Goal: Transaction & Acquisition: Purchase product/service

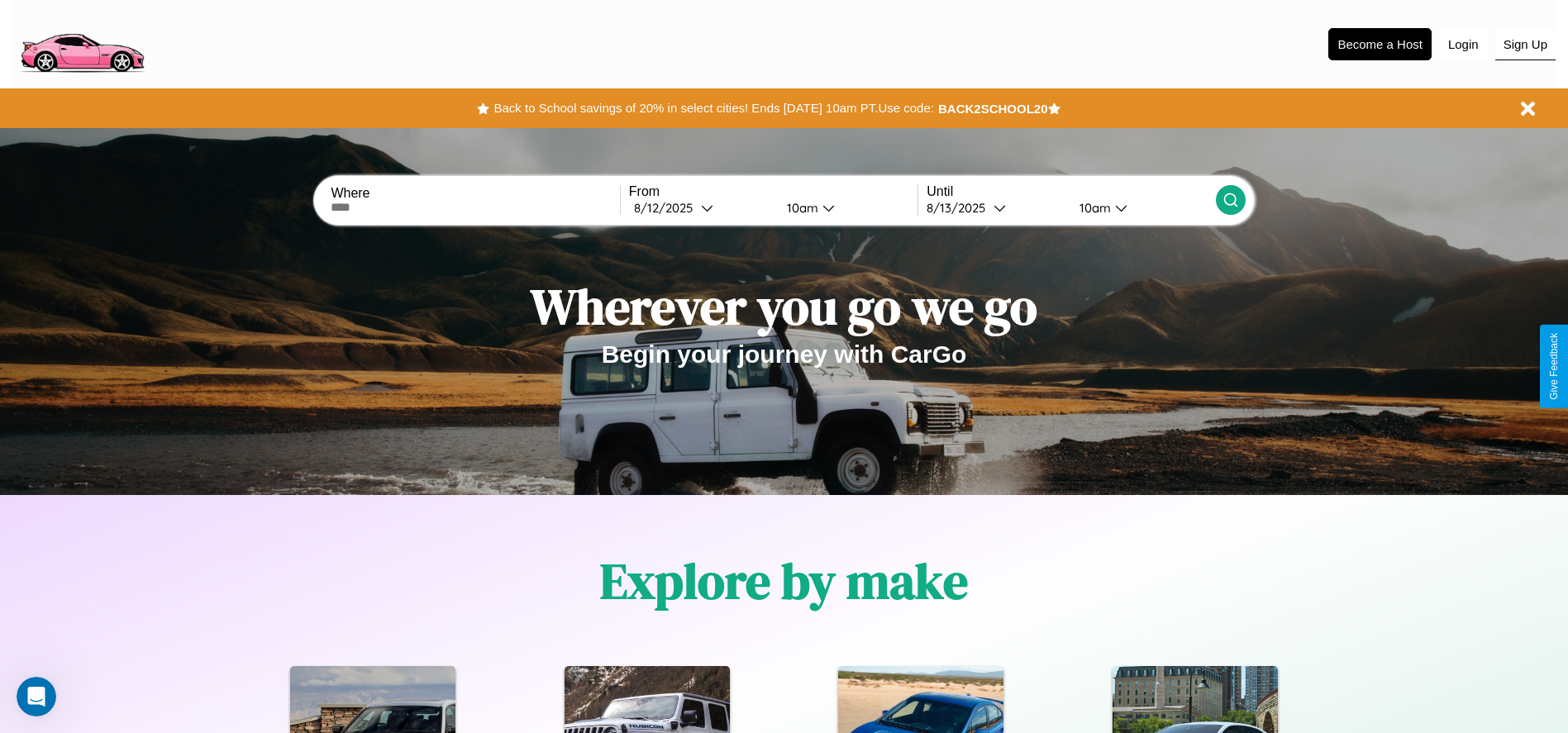
click at [1525, 44] on button "Sign Up" at bounding box center [1526, 44] width 61 height 31
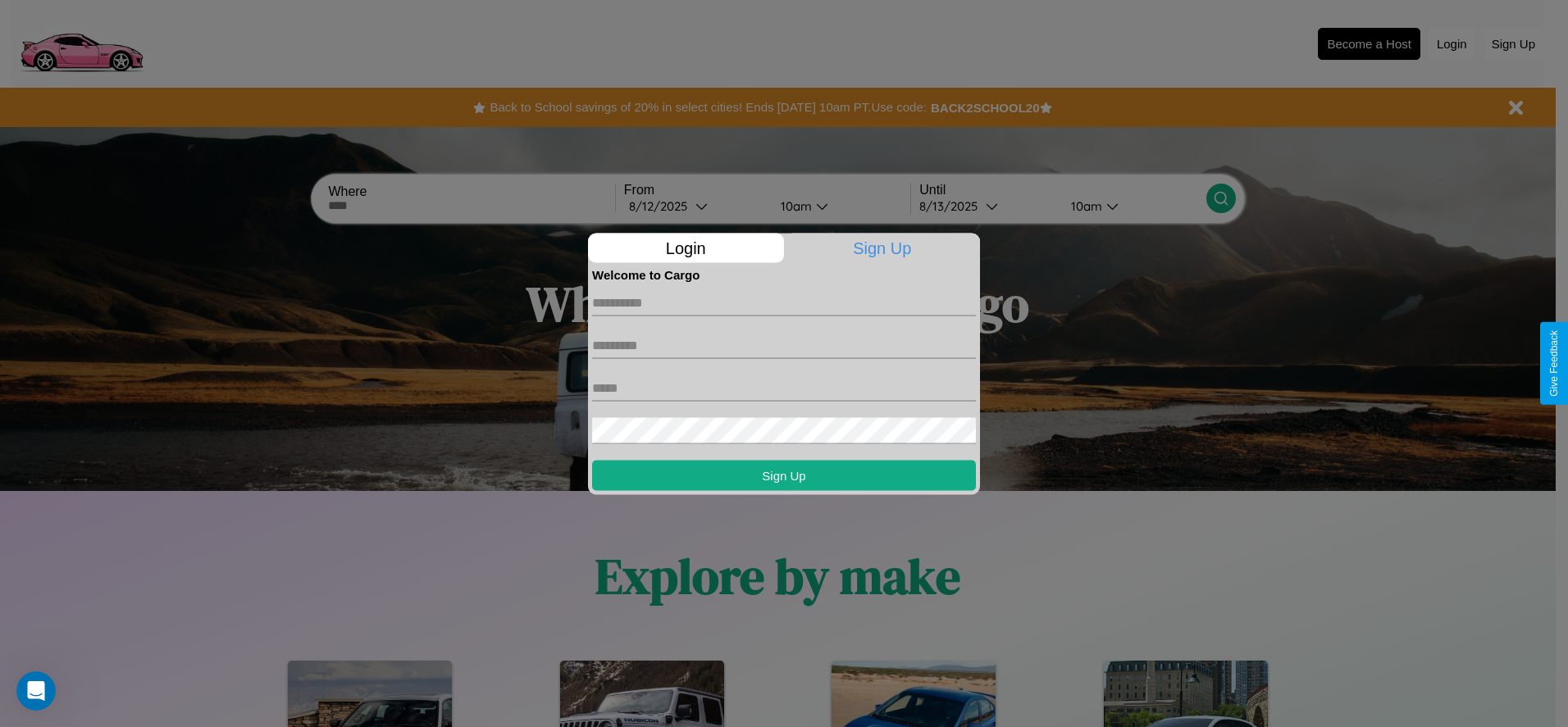
click at [784, 303] on input "text" at bounding box center [784, 302] width 384 height 26
type input "*****"
click at [784, 345] on input "text" at bounding box center [784, 345] width 384 height 26
type input "******"
click at [784, 388] on input "text" at bounding box center [784, 388] width 384 height 26
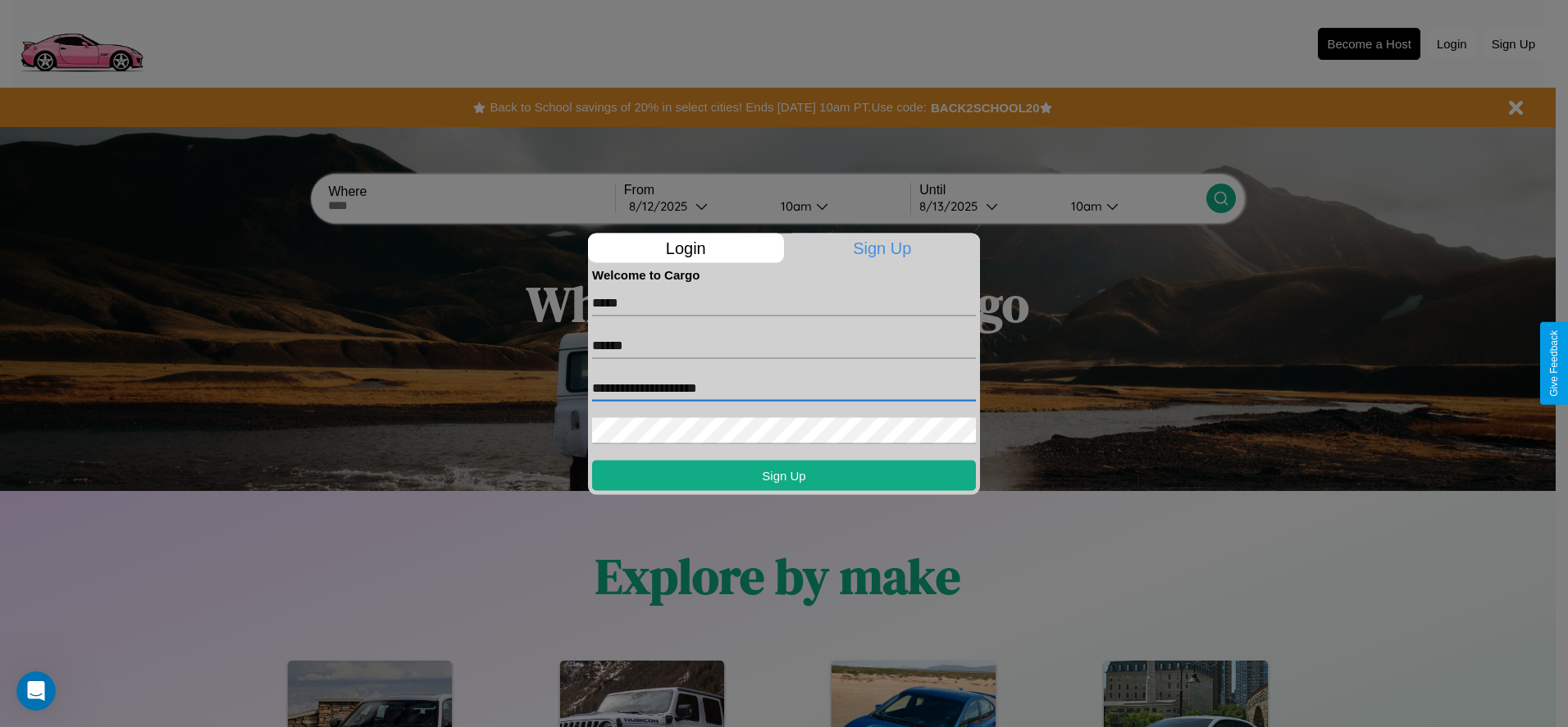
type input "**********"
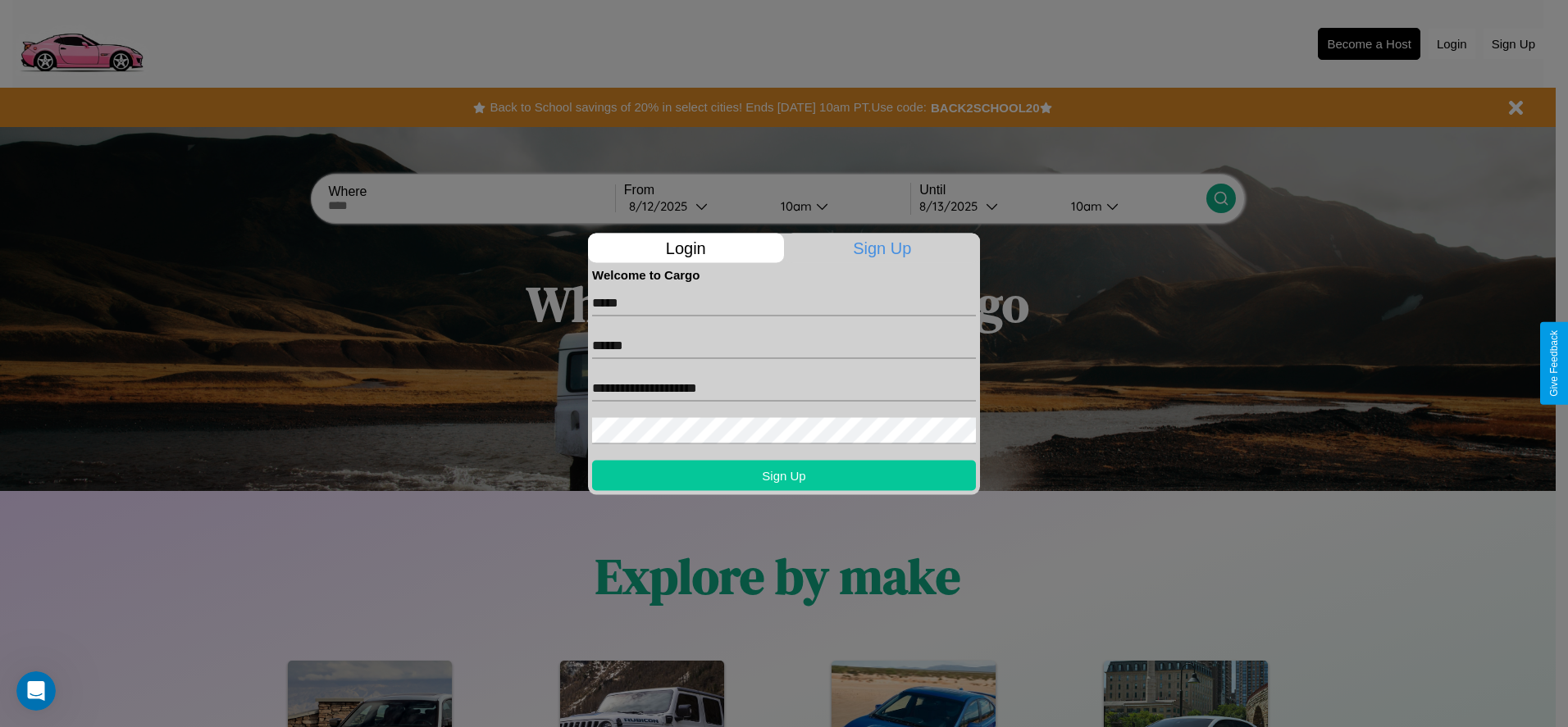
click at [784, 474] on button "Sign Up" at bounding box center [784, 474] width 384 height 30
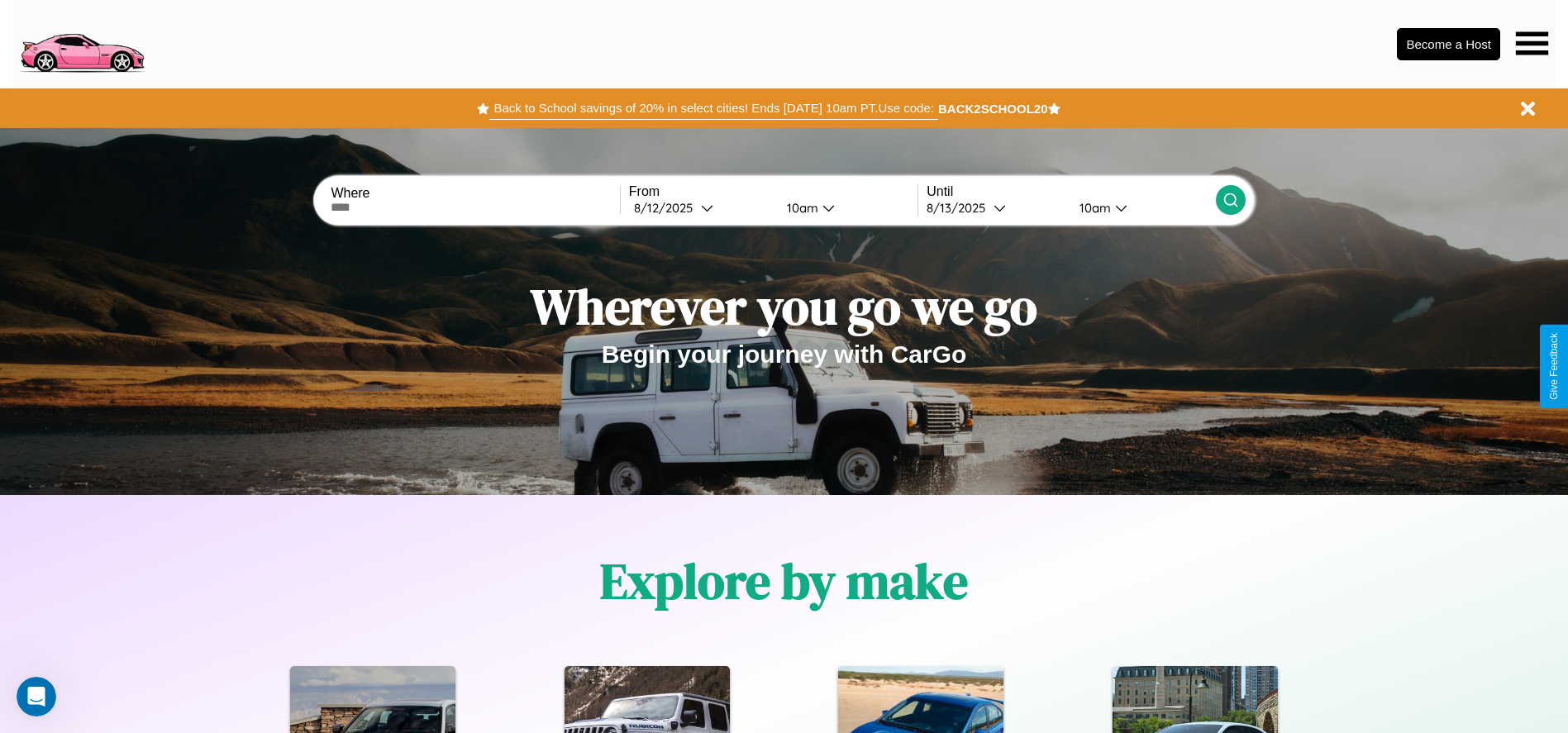
click at [714, 109] on button "Back to School savings of 20% in select cities! Ends 9/1 at 10am PT. Use code:" at bounding box center [713, 108] width 448 height 23
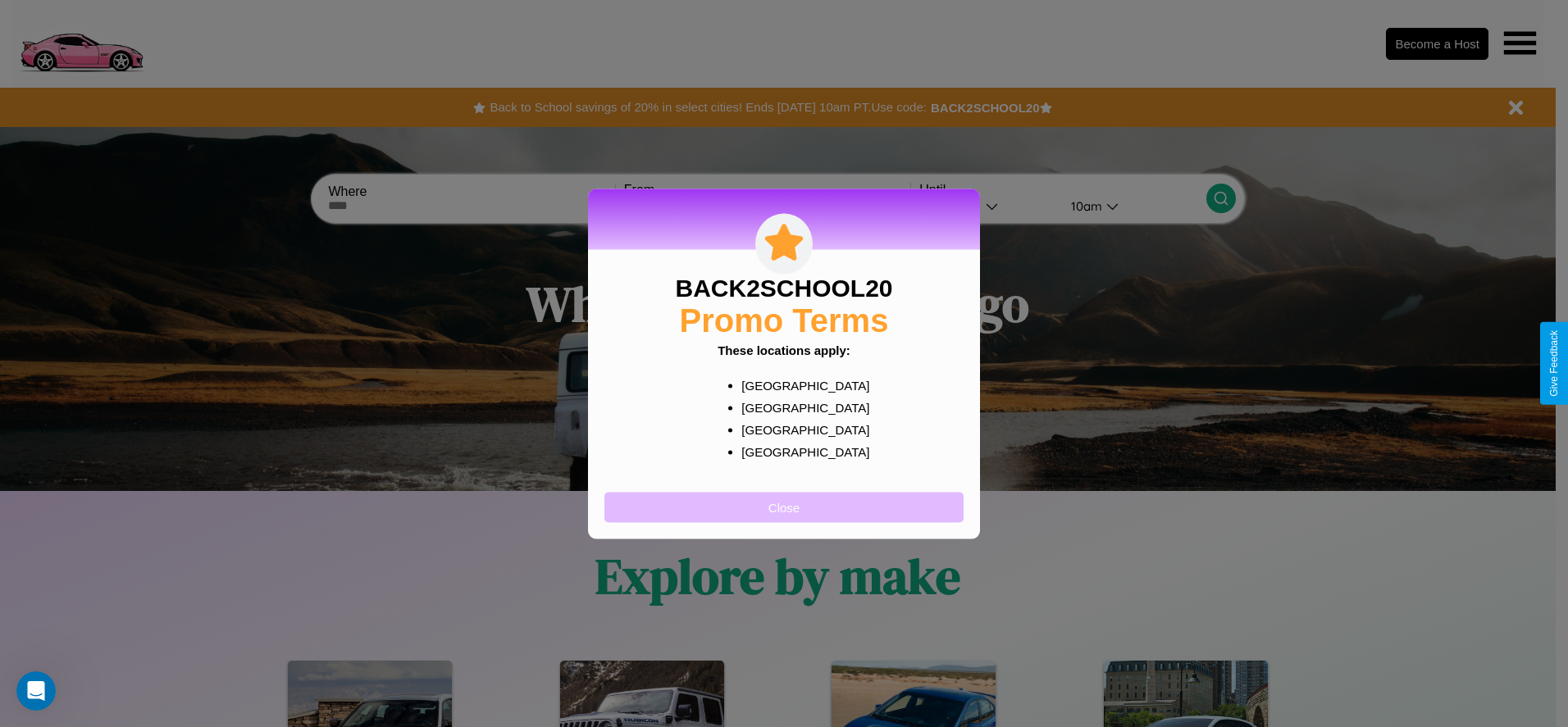
click at [784, 506] on button "Close" at bounding box center [784, 506] width 359 height 30
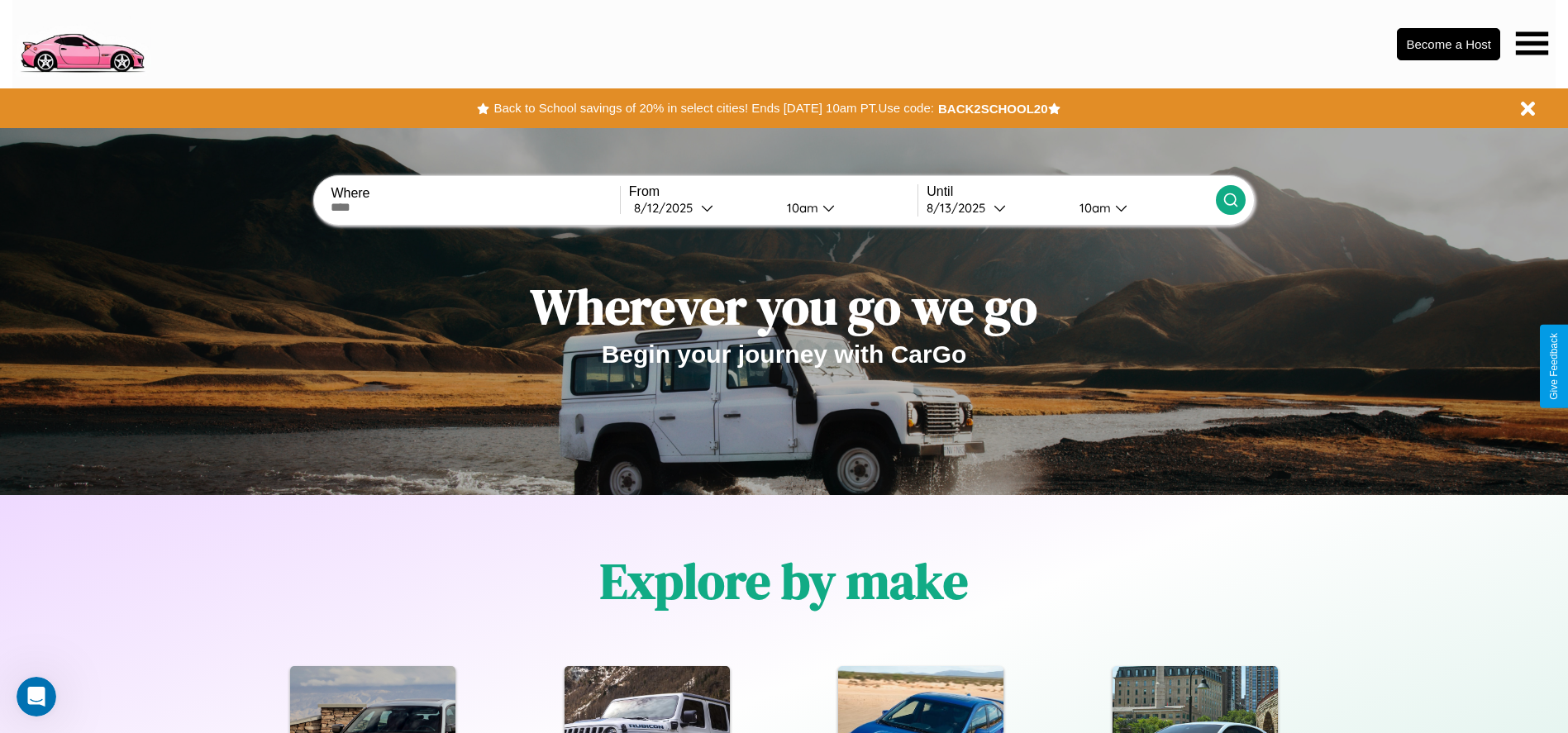
click at [475, 208] on input "text" at bounding box center [475, 207] width 289 height 13
type input "*****"
click at [701, 208] on div "8 / 12 / 2025" at bounding box center [667, 208] width 67 height 16
select select "*"
select select "****"
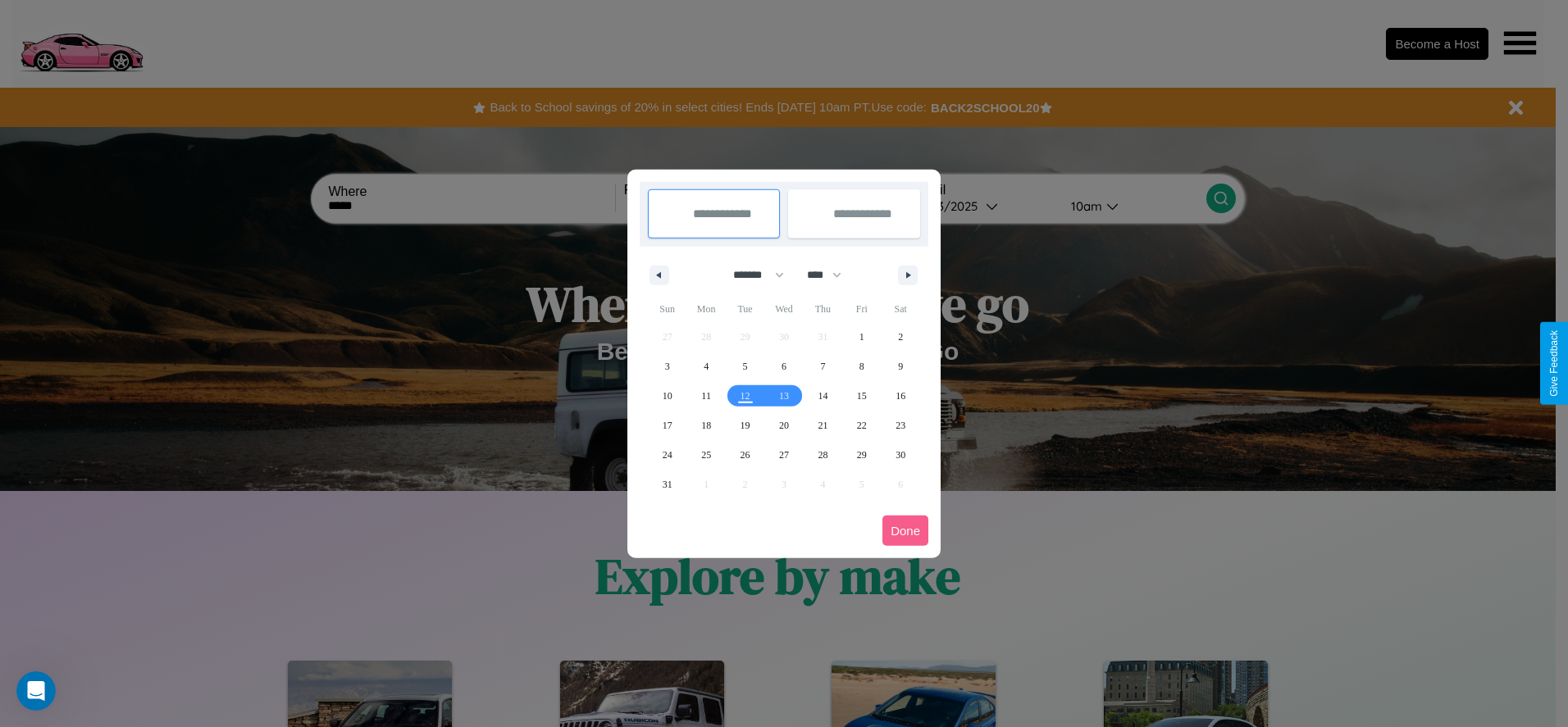
click at [751, 275] on select "******* ******** ***** ***** *** **** **** ****** ********* ******* ******** **…" at bounding box center [755, 275] width 69 height 27
select select "**"
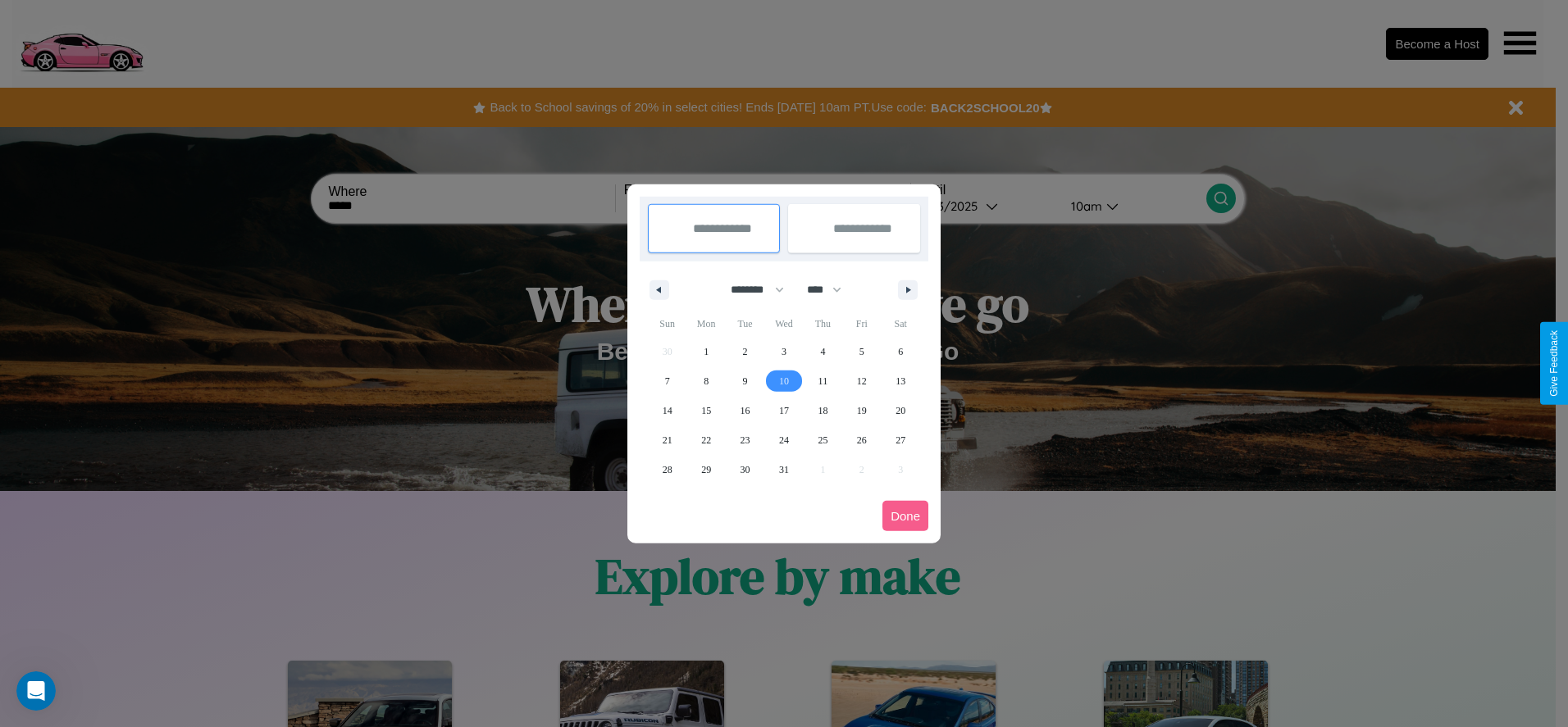
click at [783, 380] on span "10" at bounding box center [784, 381] width 10 height 29
type input "**********"
click at [861, 410] on span "19" at bounding box center [861, 410] width 10 height 29
type input "**********"
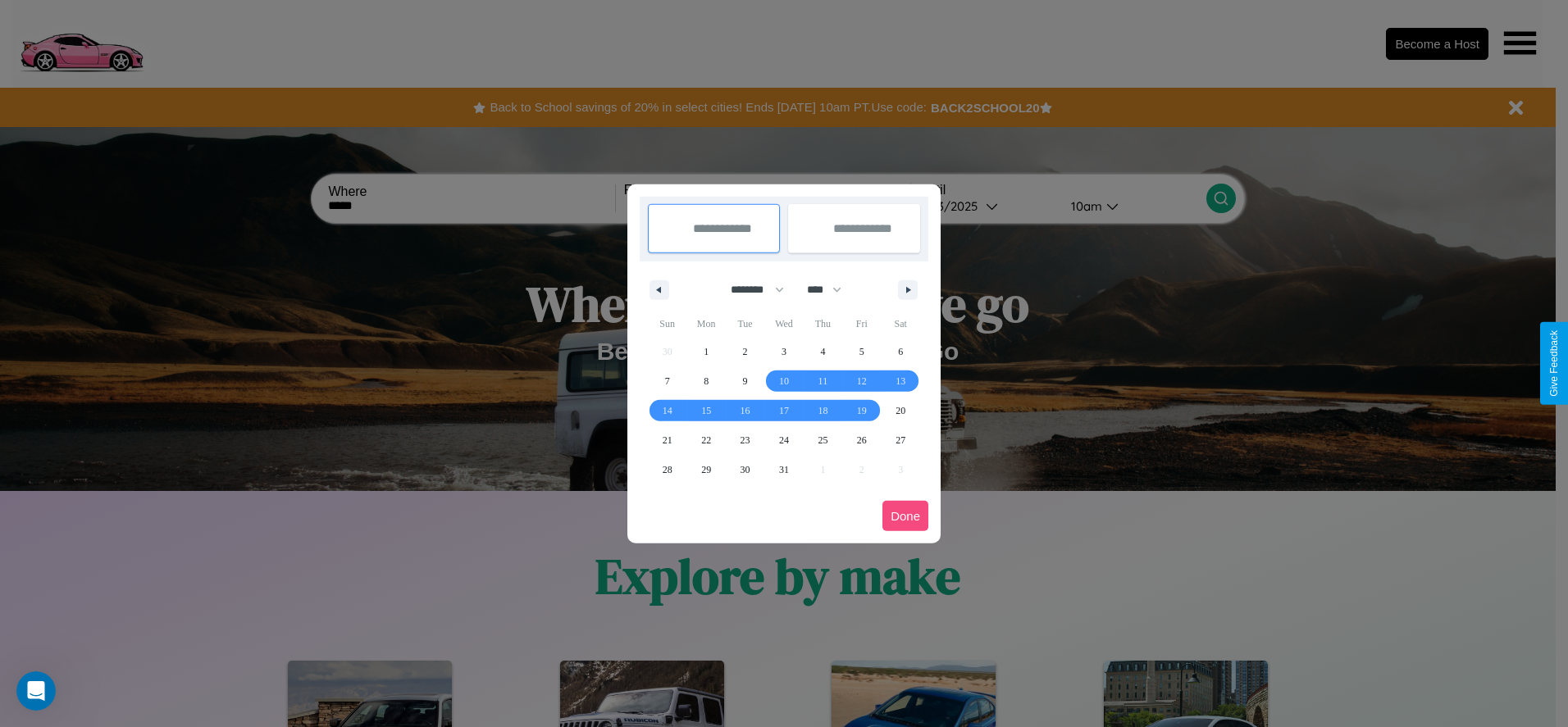
click at [905, 515] on button "Done" at bounding box center [905, 515] width 46 height 30
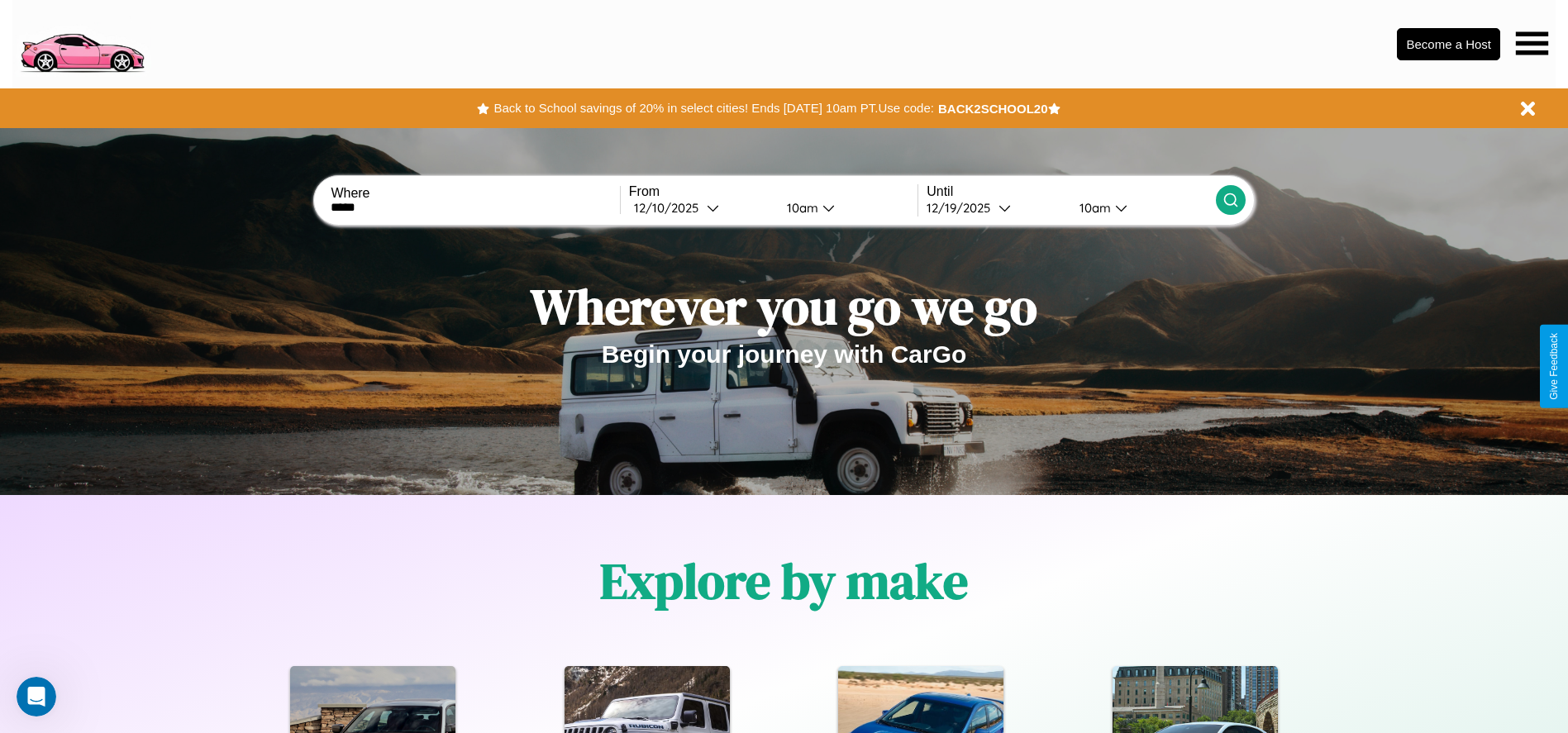
click at [799, 208] on div "10am" at bounding box center [801, 208] width 44 height 16
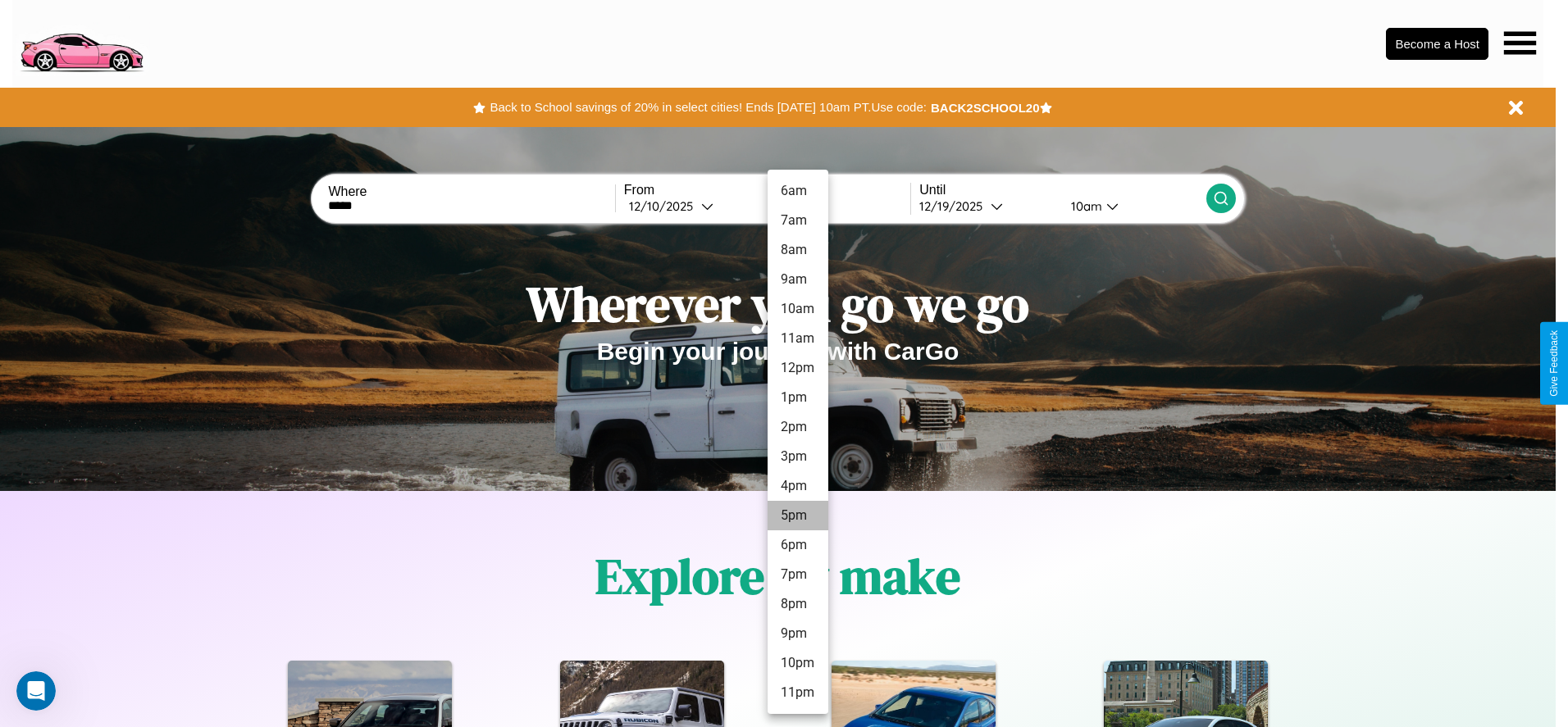
click at [797, 515] on li "5pm" at bounding box center [797, 515] width 61 height 29
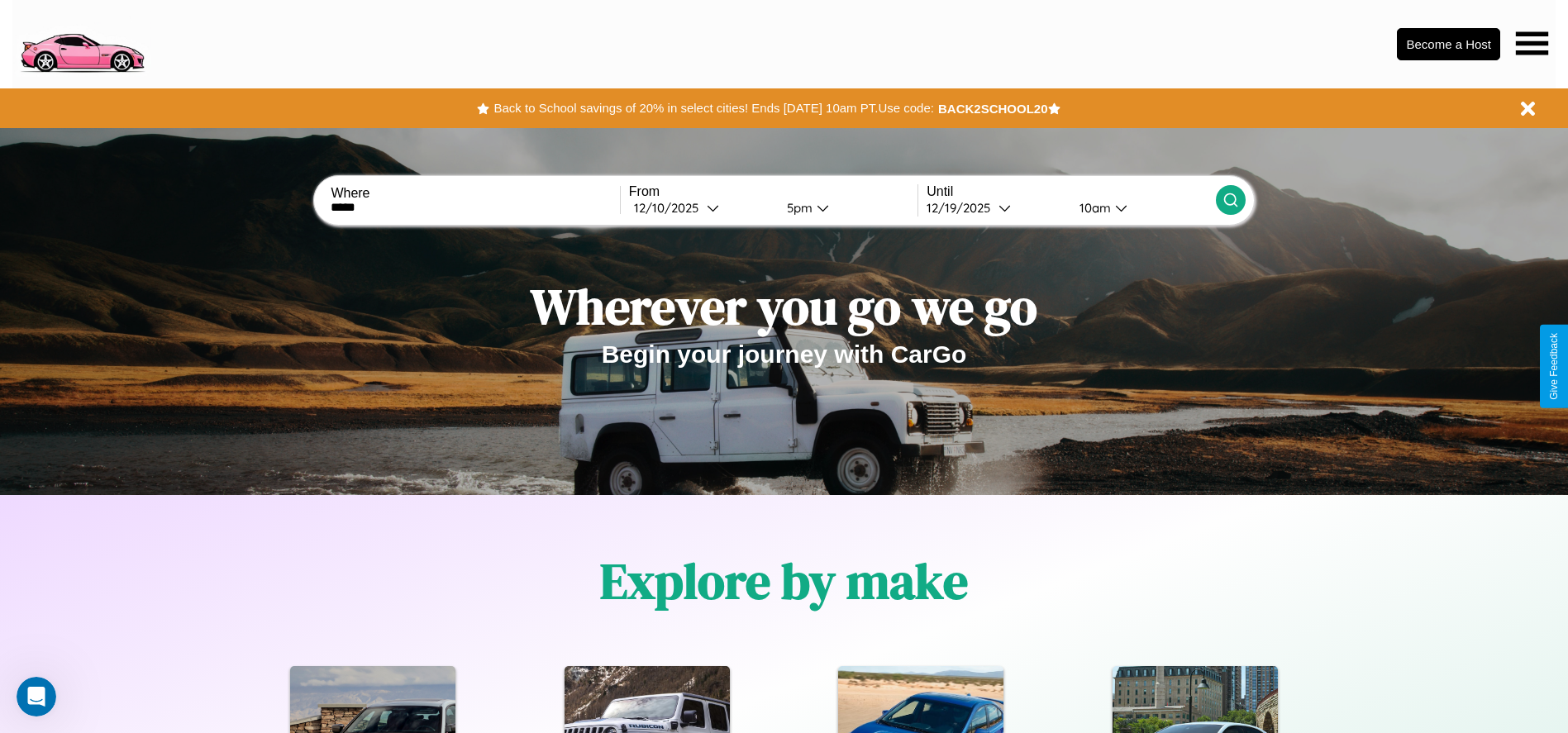
click at [1093, 208] on div "10am" at bounding box center [1093, 208] width 44 height 16
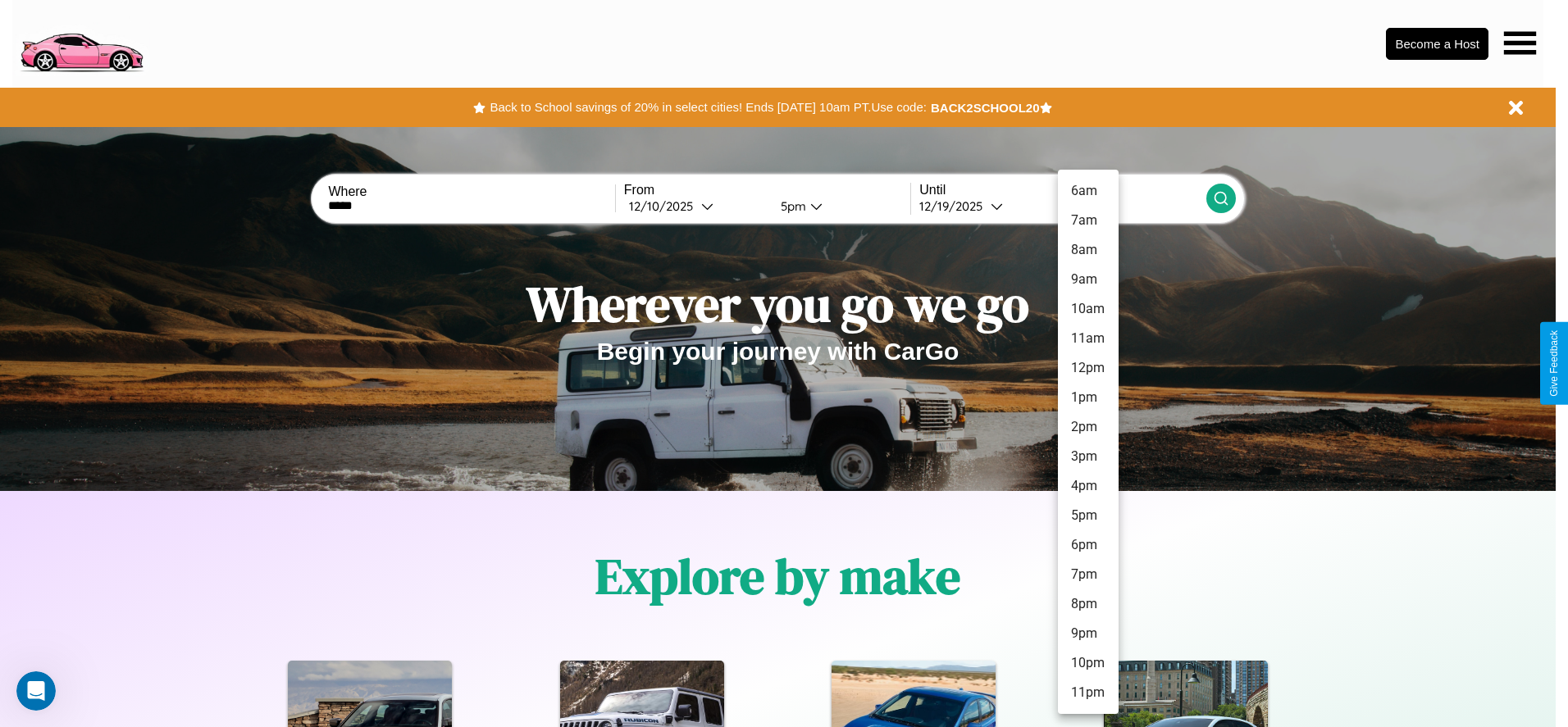
click at [1087, 398] on li "1pm" at bounding box center [1087, 398] width 61 height 29
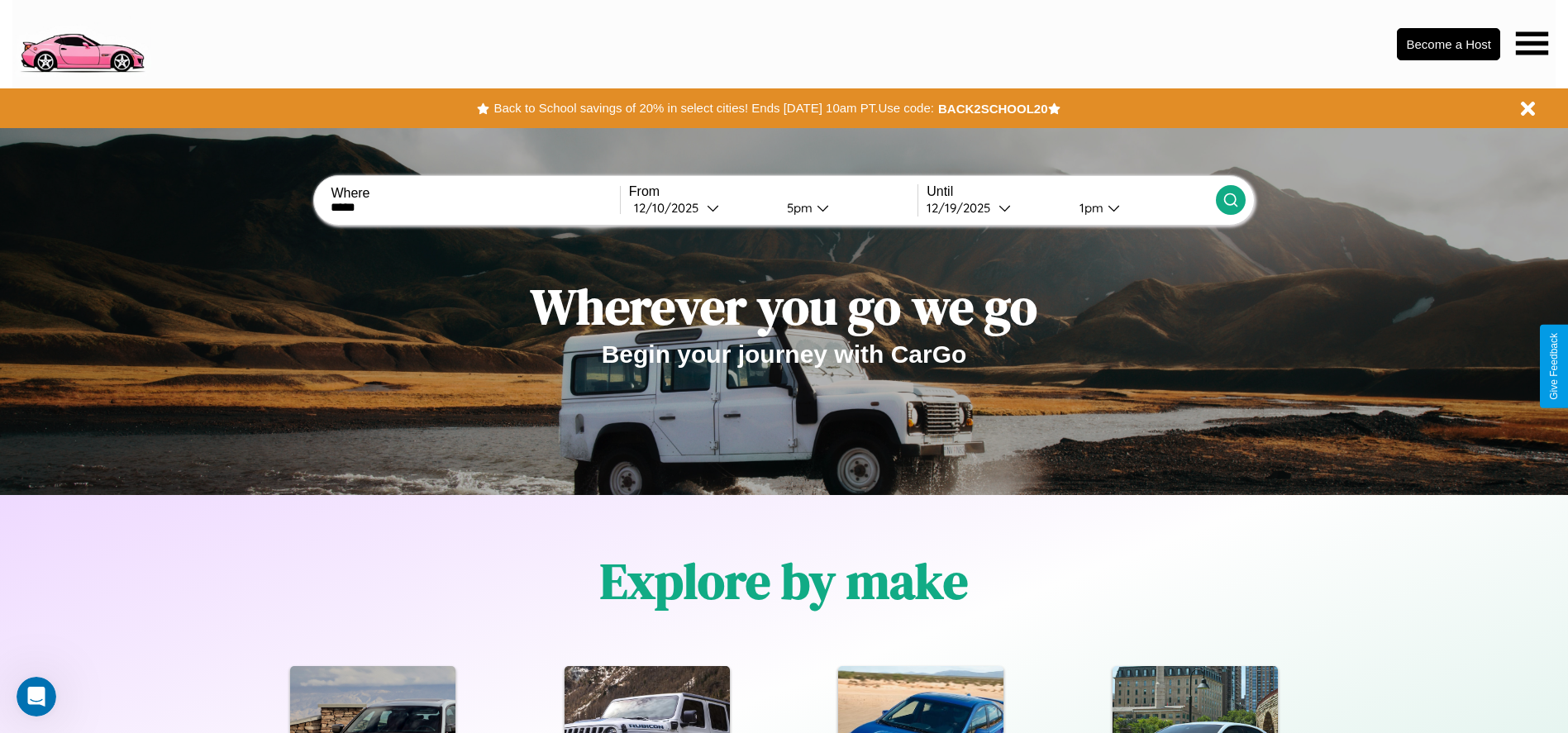
click at [1230, 200] on icon at bounding box center [1230, 200] width 17 height 17
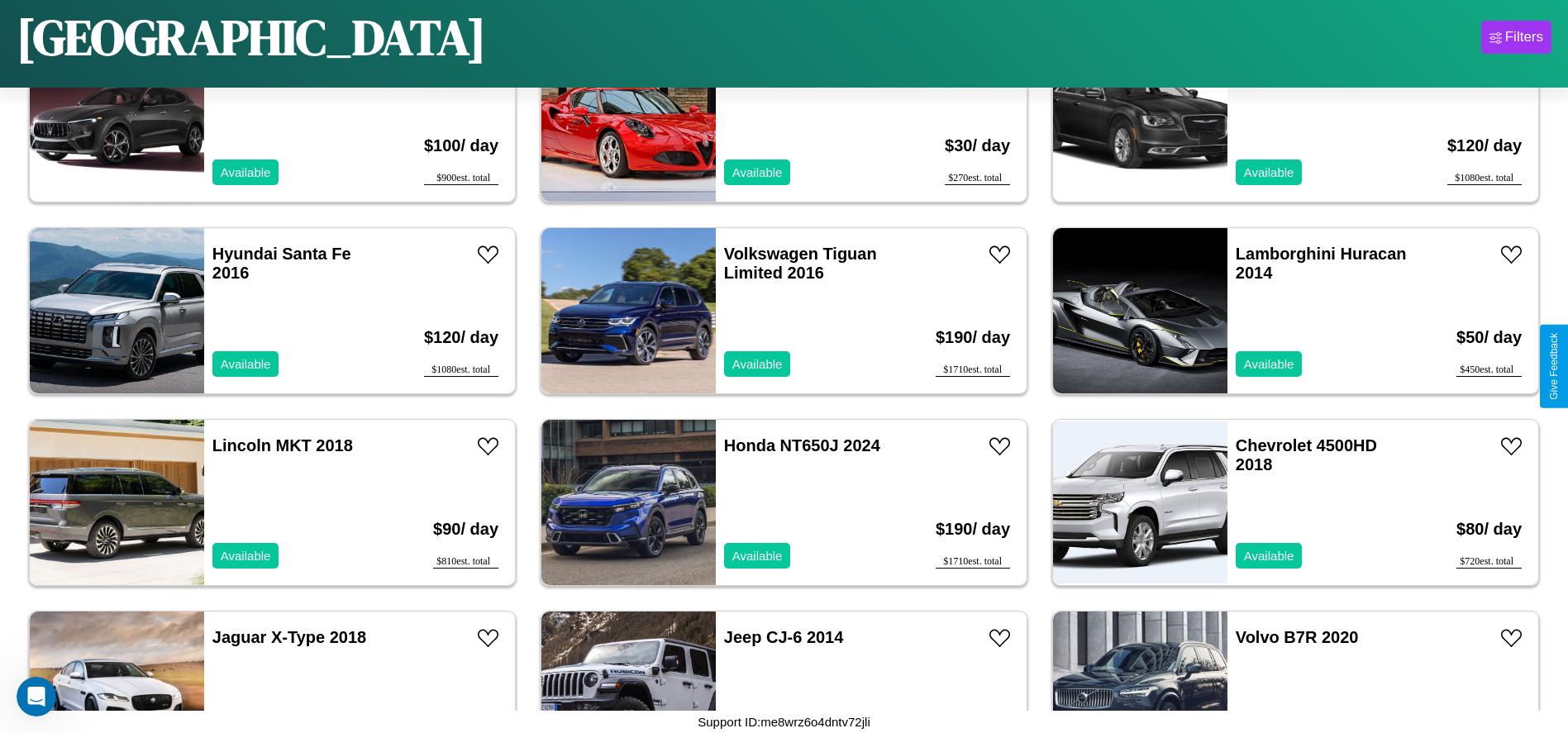
scroll to position [2486, 0]
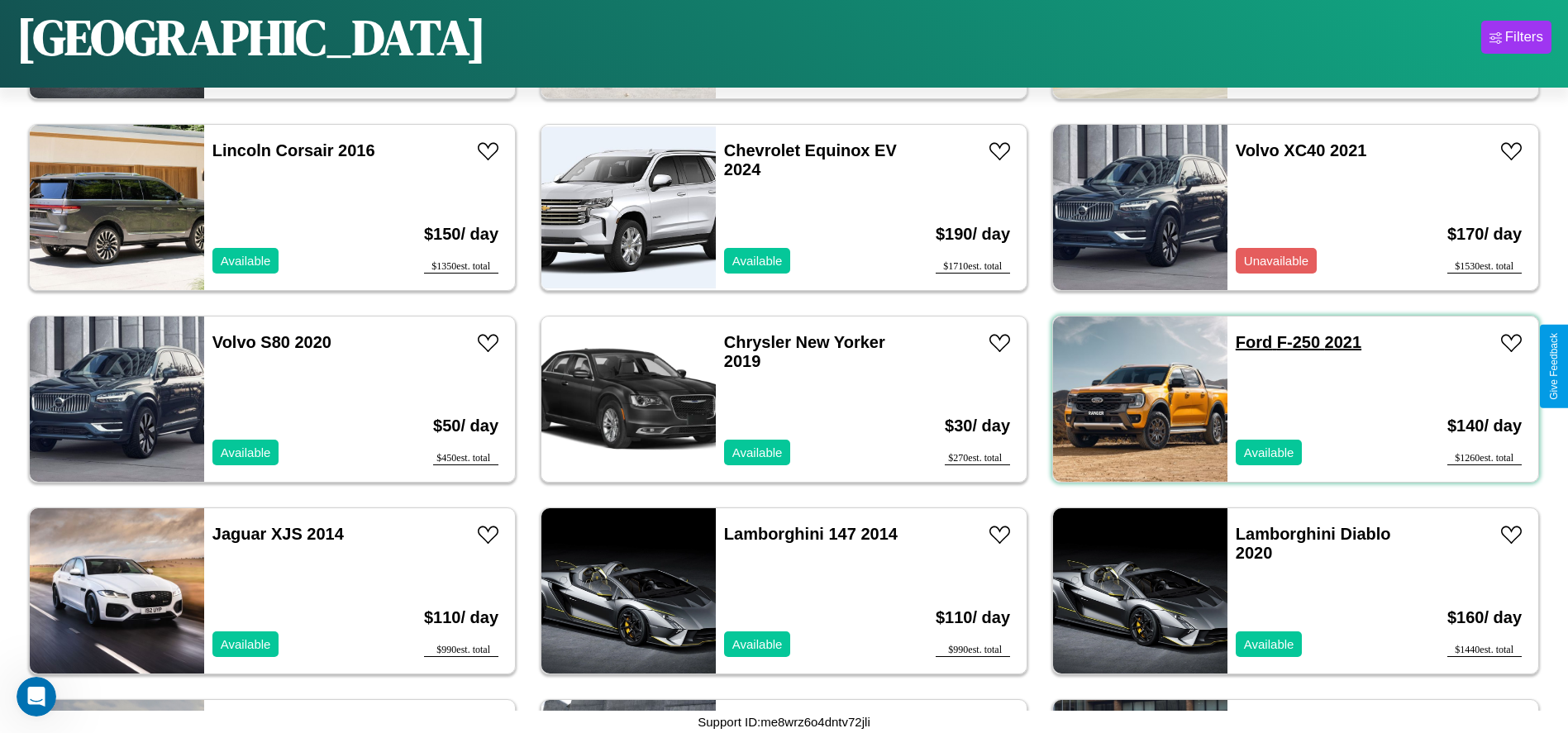
click at [1244, 342] on link "Ford F-250 2021" at bounding box center [1299, 342] width 126 height 18
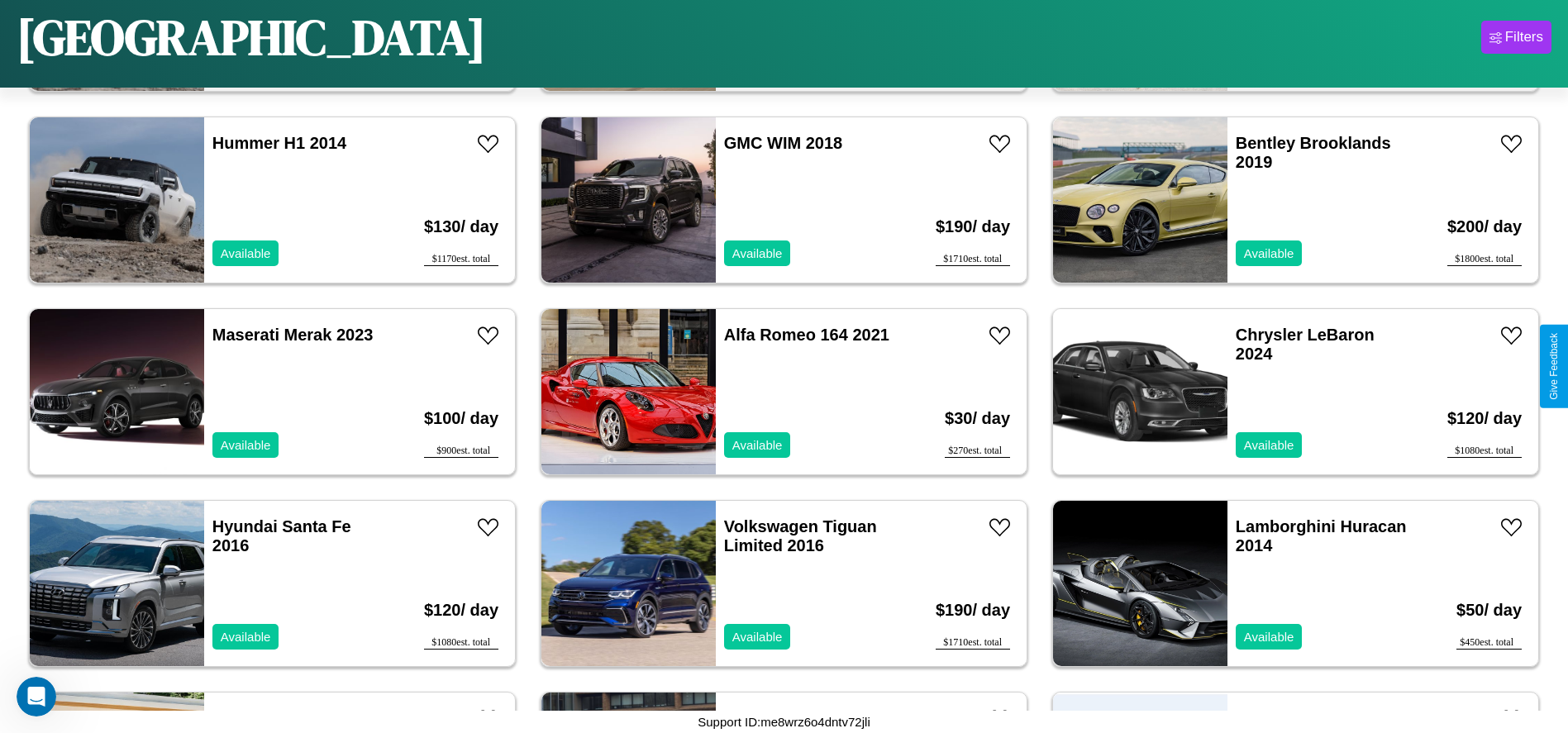
scroll to position [760, 0]
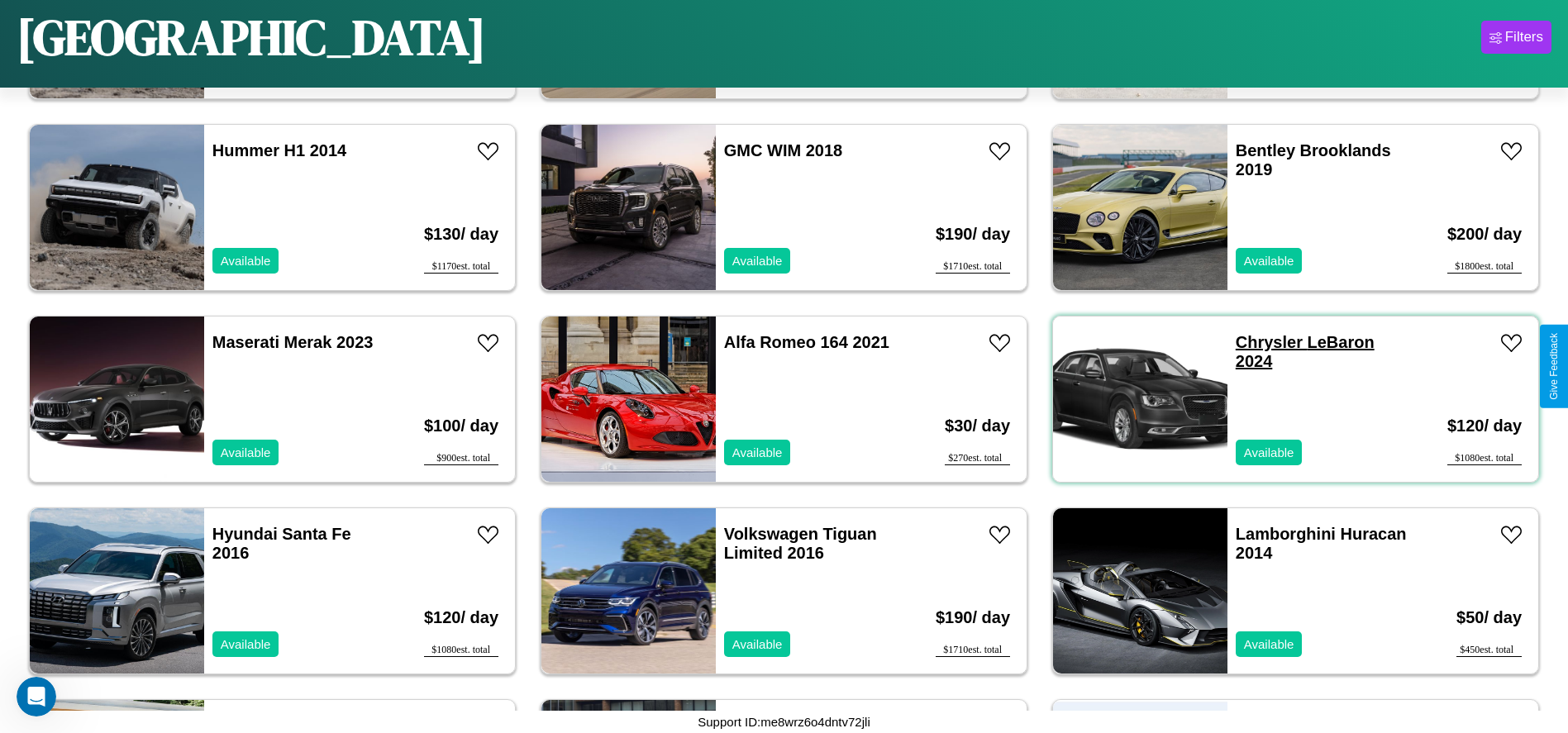
click at [1259, 342] on link "Chrysler LeBaron 2024" at bounding box center [1305, 351] width 139 height 37
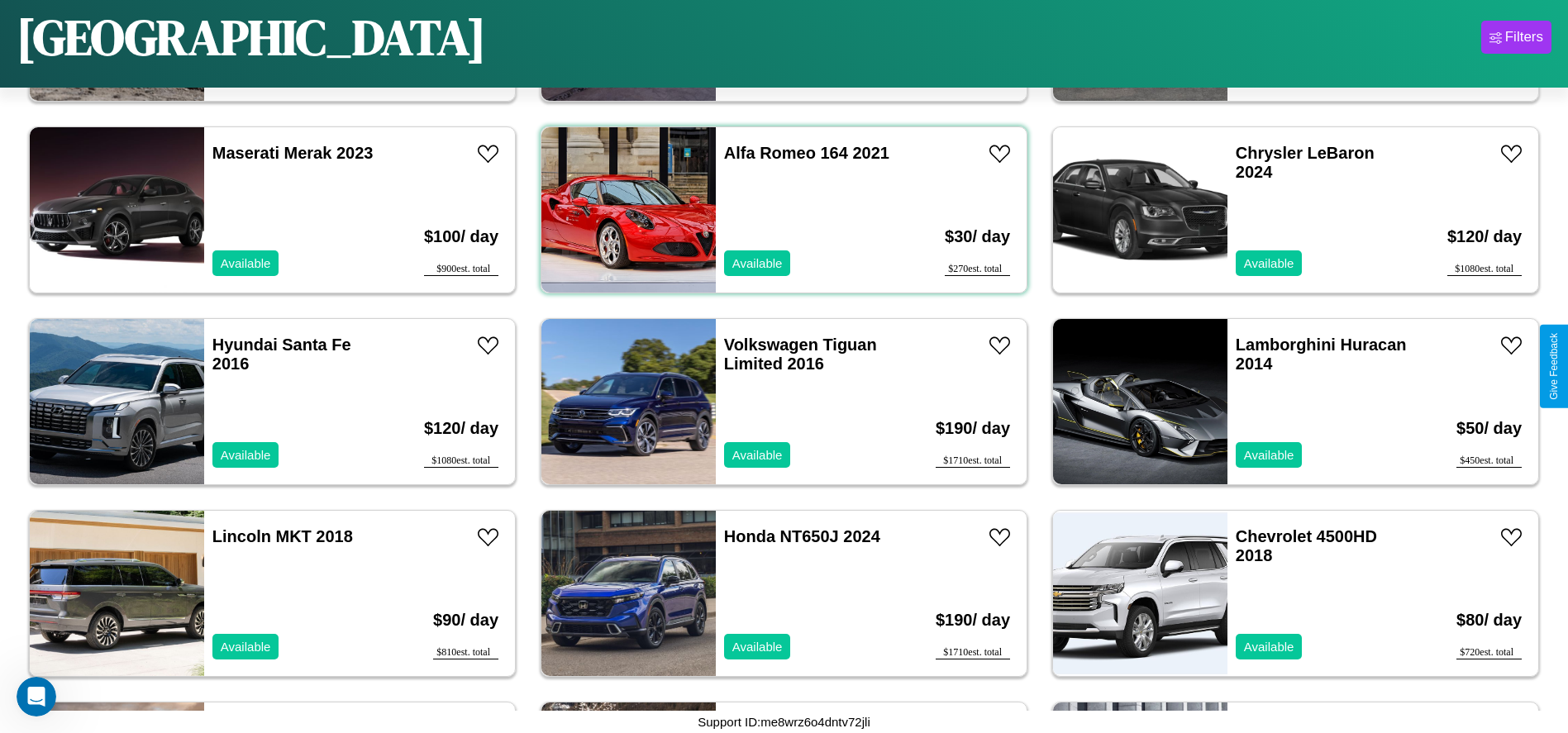
scroll to position [952, 0]
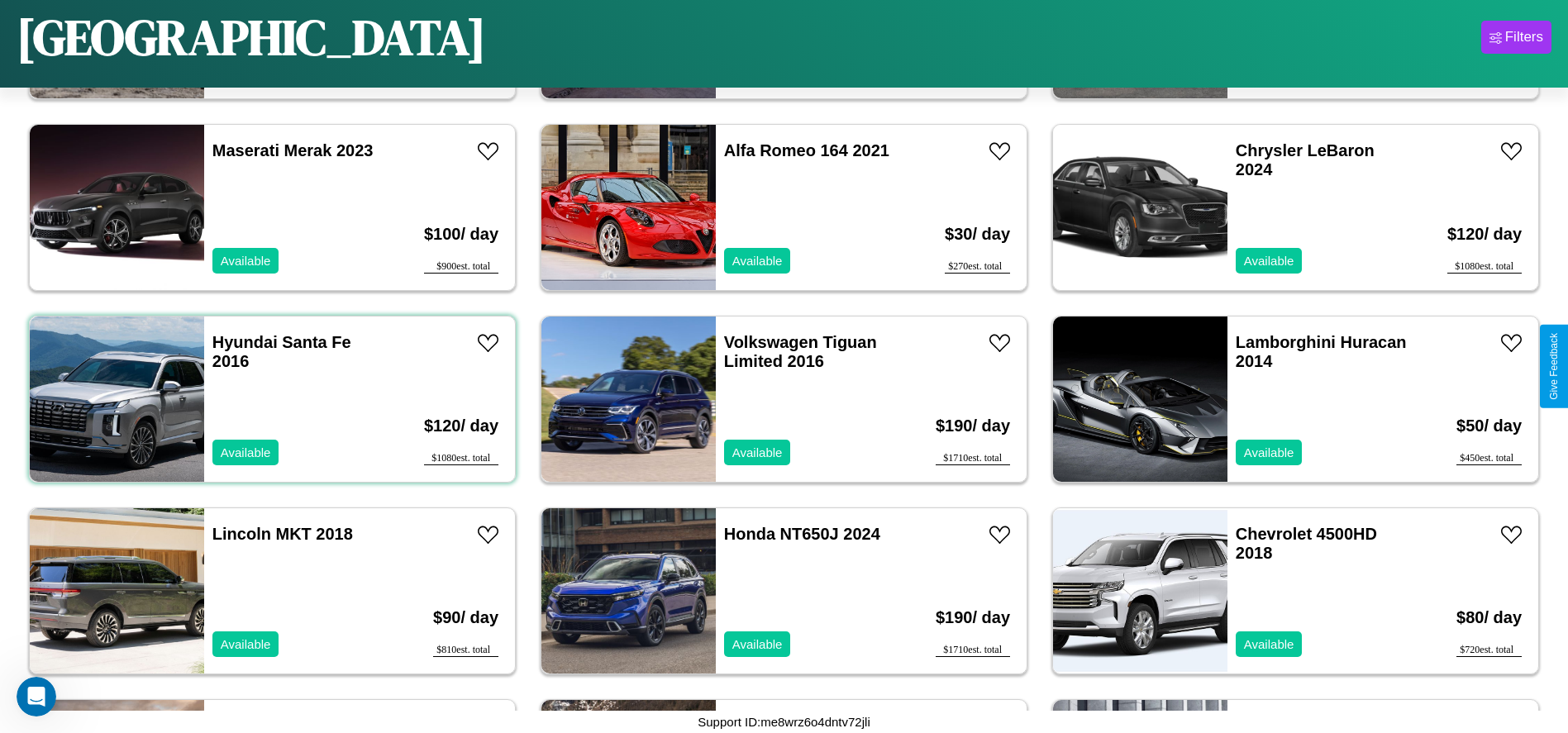
click at [270, 399] on div "Hyundai Santa Fe 2016 Available" at bounding box center [300, 399] width 191 height 166
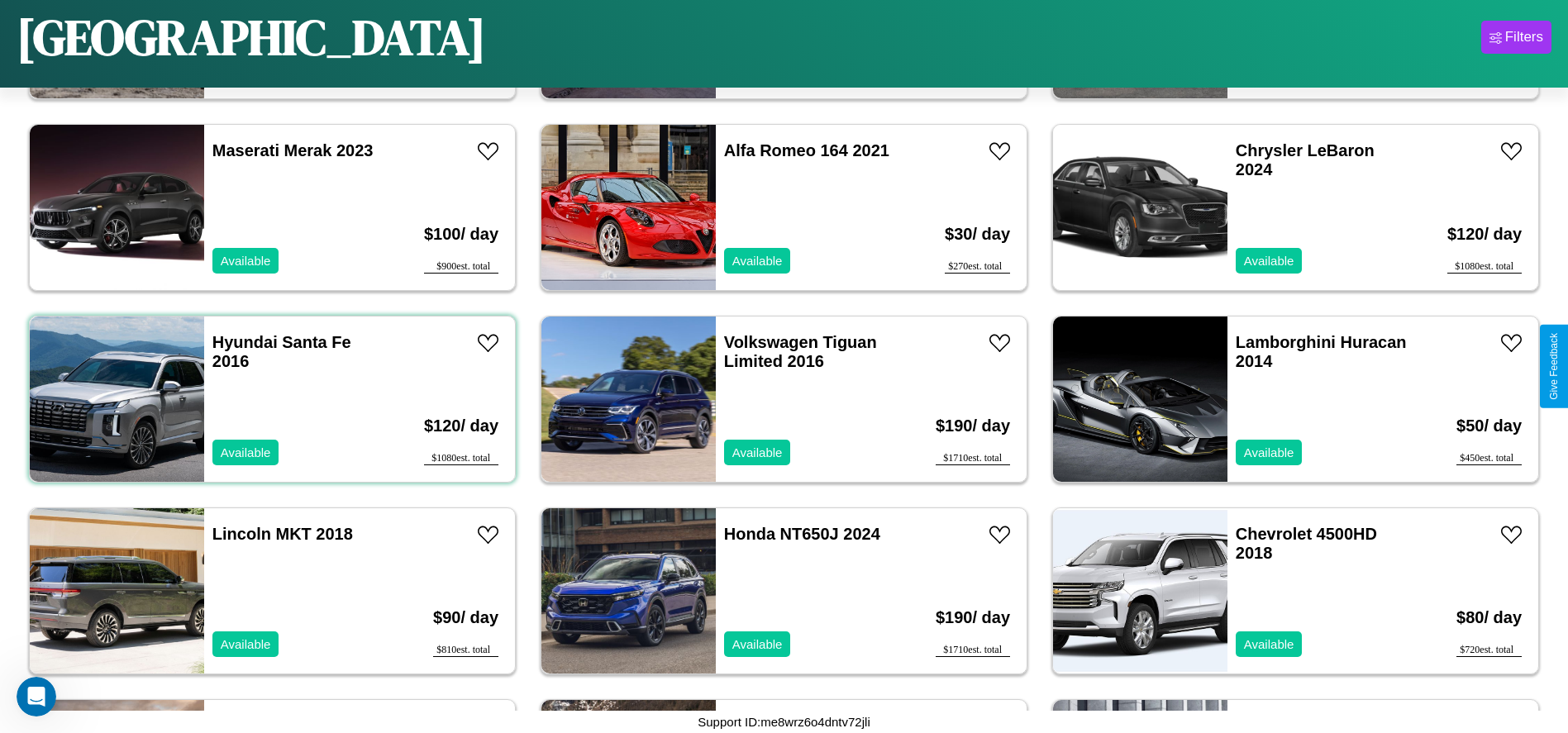
click at [270, 399] on div "Hyundai Santa Fe 2016 Available" at bounding box center [300, 399] width 191 height 166
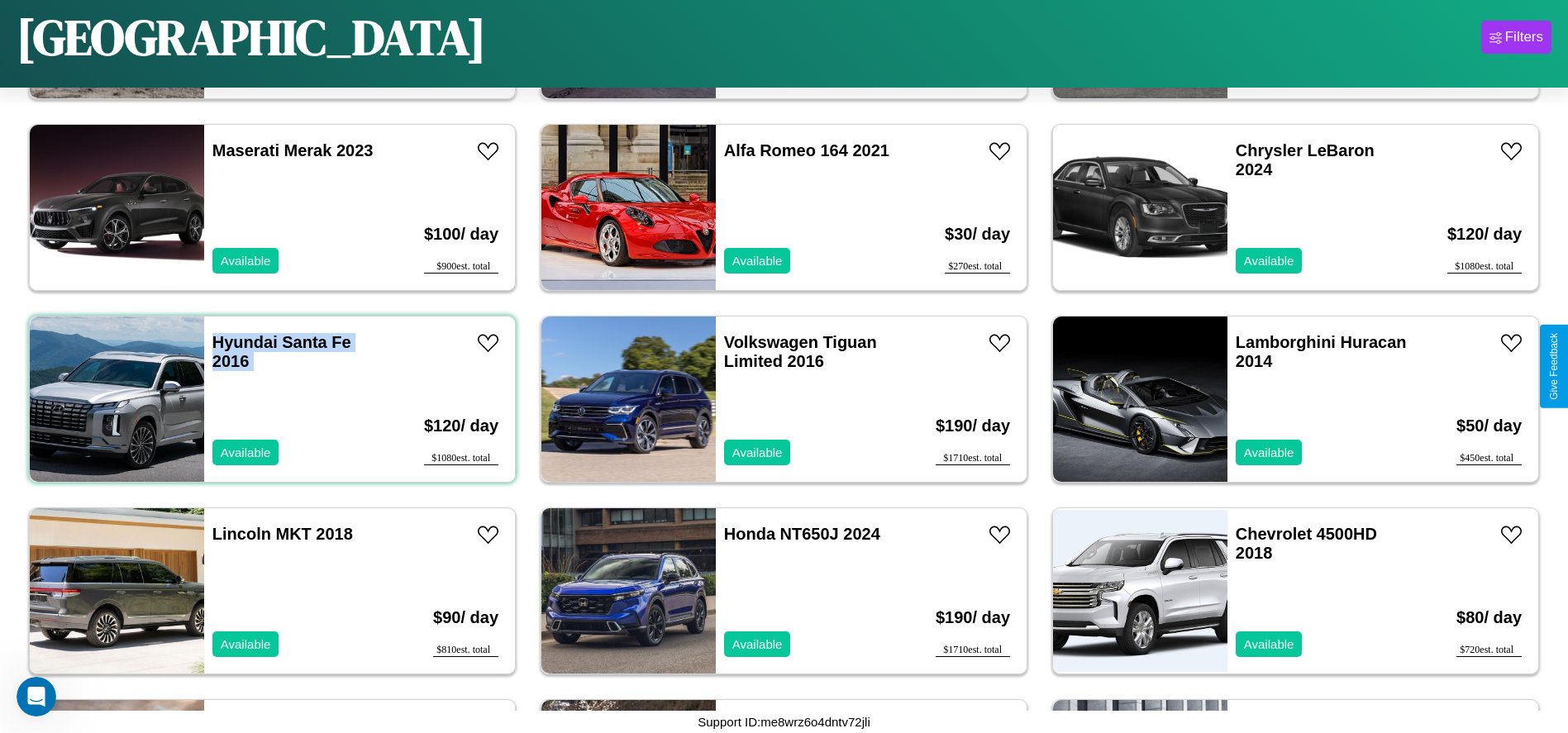
click at [270, 399] on div "Hyundai Santa Fe 2016 Available" at bounding box center [300, 399] width 191 height 166
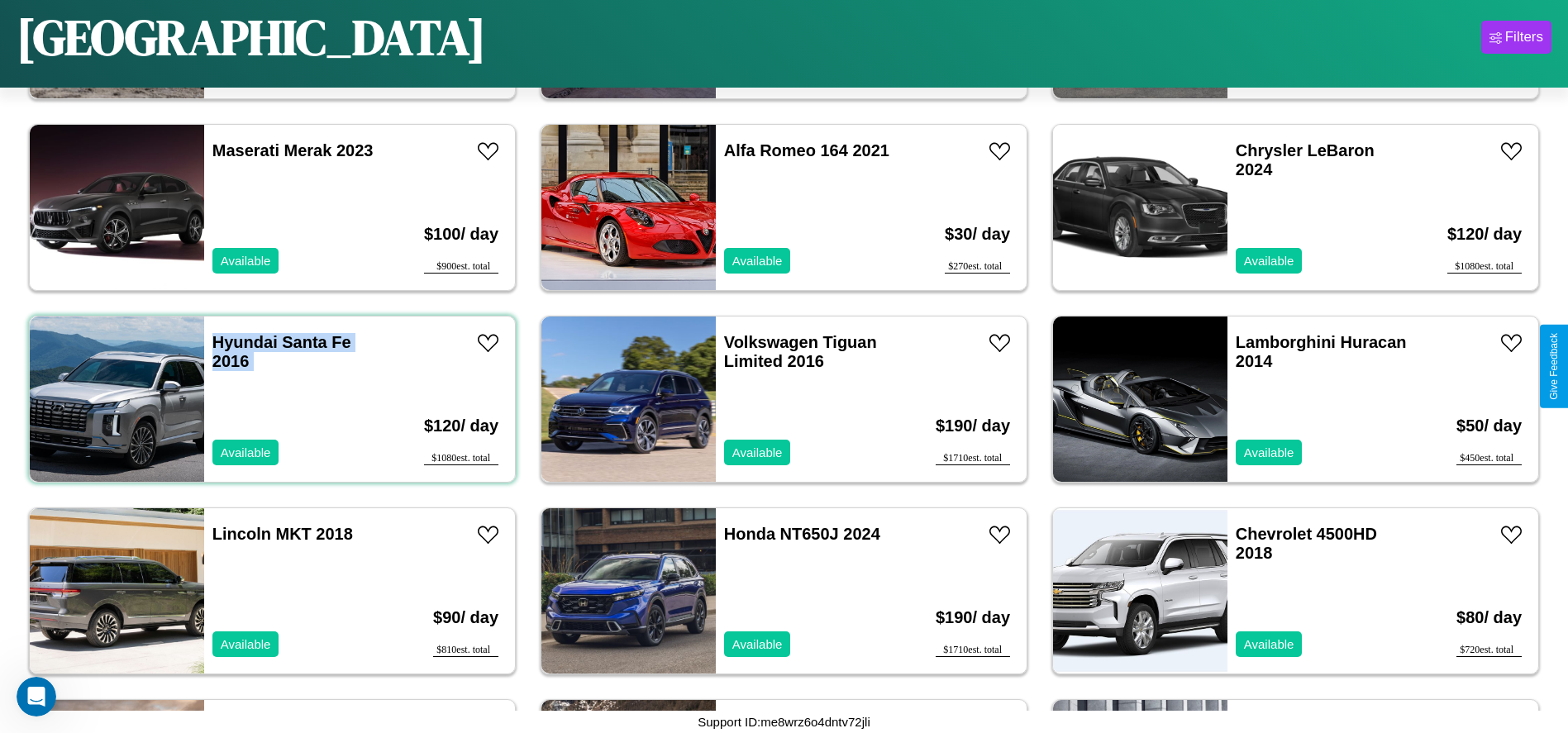
click at [270, 399] on div "Hyundai Santa Fe 2016 Available" at bounding box center [300, 399] width 191 height 166
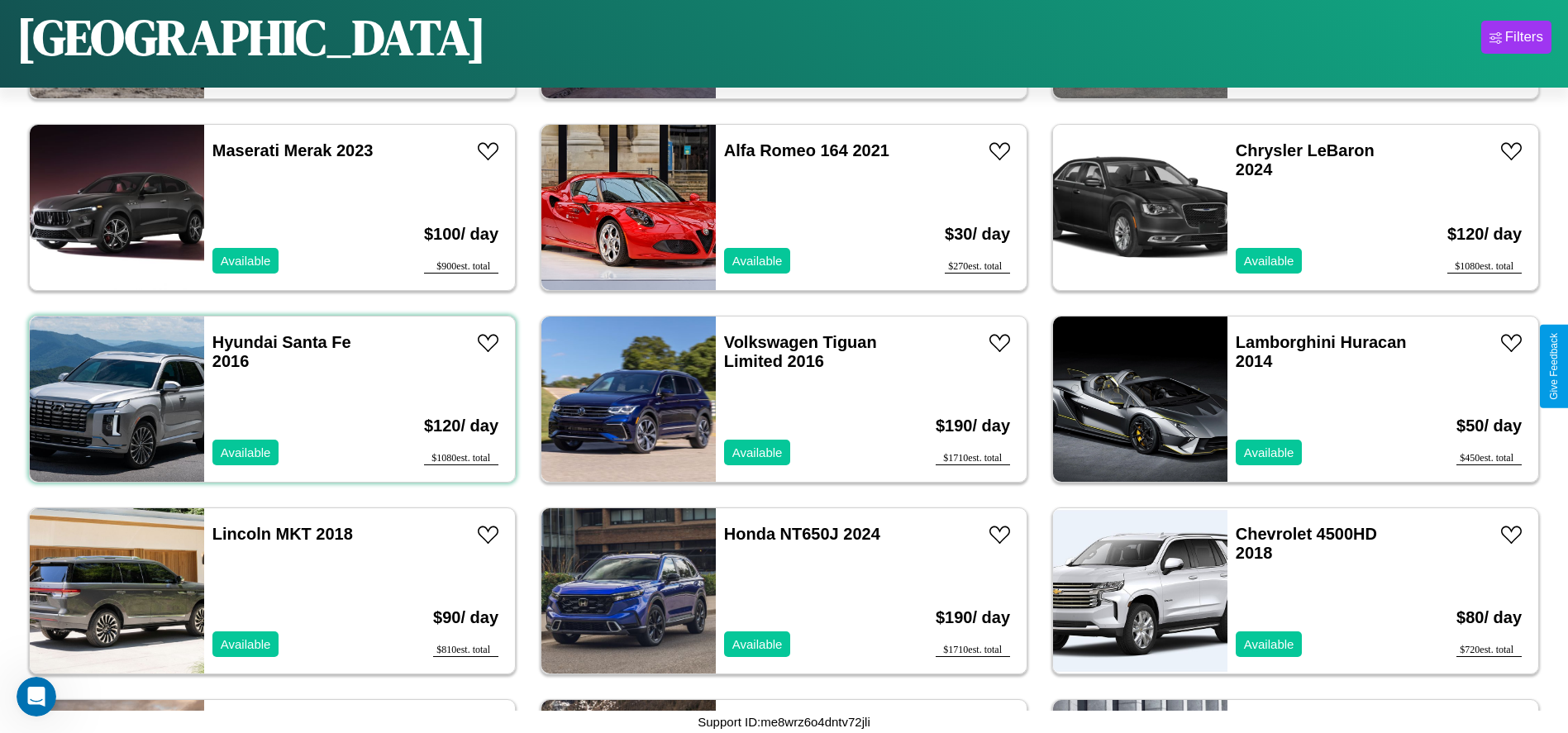
click at [270, 399] on div "Hyundai Santa Fe 2016 Available" at bounding box center [300, 399] width 191 height 166
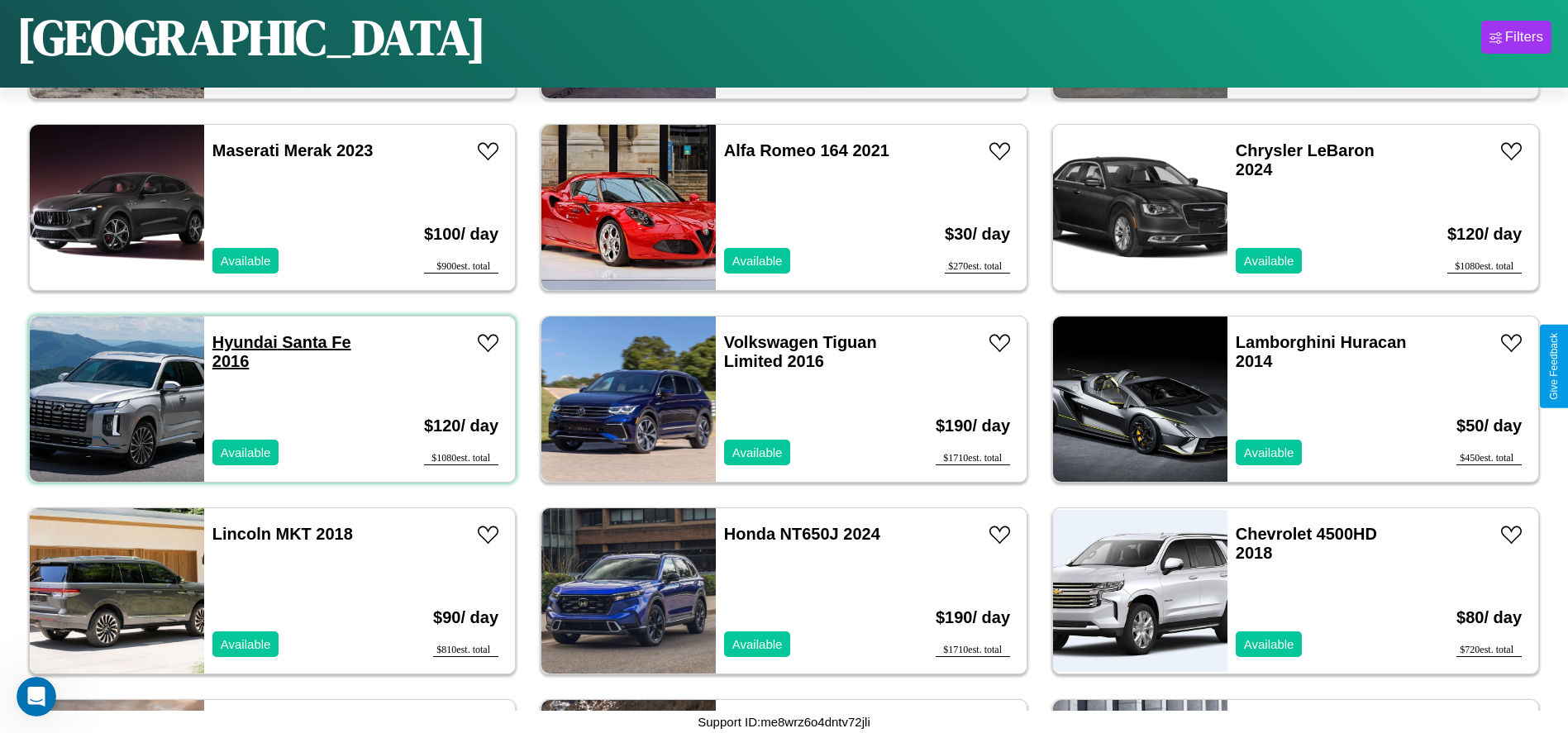
click at [243, 342] on link "Hyundai Santa Fe 2016" at bounding box center [281, 351] width 139 height 37
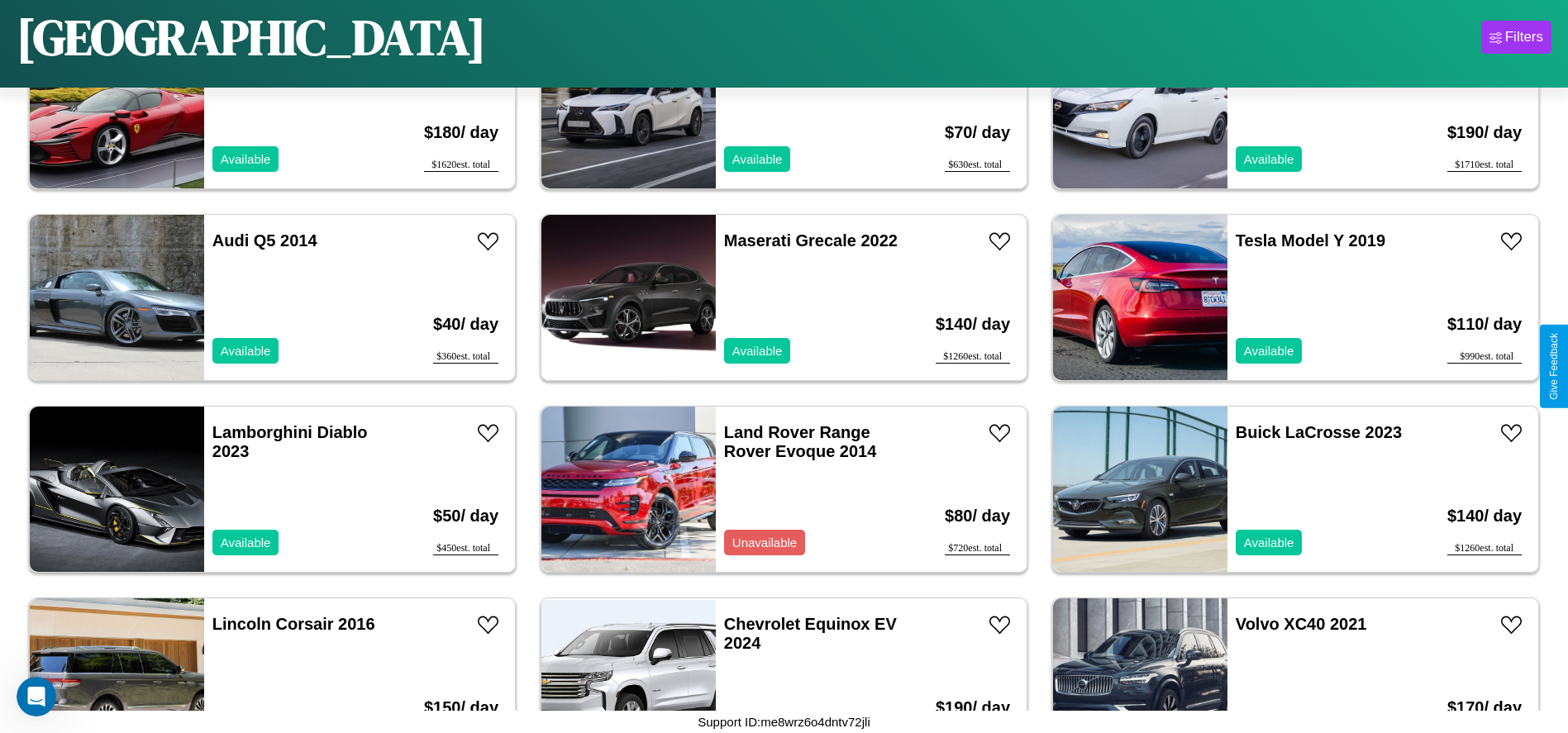
scroll to position [2102, 0]
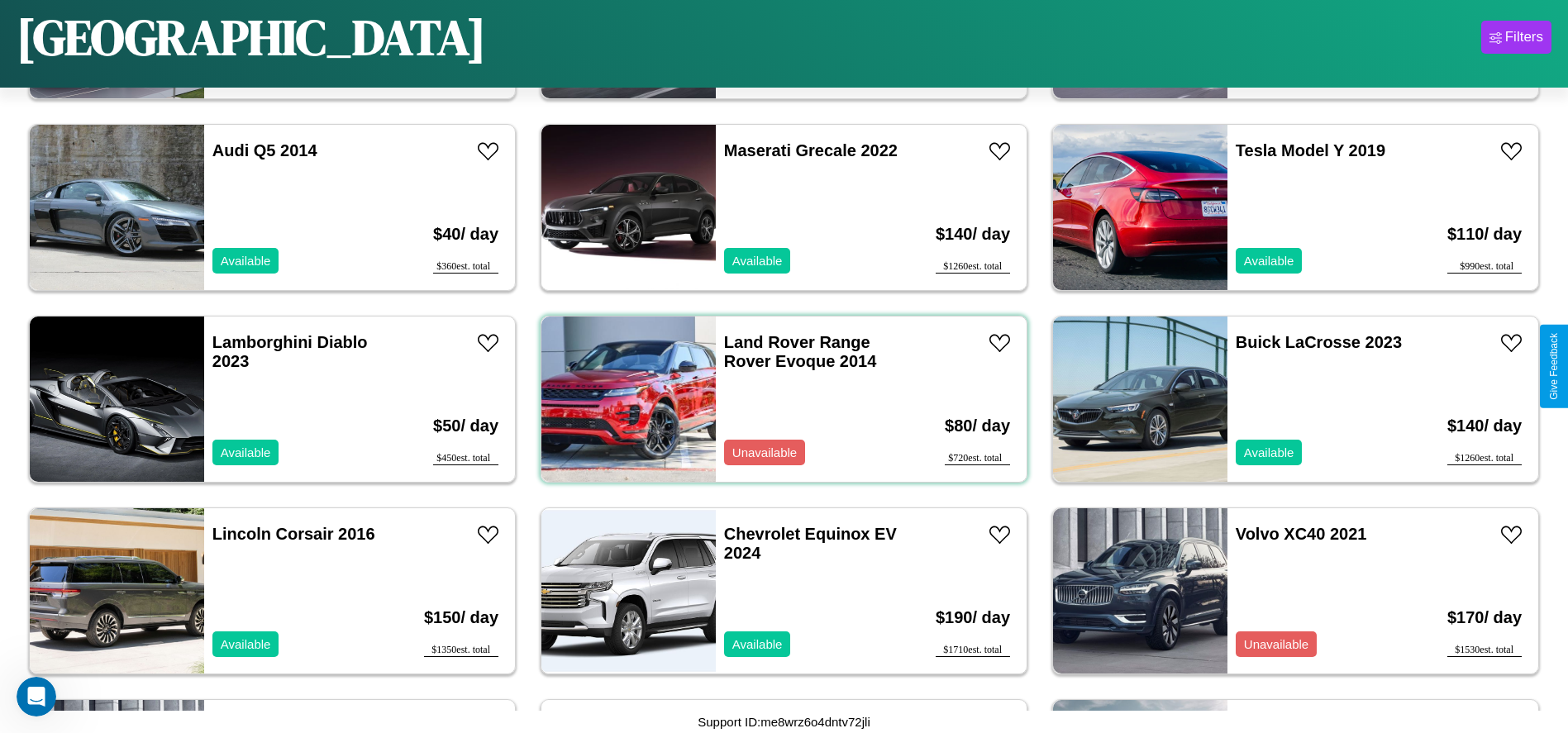
click at [778, 399] on div "Land Rover Range Rover Evoque 2014 Unavailable" at bounding box center [811, 399] width 191 height 166
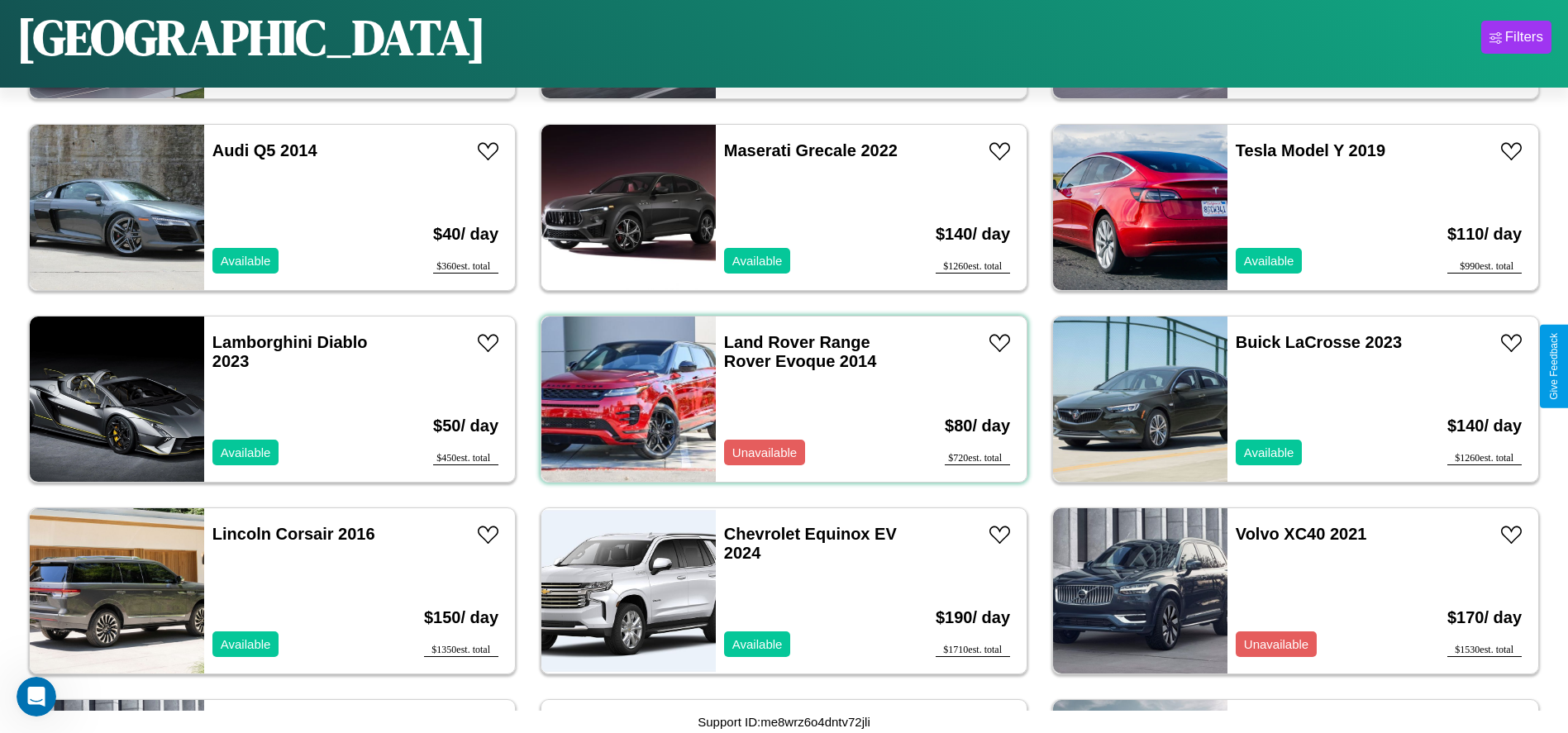
click at [778, 399] on div "Land Rover Range Rover Evoque 2014 Unavailable" at bounding box center [811, 399] width 191 height 166
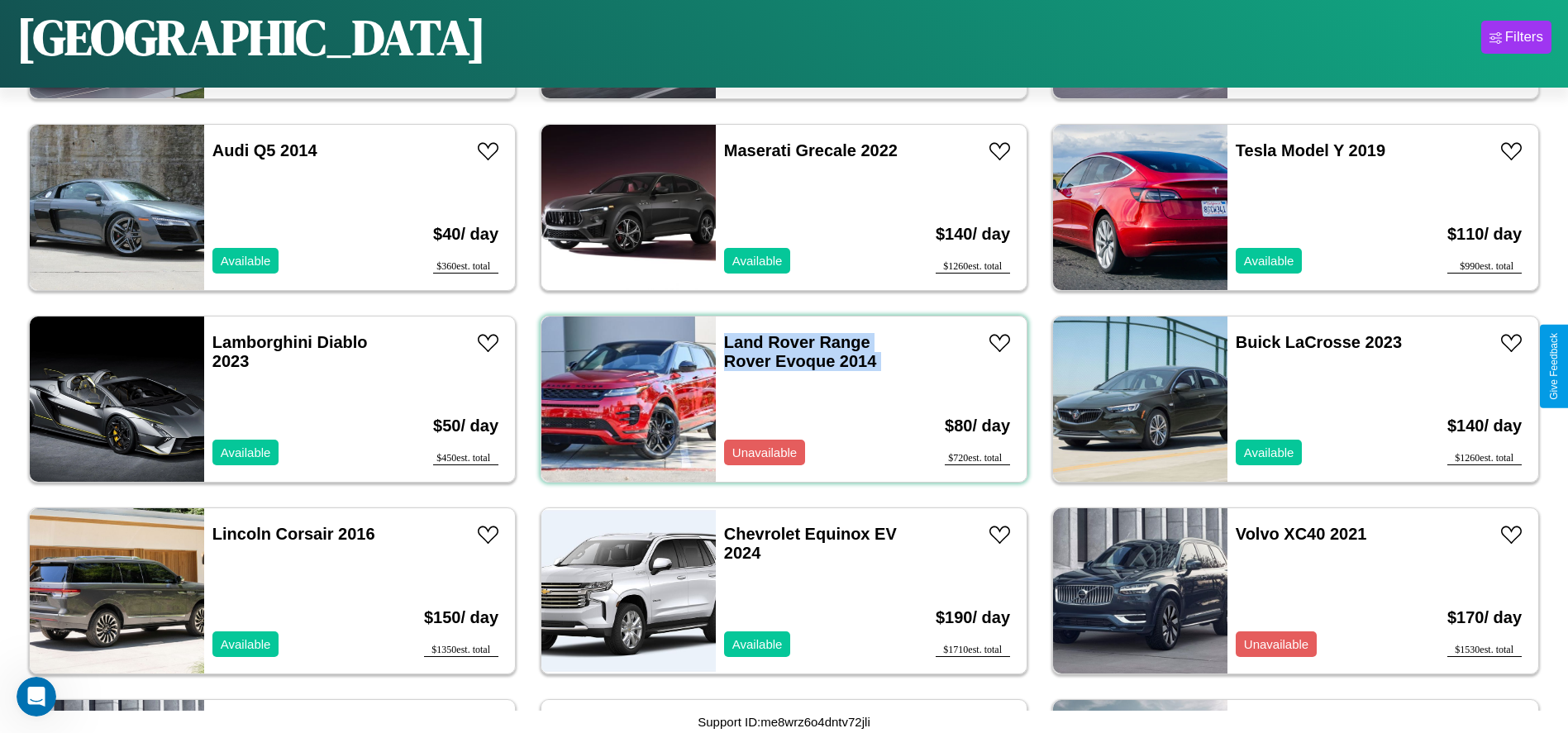
click at [778, 399] on div "Land Rover Range Rover Evoque 2014 Unavailable" at bounding box center [811, 399] width 191 height 166
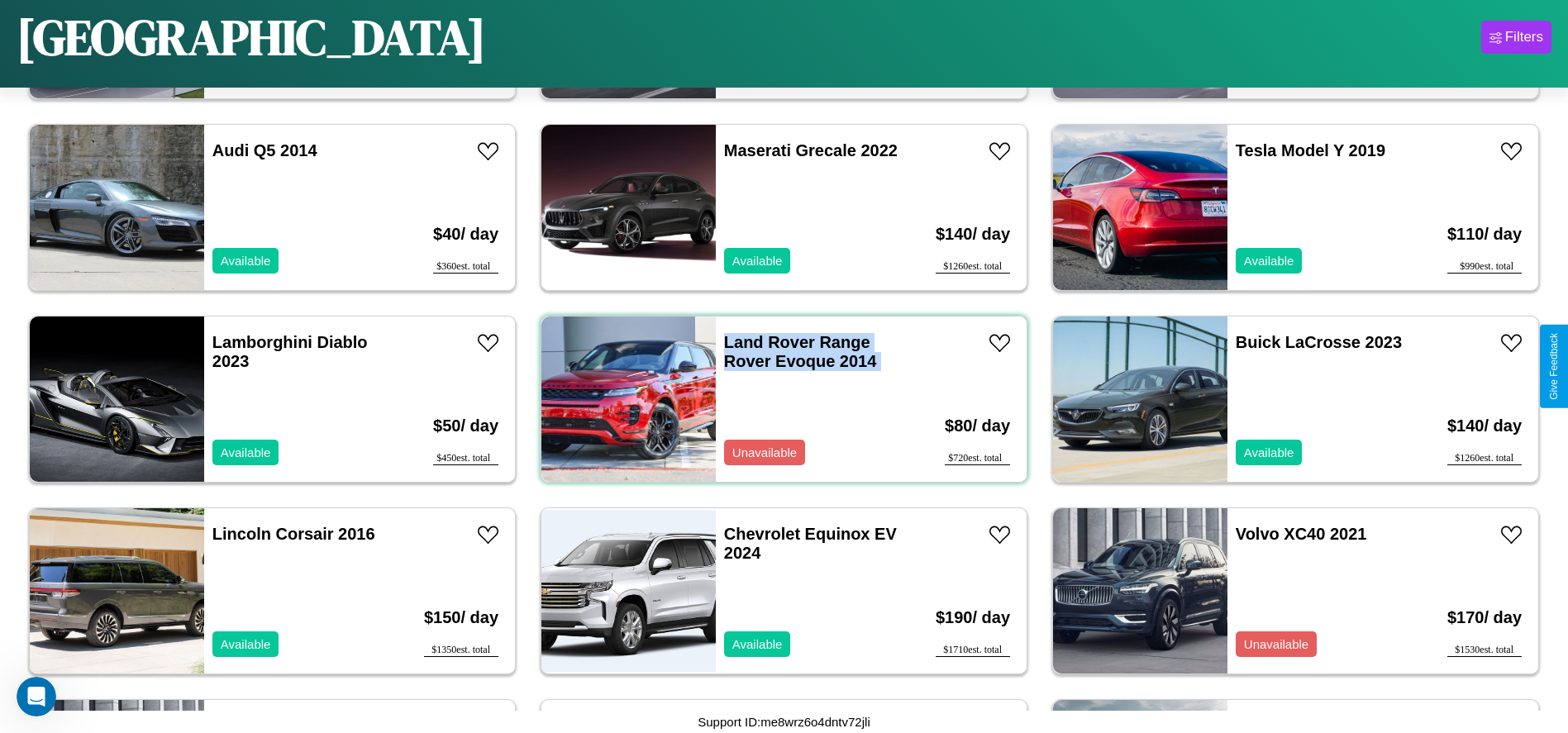
click at [778, 399] on div "Land Rover Range Rover Evoque 2014 Unavailable" at bounding box center [811, 399] width 191 height 166
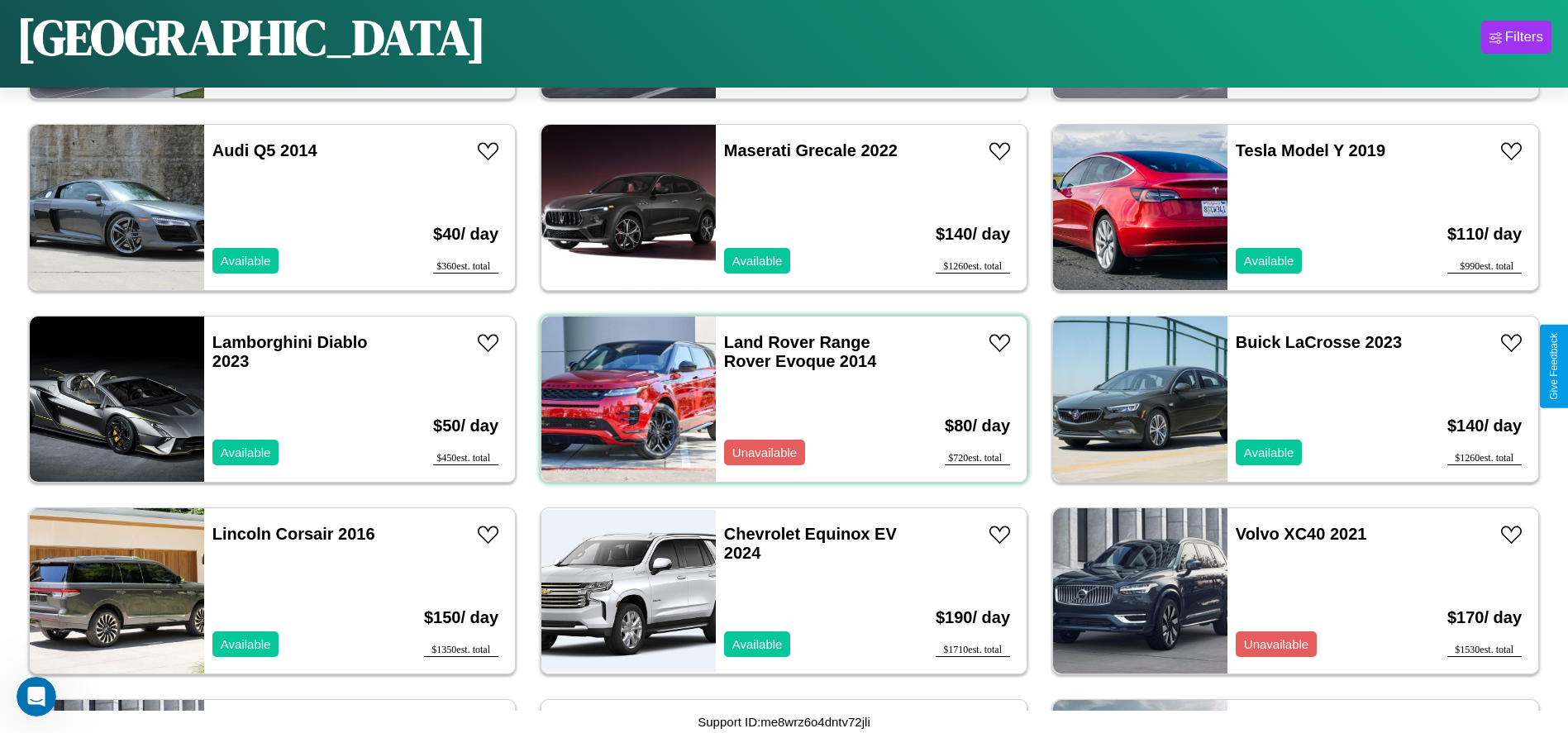
click at [778, 399] on div "Land Rover Range Rover Evoque 2014 Unavailable" at bounding box center [811, 399] width 191 height 166
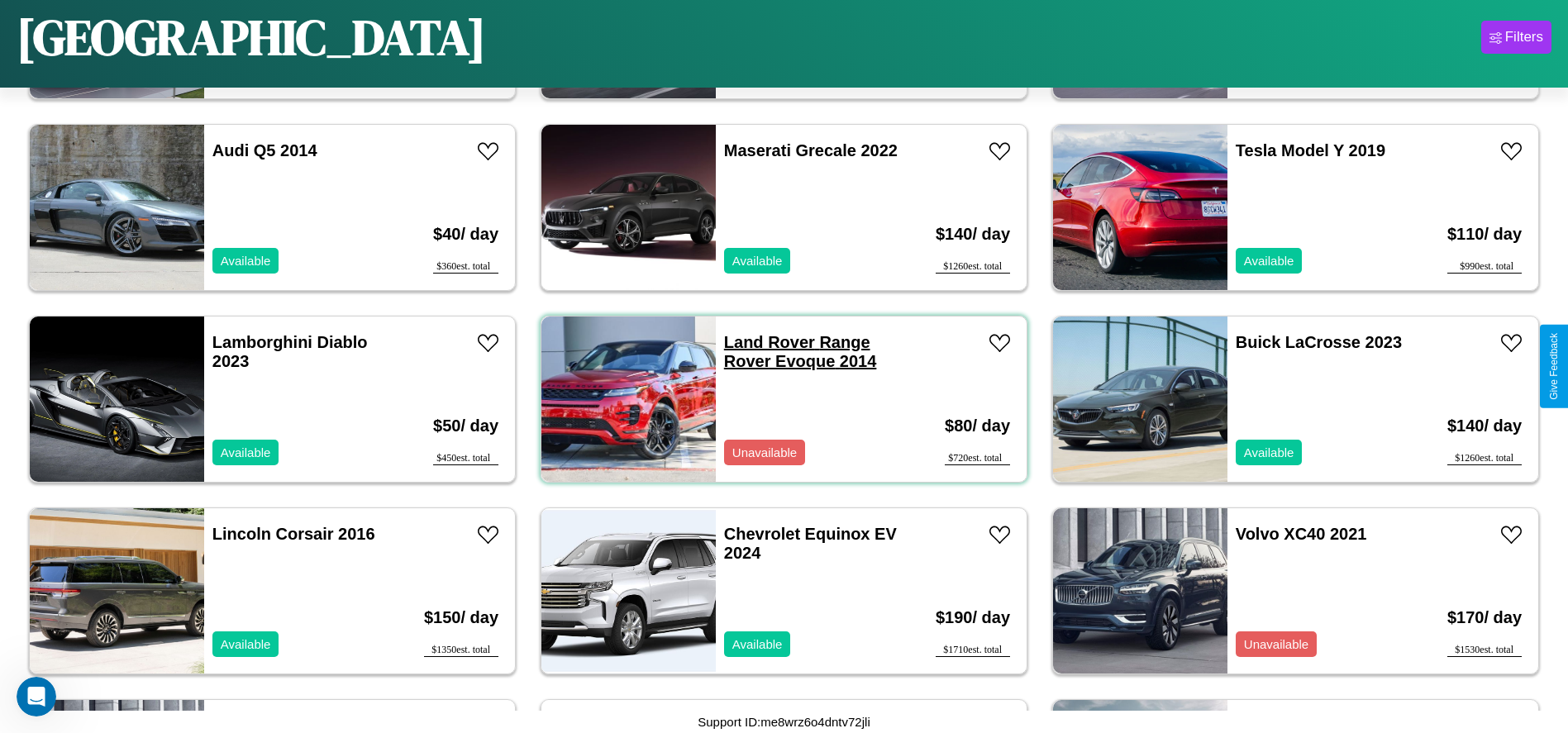
click at [763, 342] on link "Land Rover Range Rover Evoque 2014" at bounding box center [800, 351] width 153 height 37
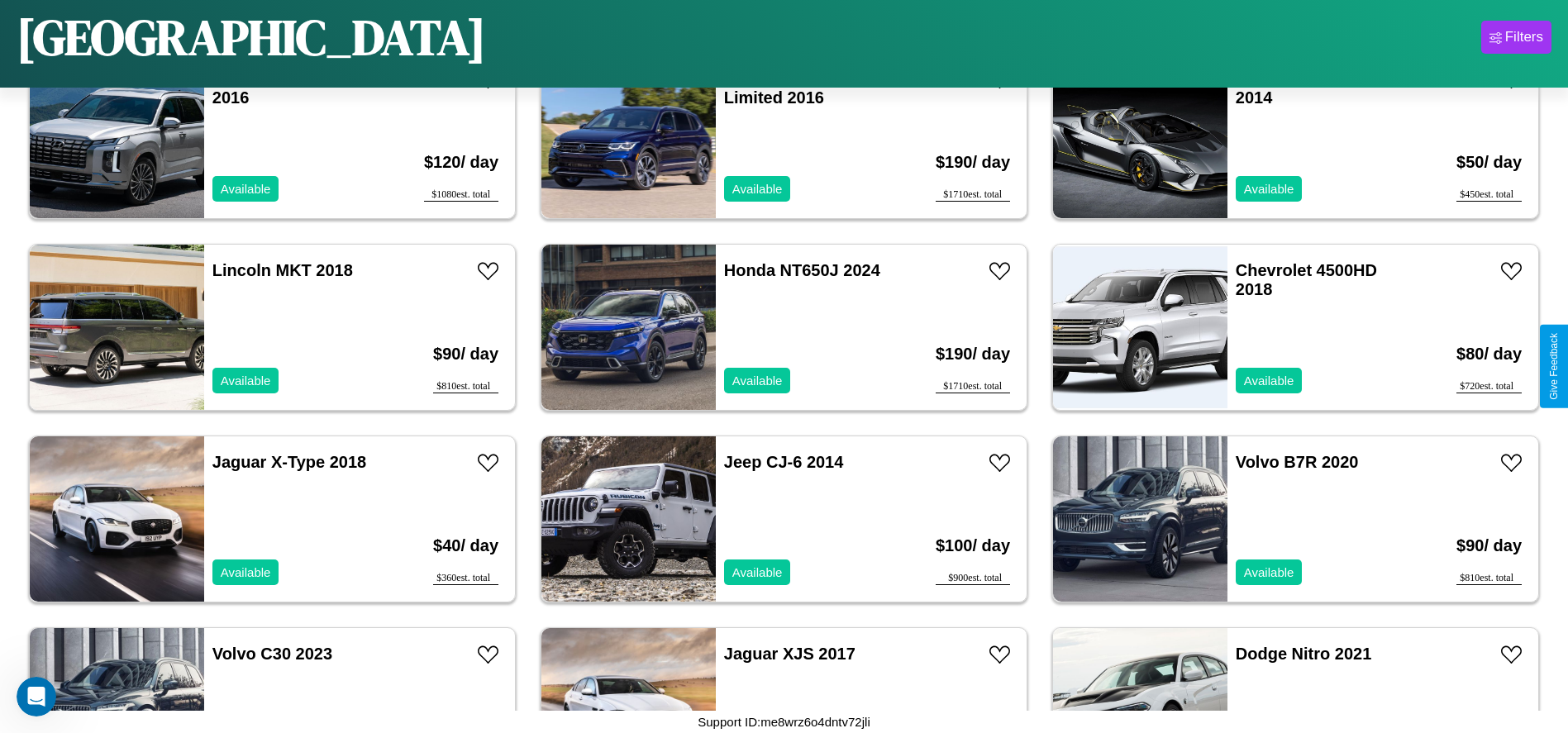
scroll to position [760, 0]
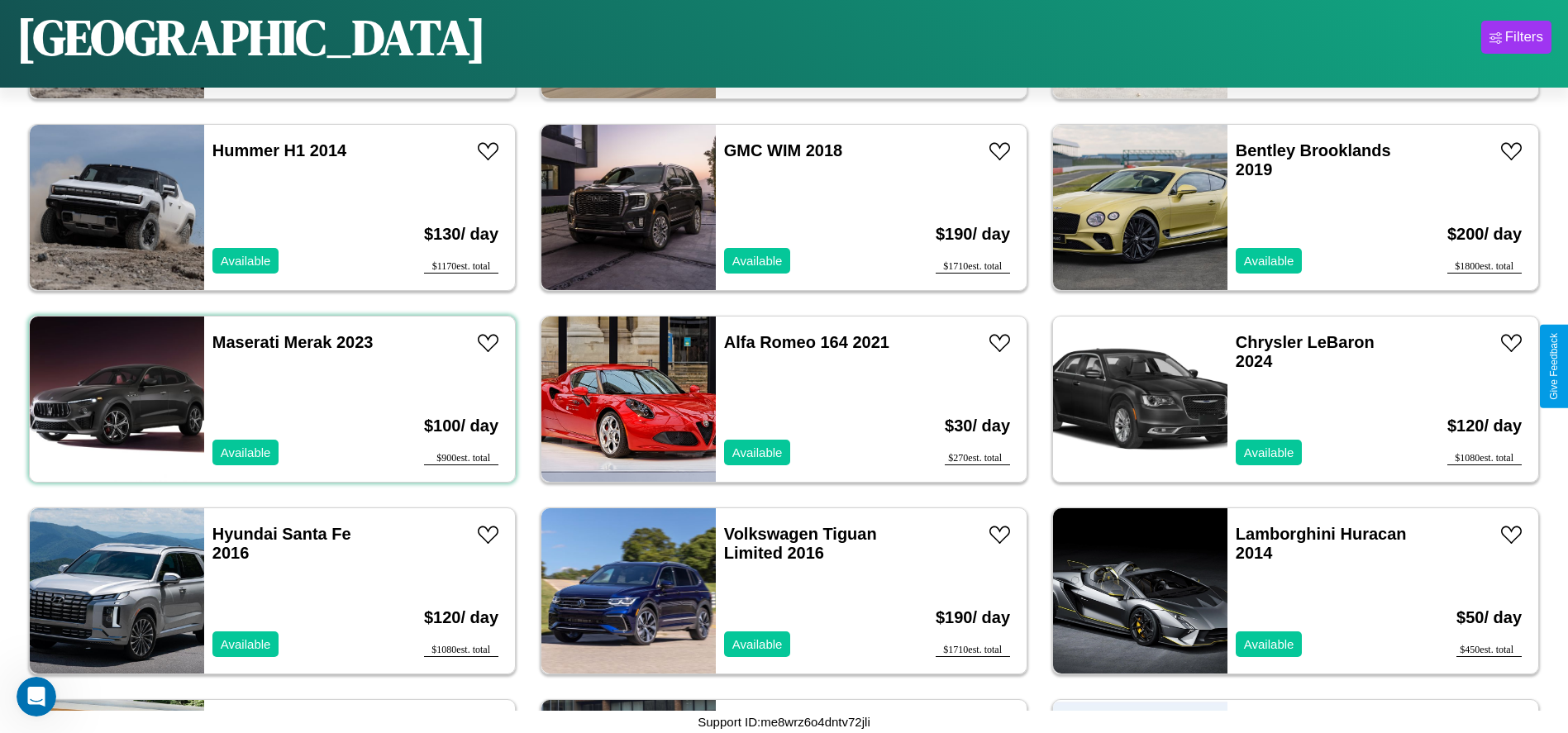
click at [270, 399] on div "Maserati Merak 2023 Available" at bounding box center [300, 399] width 191 height 166
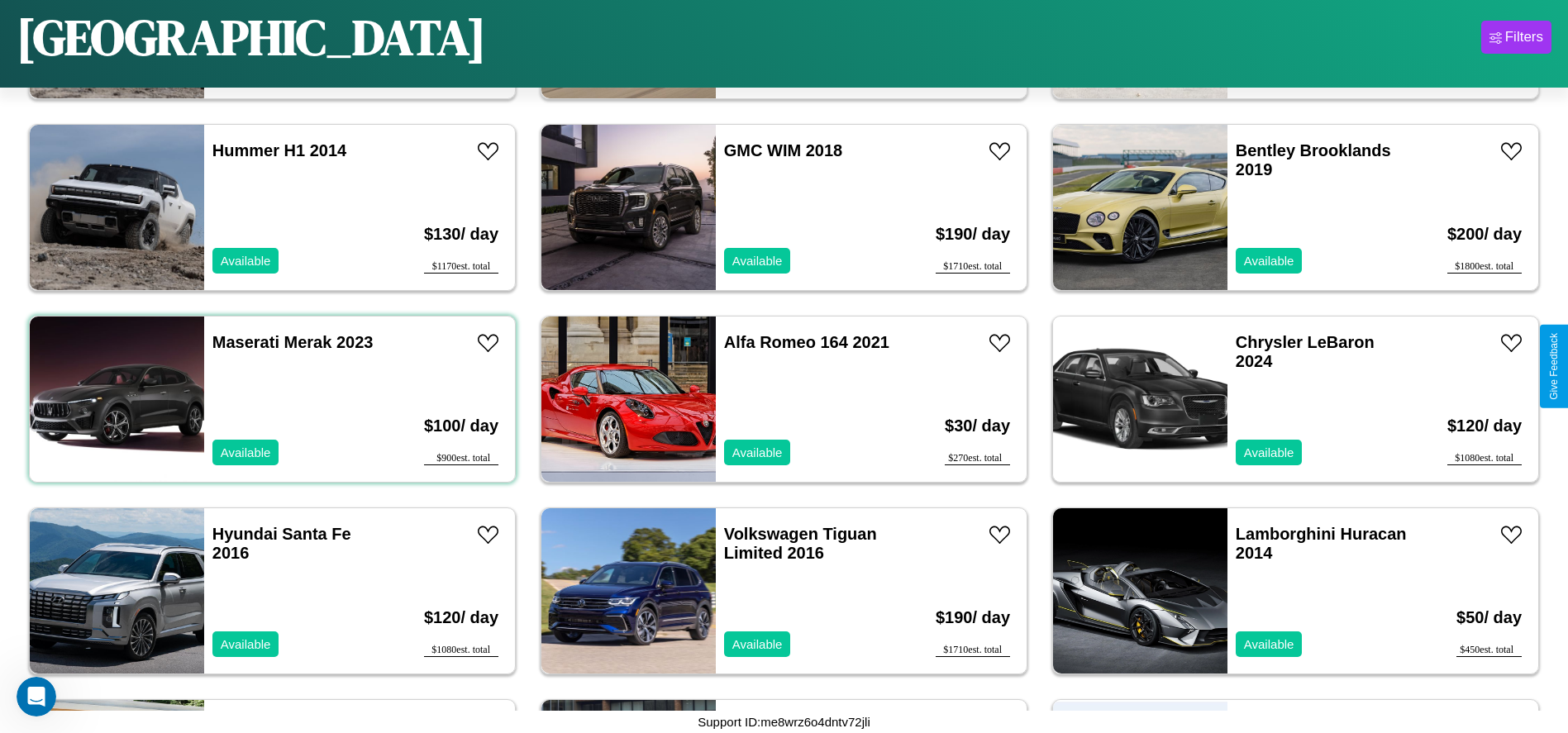
click at [270, 399] on div "Maserati Merak 2023 Available" at bounding box center [300, 399] width 191 height 166
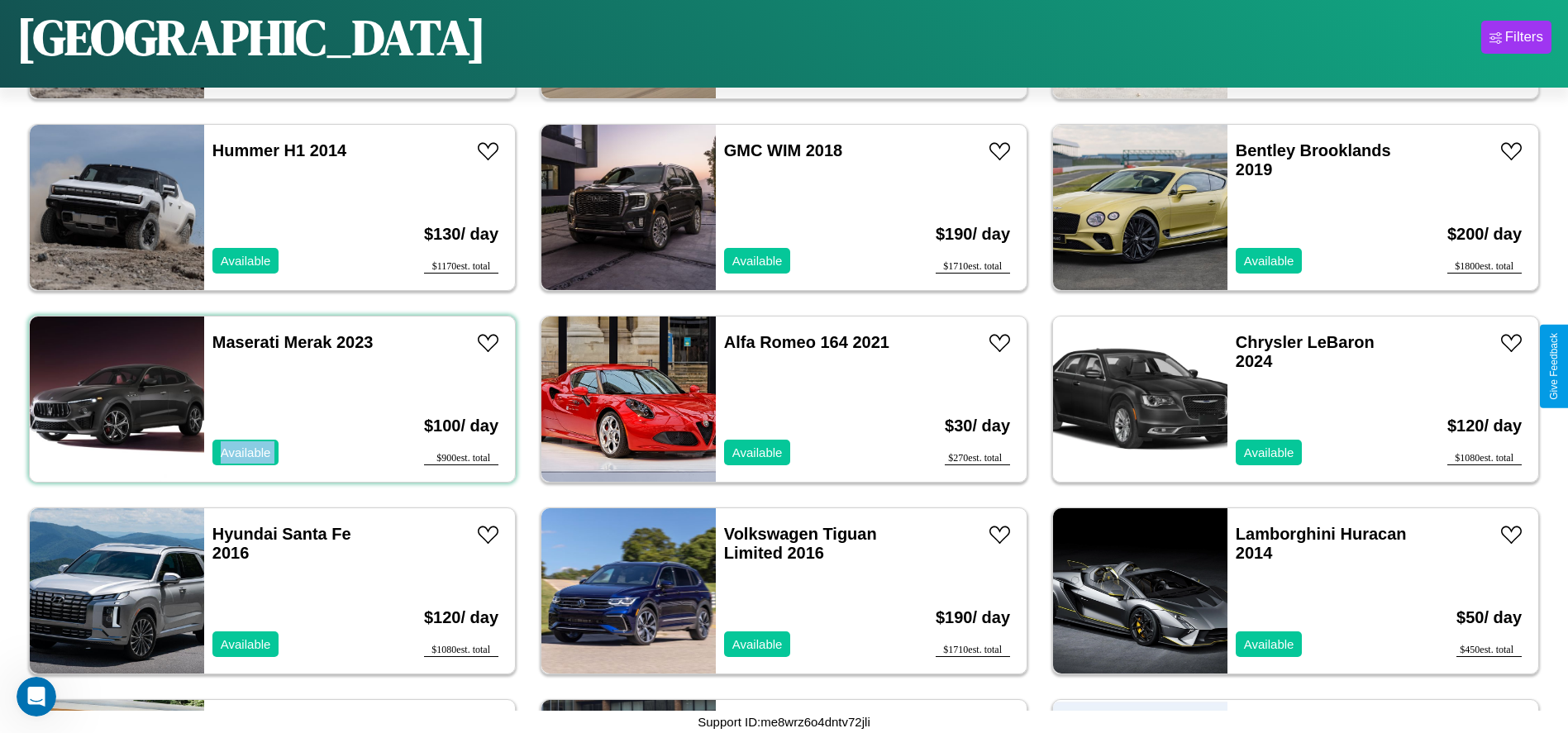
click at [270, 399] on div "Maserati Merak 2023 Available" at bounding box center [300, 399] width 191 height 166
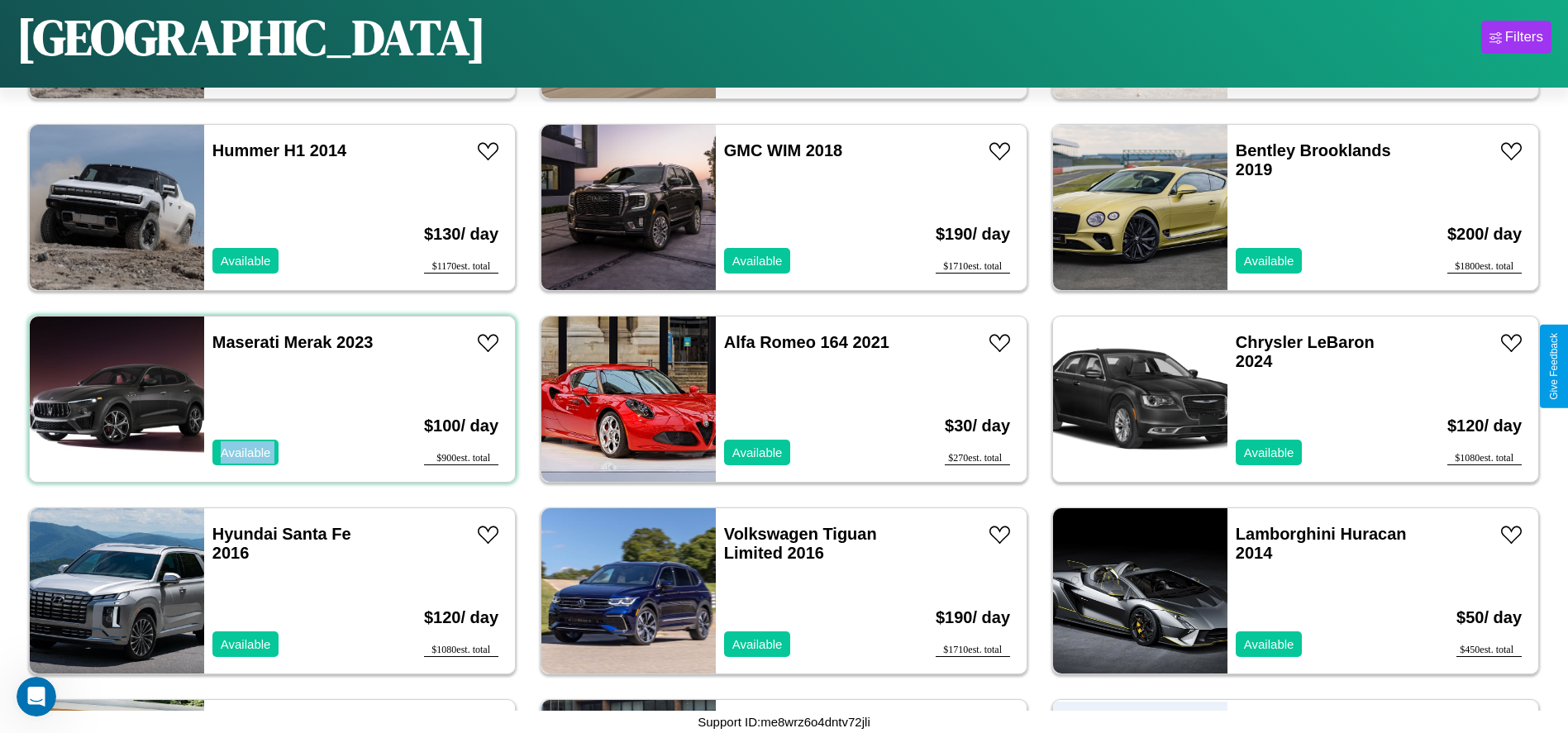
click at [270, 399] on div "Maserati Merak 2023 Available" at bounding box center [300, 399] width 191 height 166
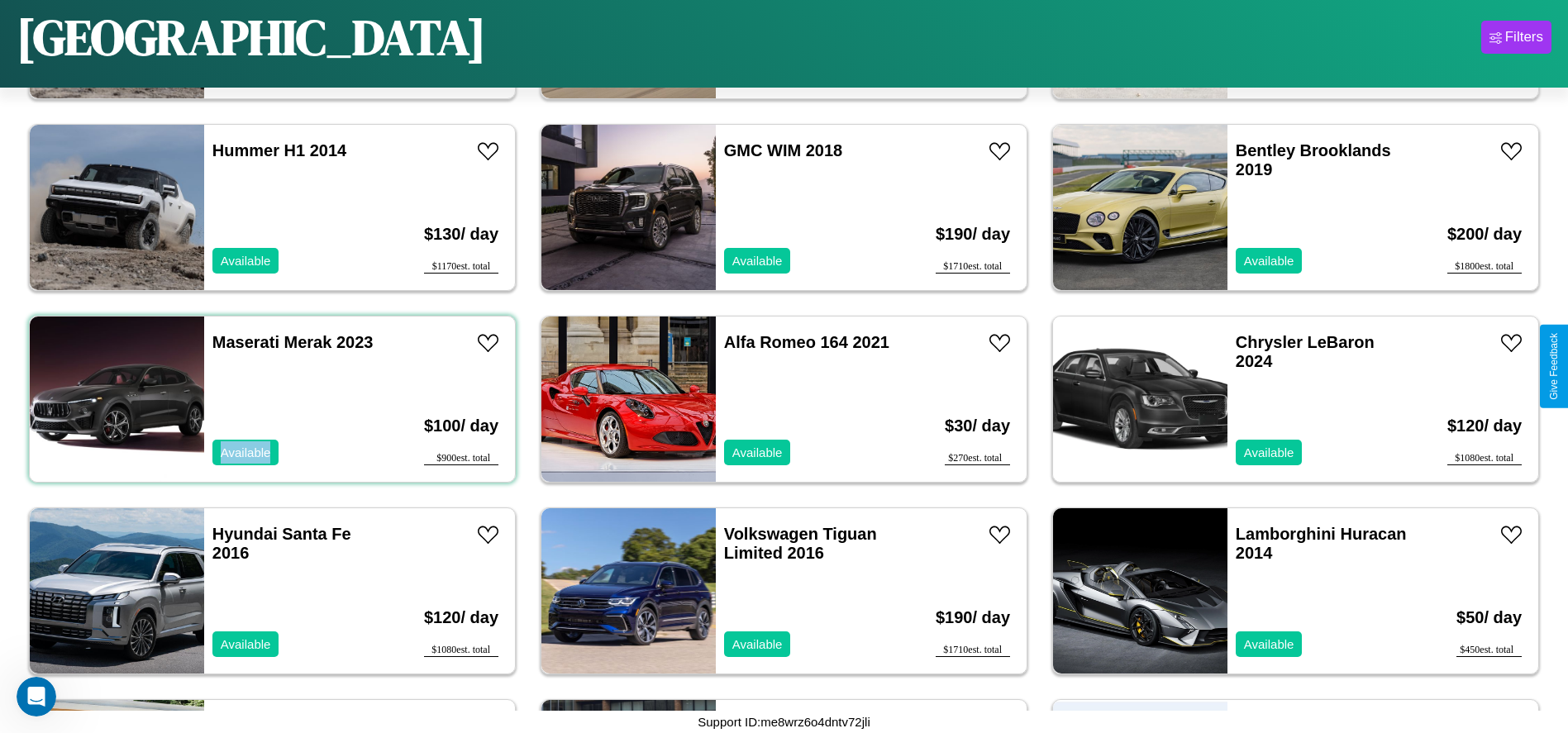
click at [270, 399] on div "Maserati Merak 2023 Available" at bounding box center [300, 399] width 191 height 166
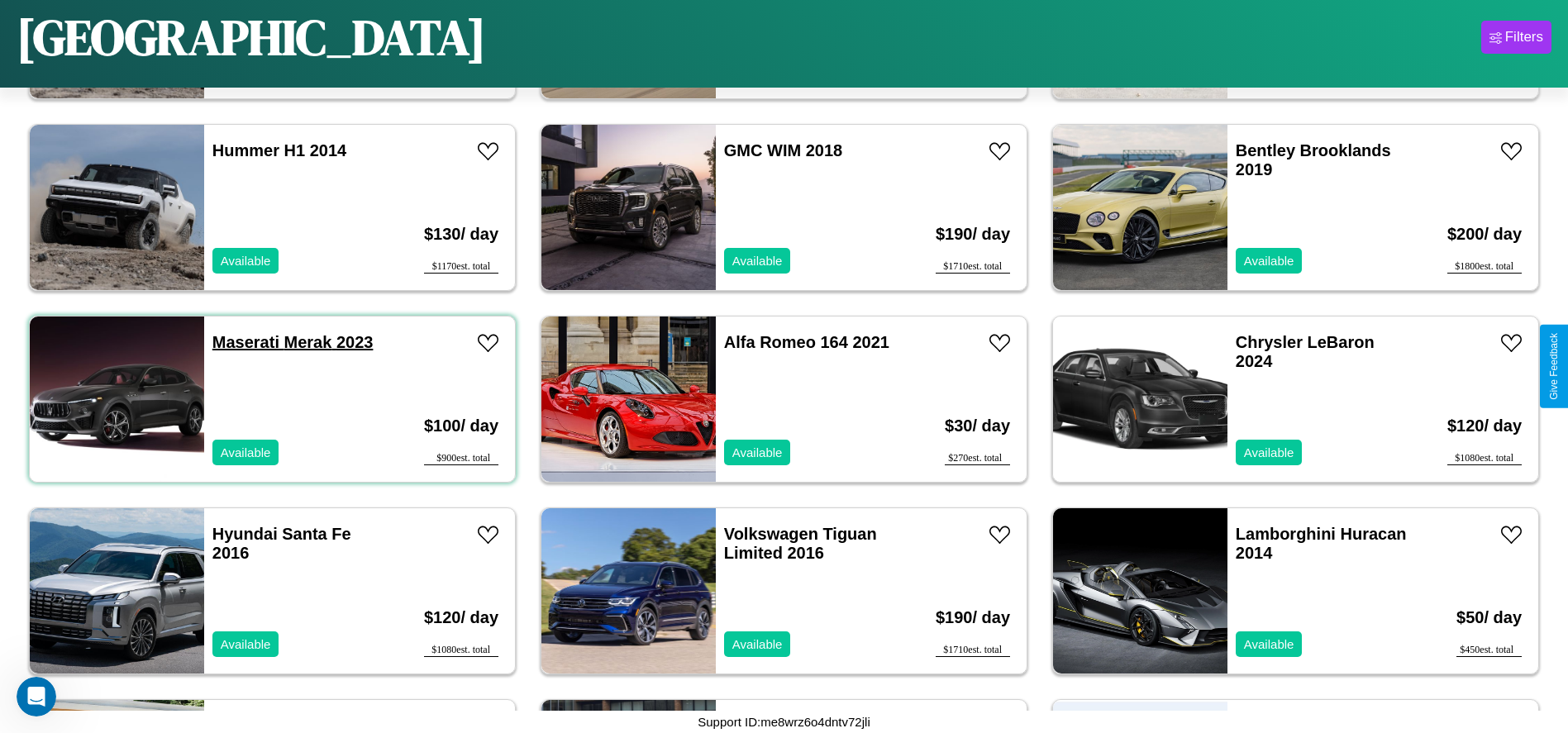
click at [244, 342] on link "Maserati Merak 2023" at bounding box center [292, 342] width 161 height 18
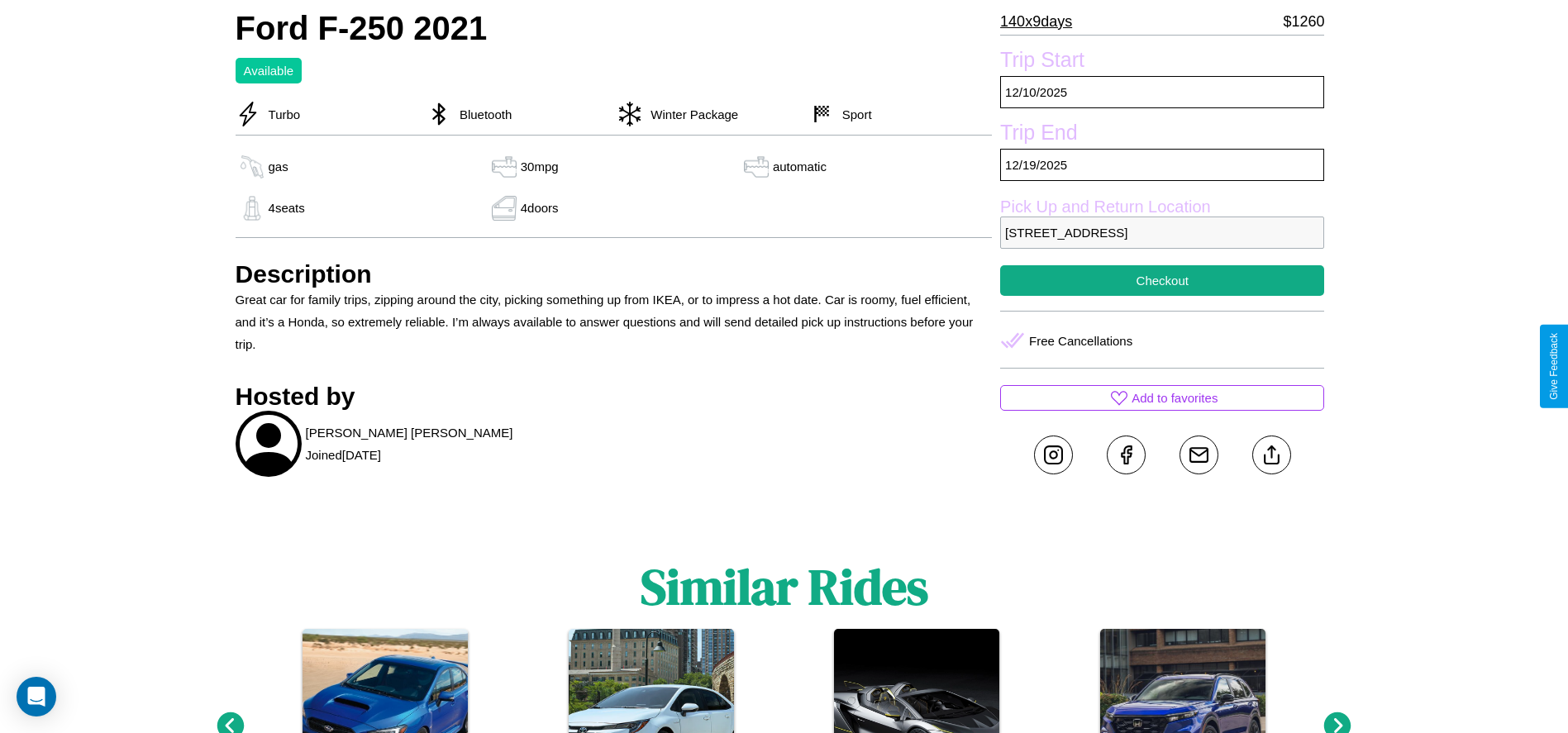
scroll to position [659, 0]
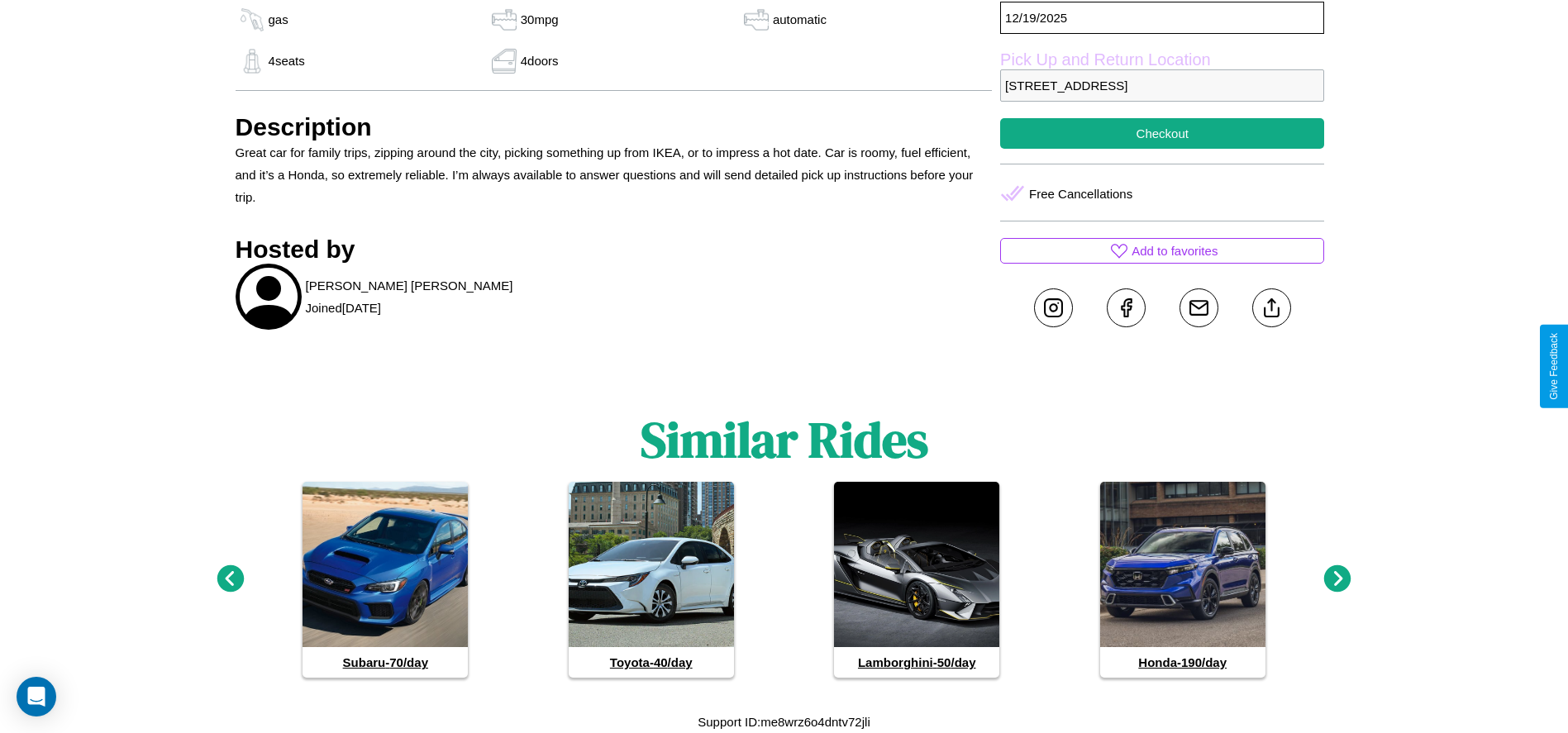
click at [1337, 579] on icon at bounding box center [1338, 579] width 28 height 28
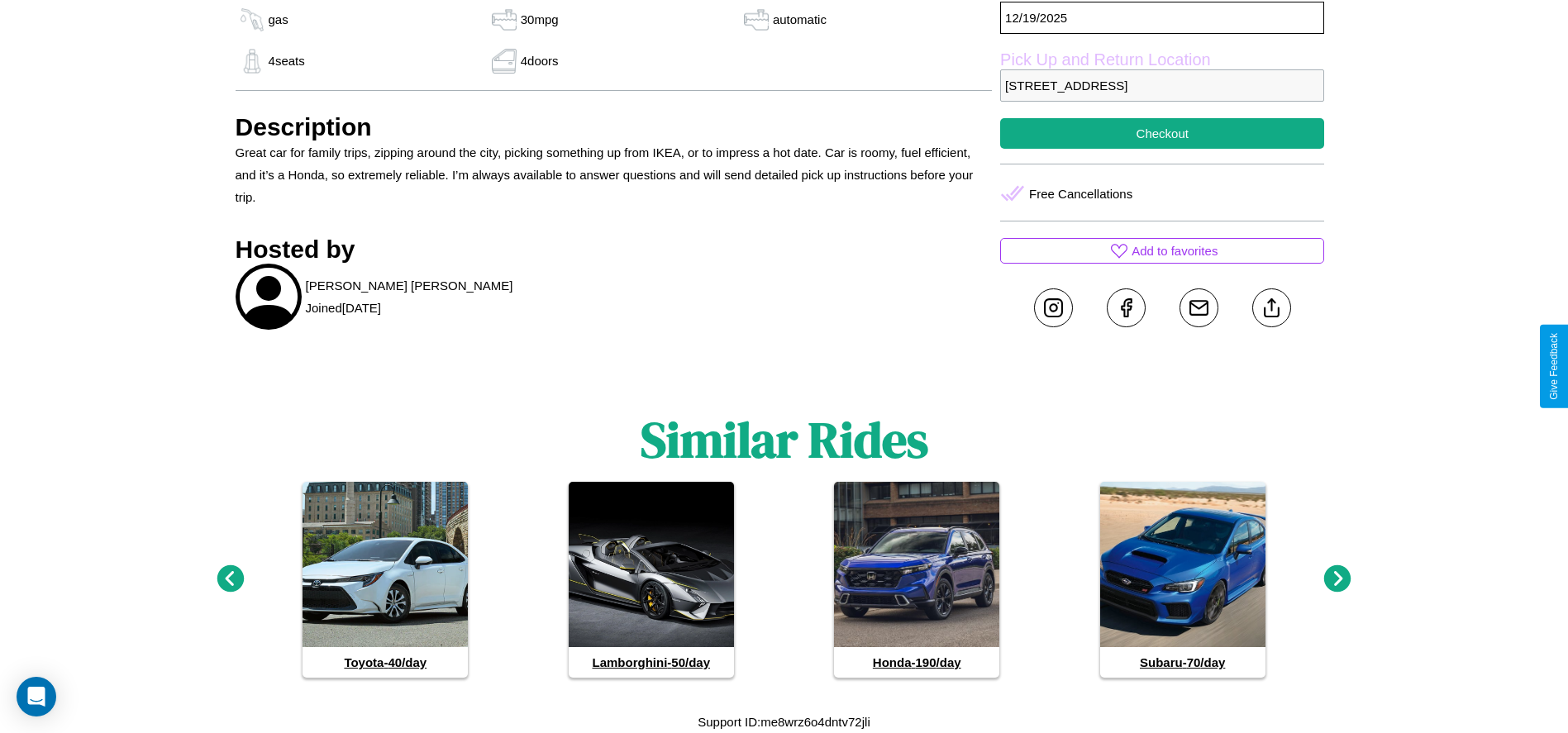
click at [1337, 579] on icon at bounding box center [1338, 579] width 28 height 28
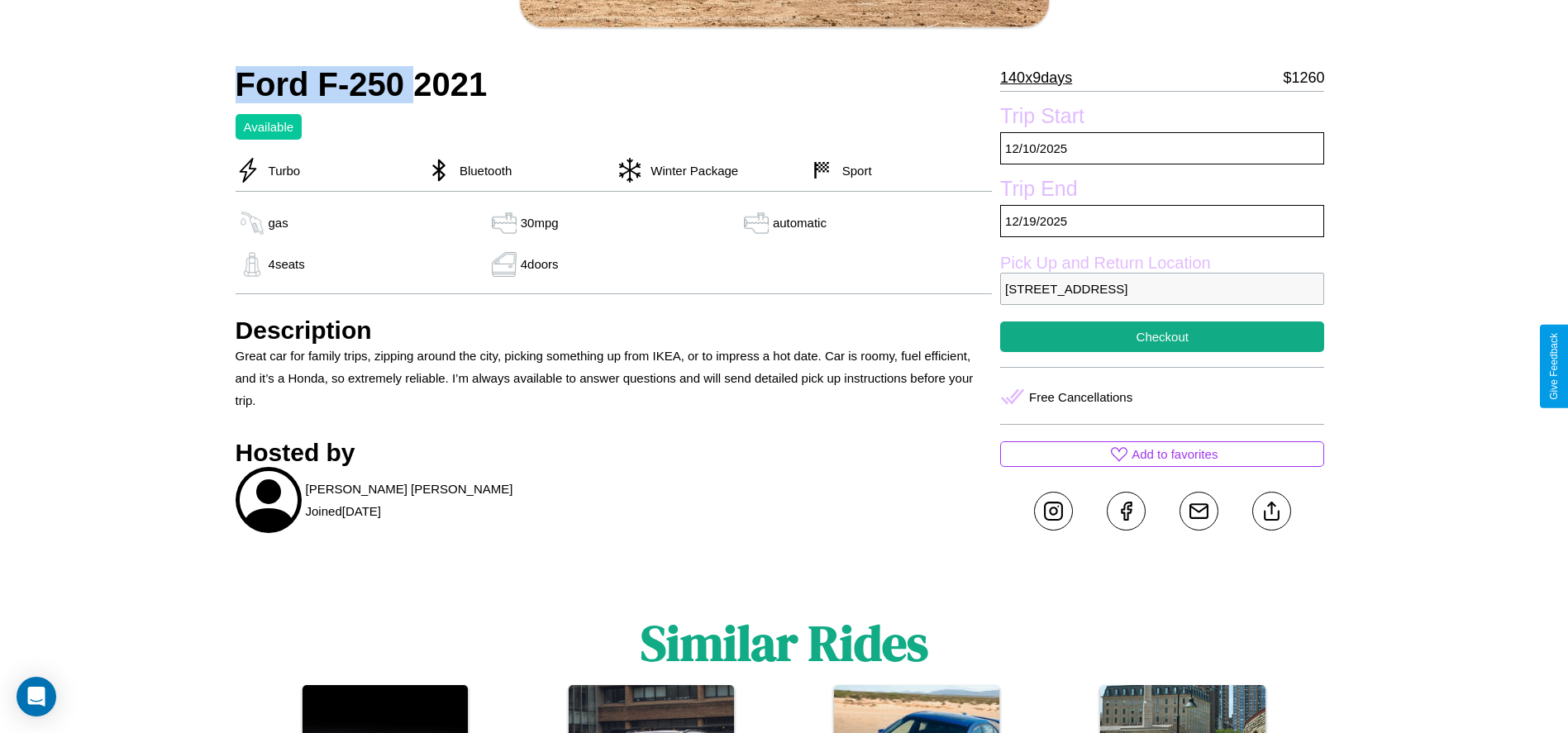
scroll to position [544, 0]
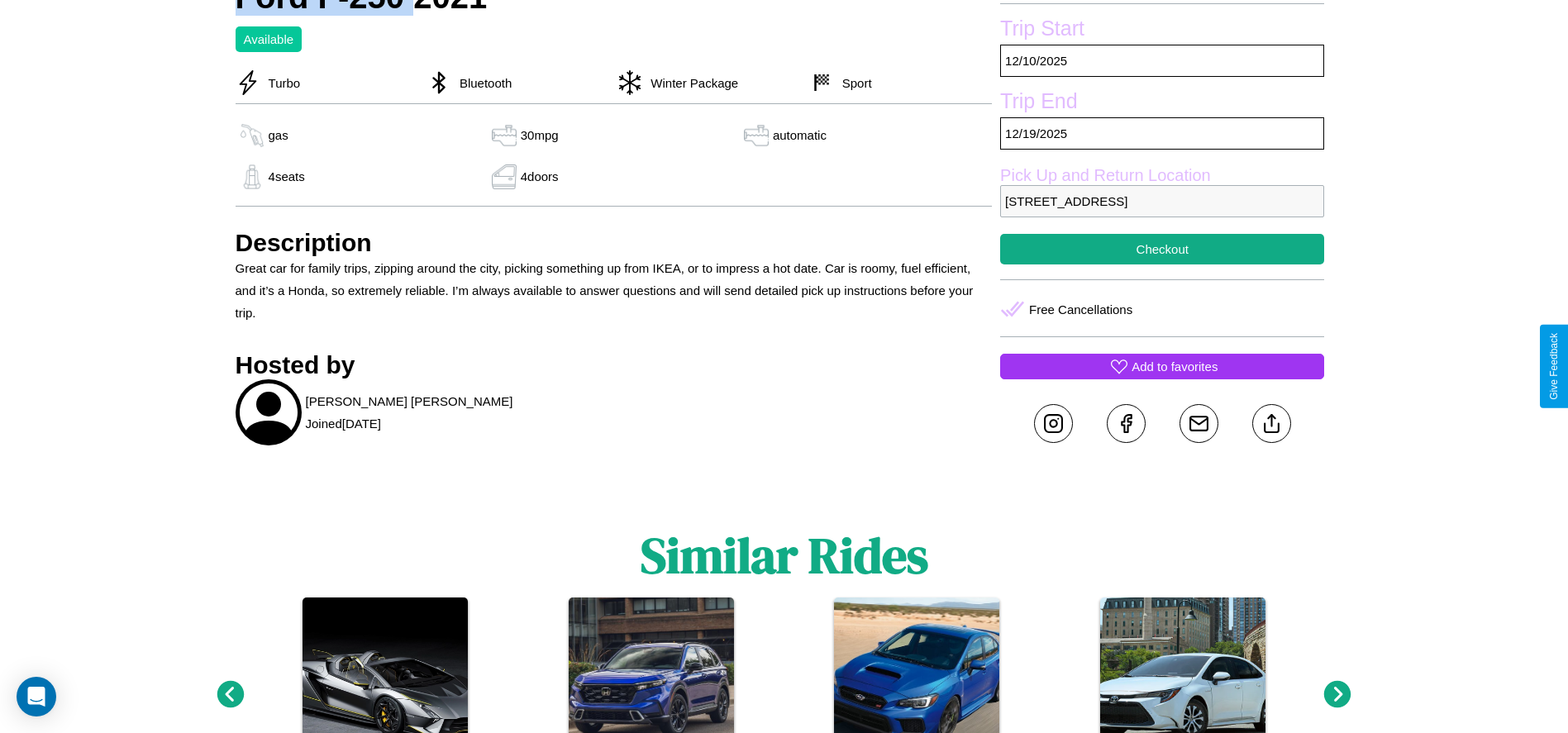
click at [1162, 366] on p "Add to favorites" at bounding box center [1173, 366] width 86 height 22
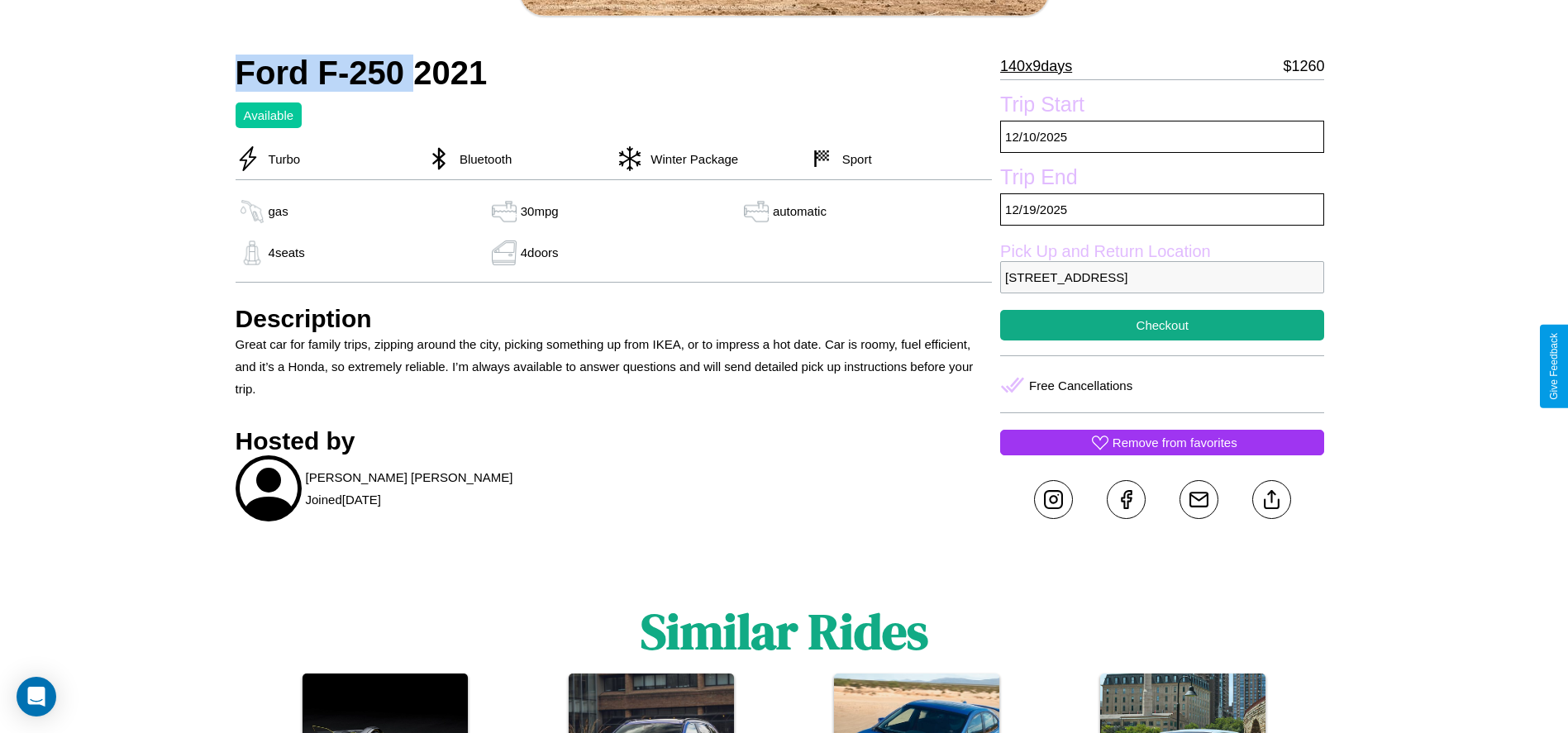
scroll to position [427, 0]
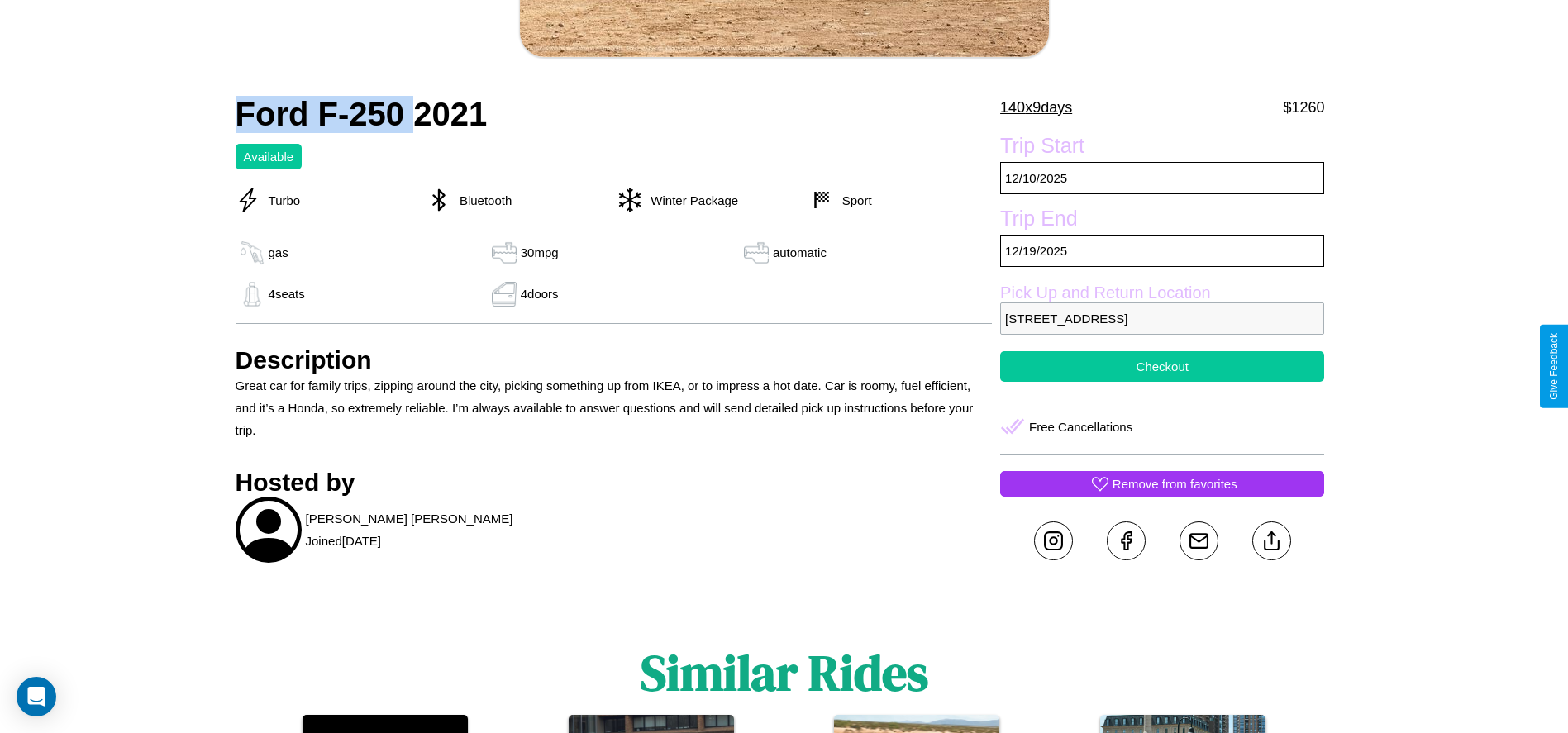
click at [1162, 366] on button "Checkout" at bounding box center [1162, 366] width 324 height 30
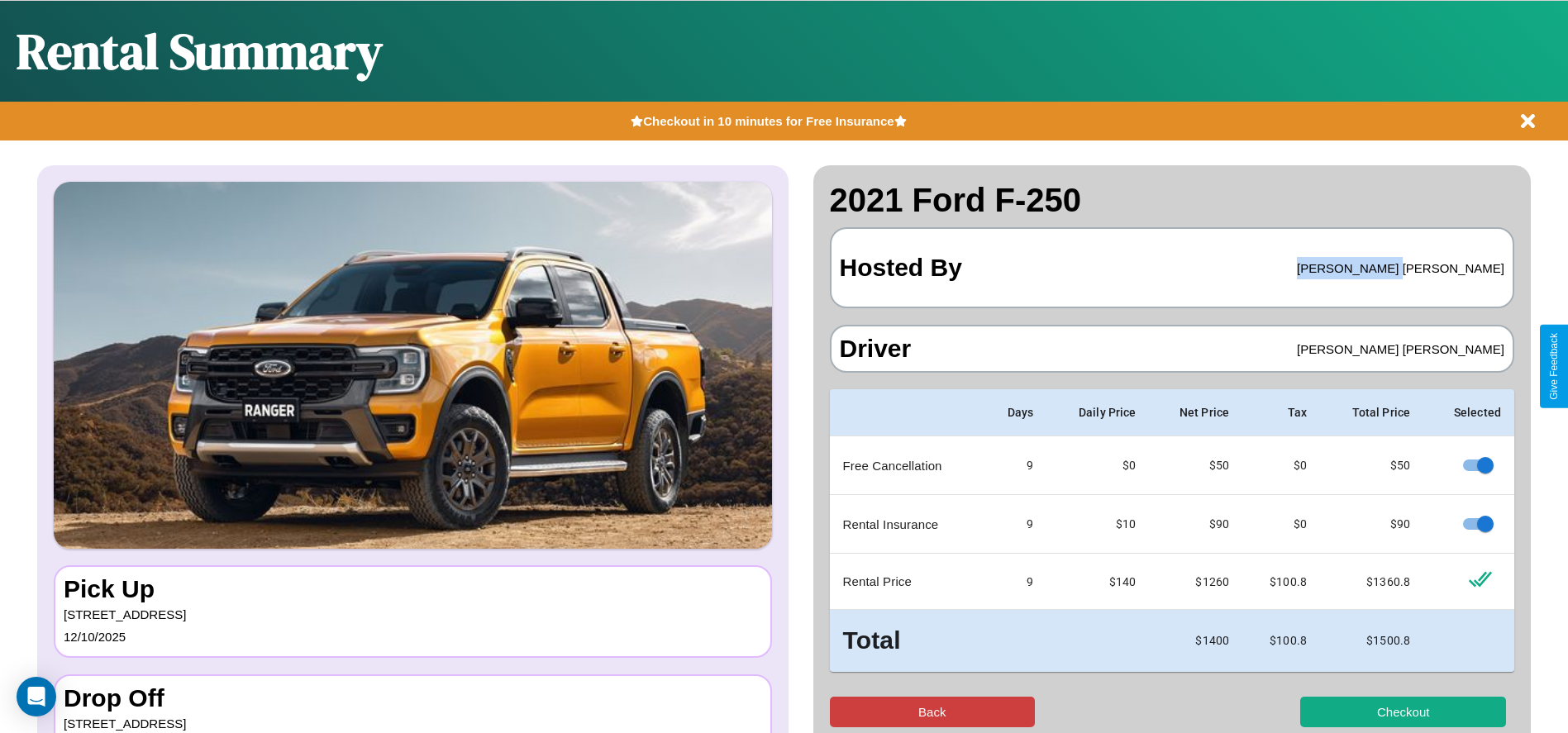
click at [932, 712] on button "Back" at bounding box center [933, 712] width 206 height 30
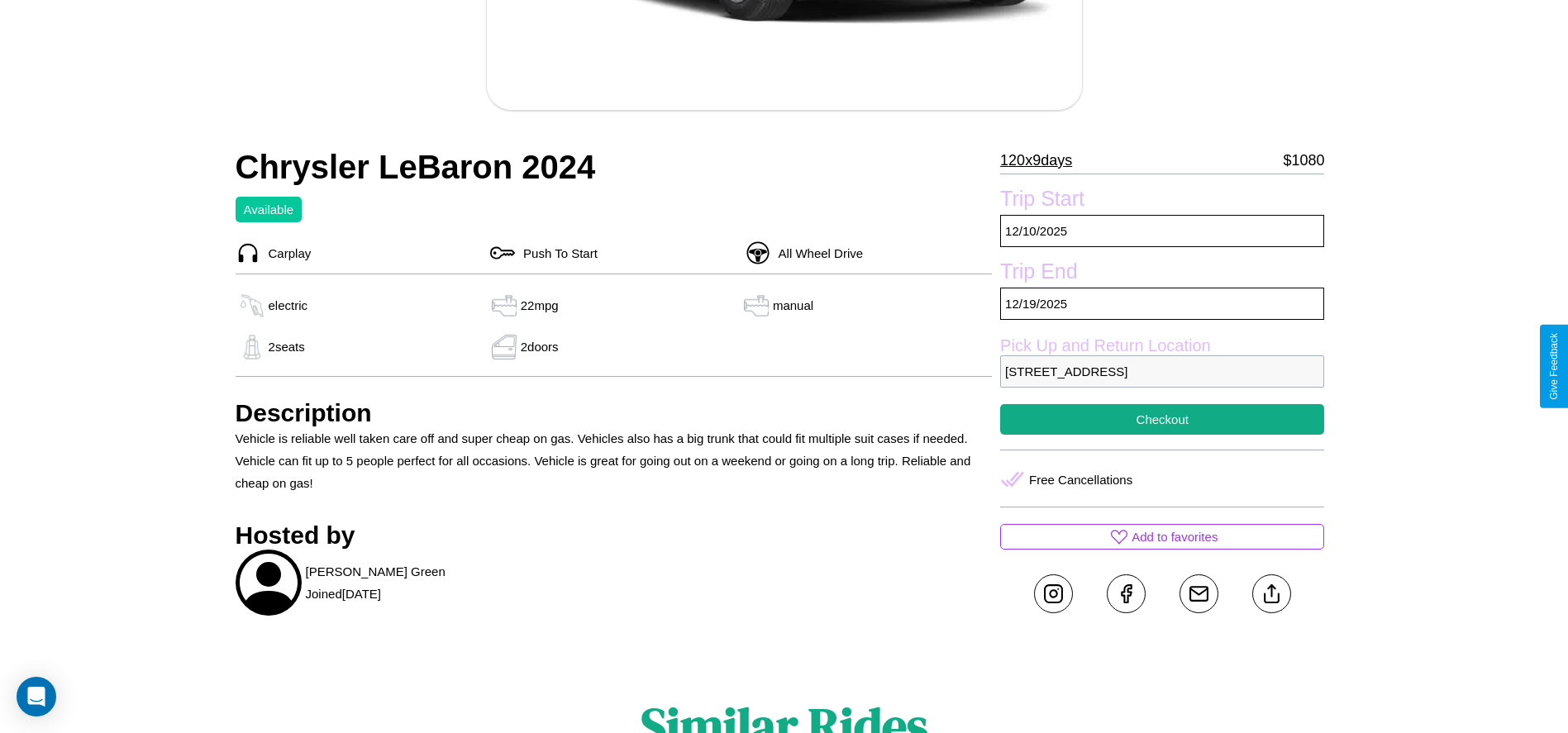
scroll to position [429, 0]
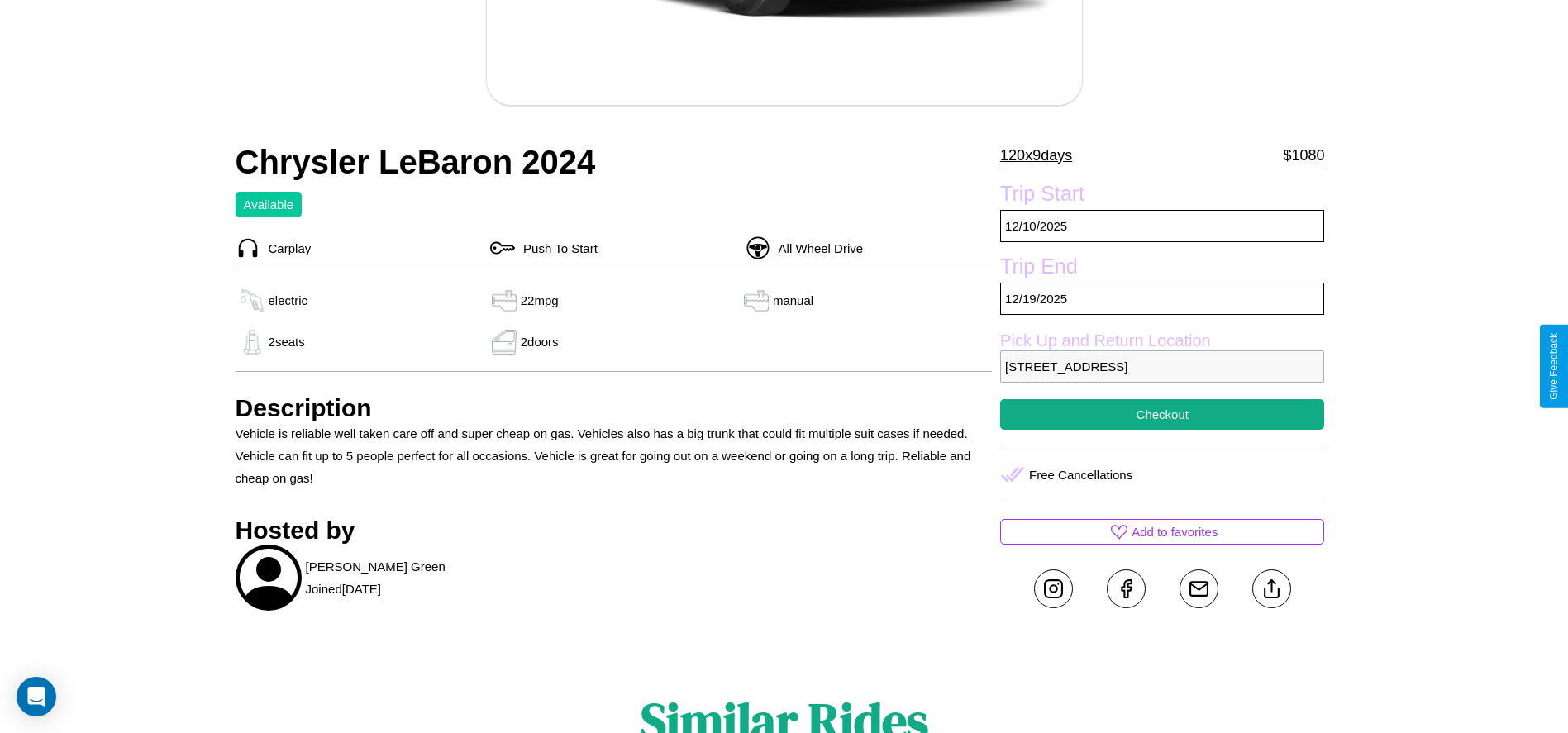
click at [1162, 366] on p "977 Main Street Osaka 63866 Japan" at bounding box center [1162, 366] width 324 height 32
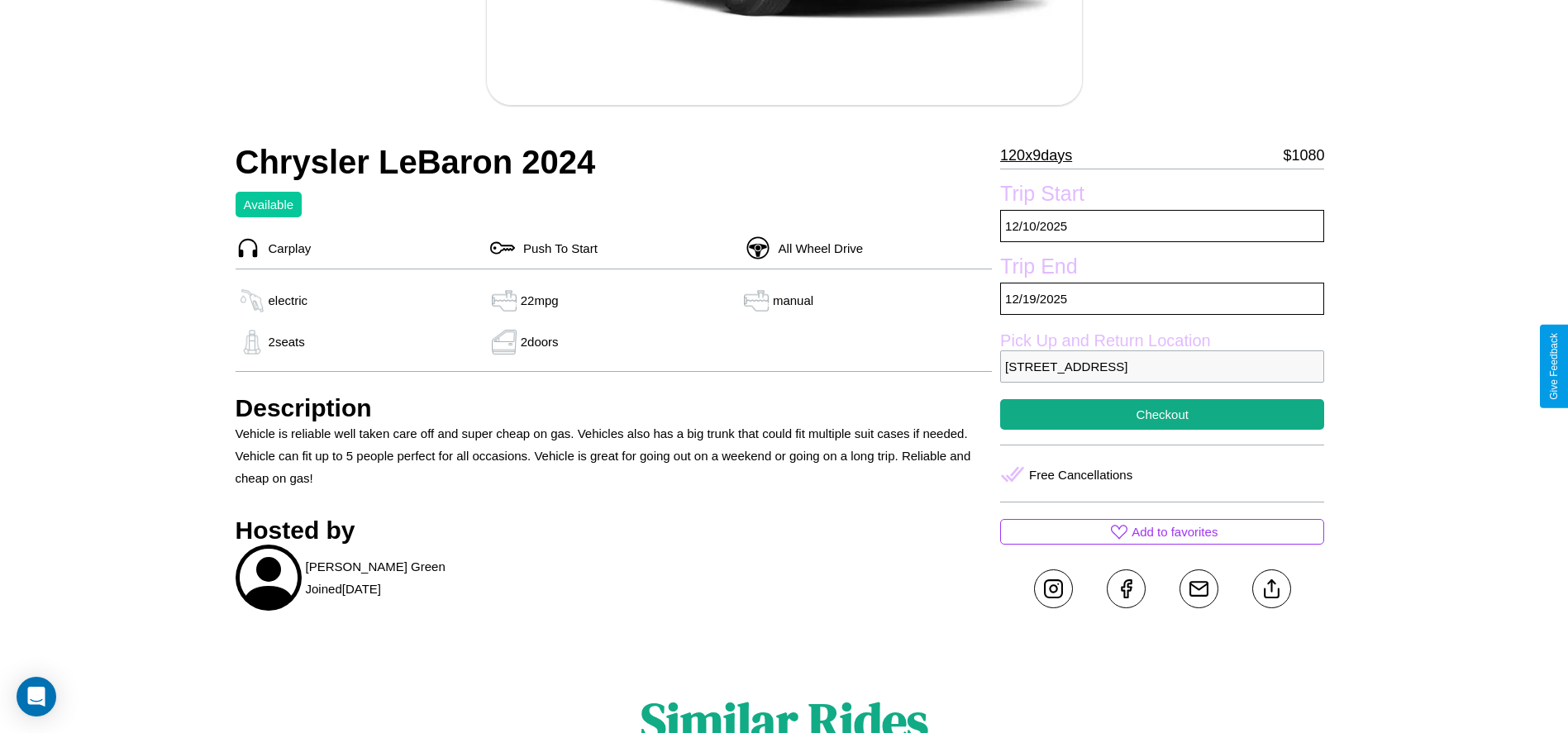
click at [1162, 366] on p "977 Main Street Osaka 63866 Japan" at bounding box center [1162, 366] width 324 height 32
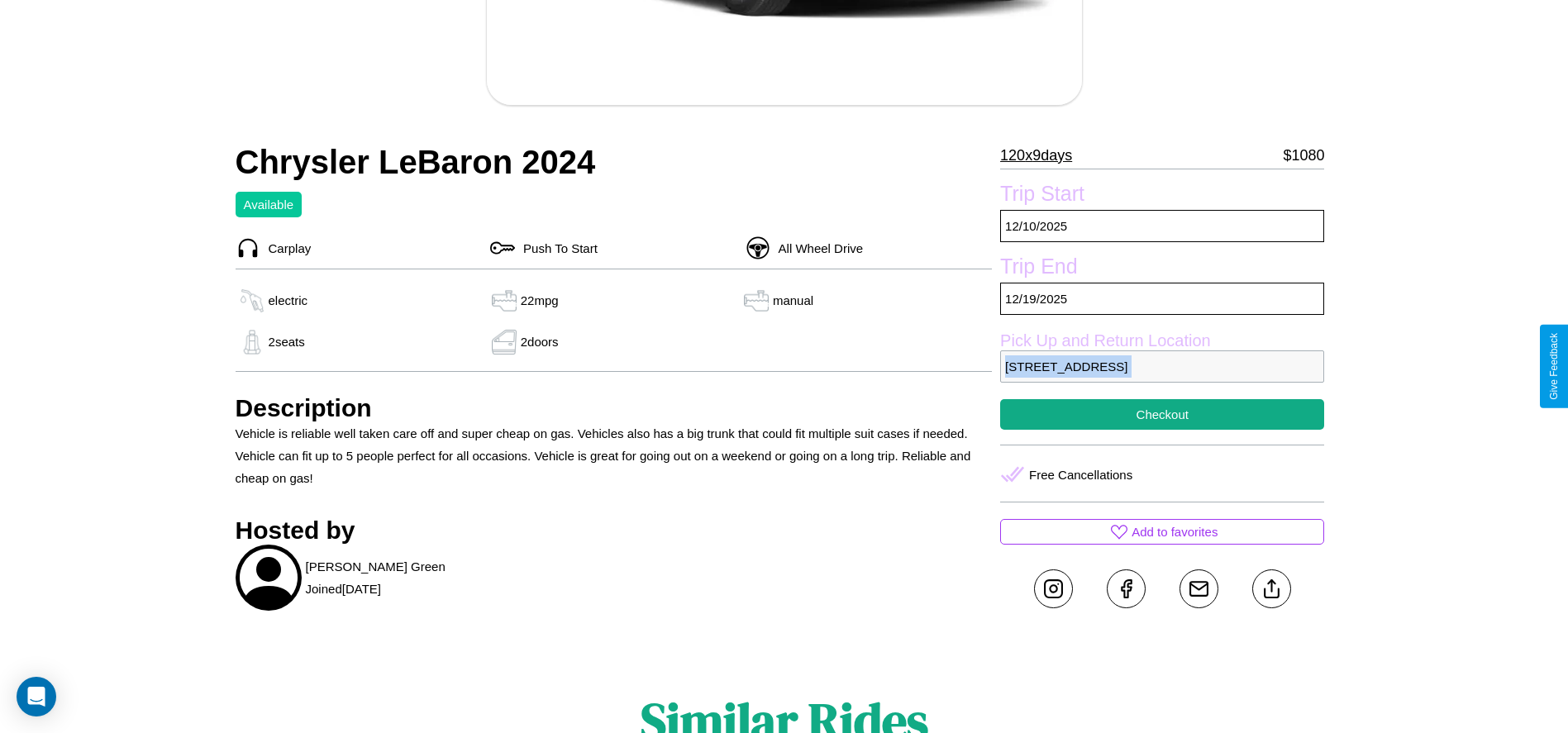
click at [1162, 366] on p "977 Main Street Osaka 63866 Japan" at bounding box center [1162, 366] width 324 height 32
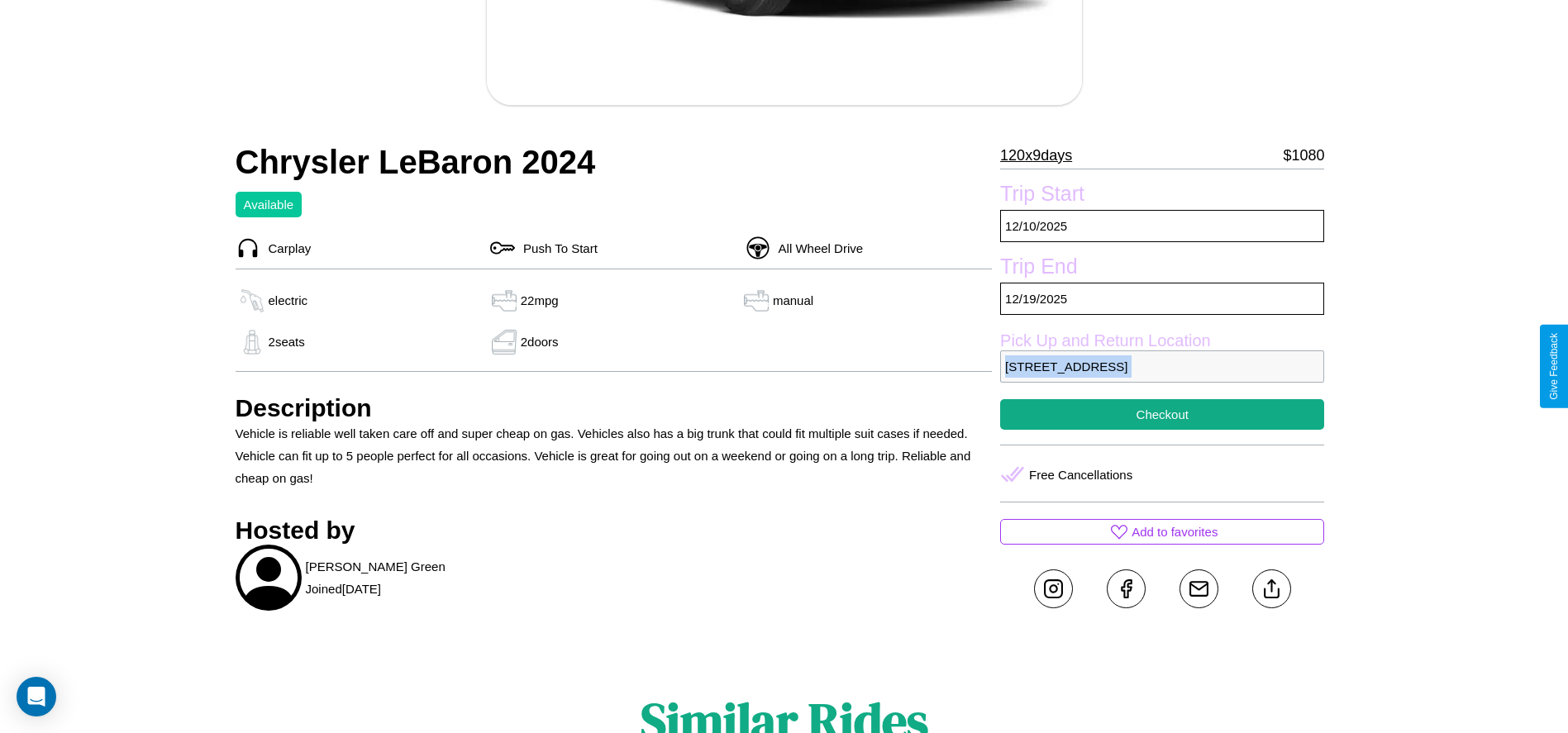
click at [1162, 366] on p "977 Main Street Osaka 63866 Japan" at bounding box center [1162, 366] width 324 height 32
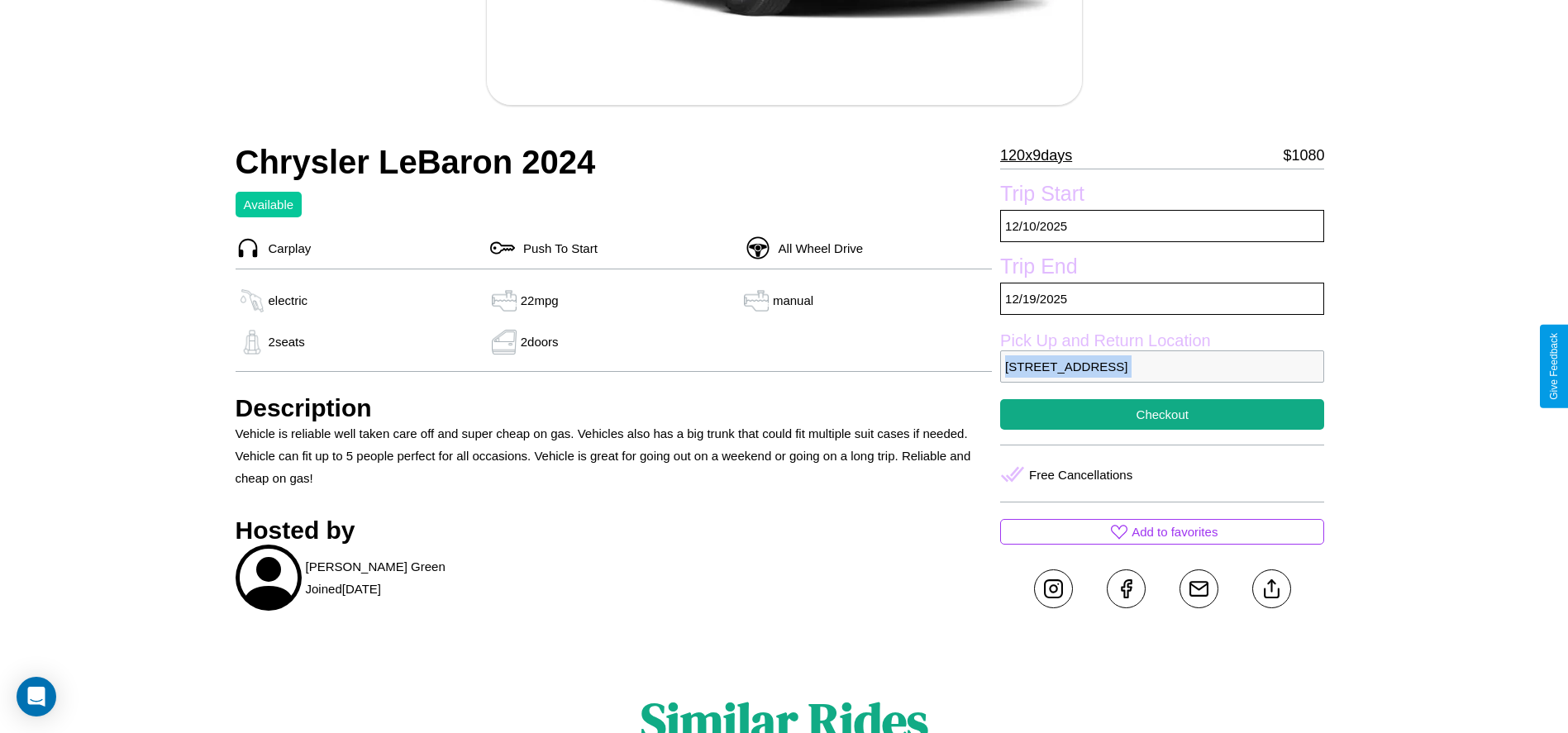
click at [1162, 366] on p "977 Main Street Osaka 63866 Japan" at bounding box center [1162, 366] width 324 height 32
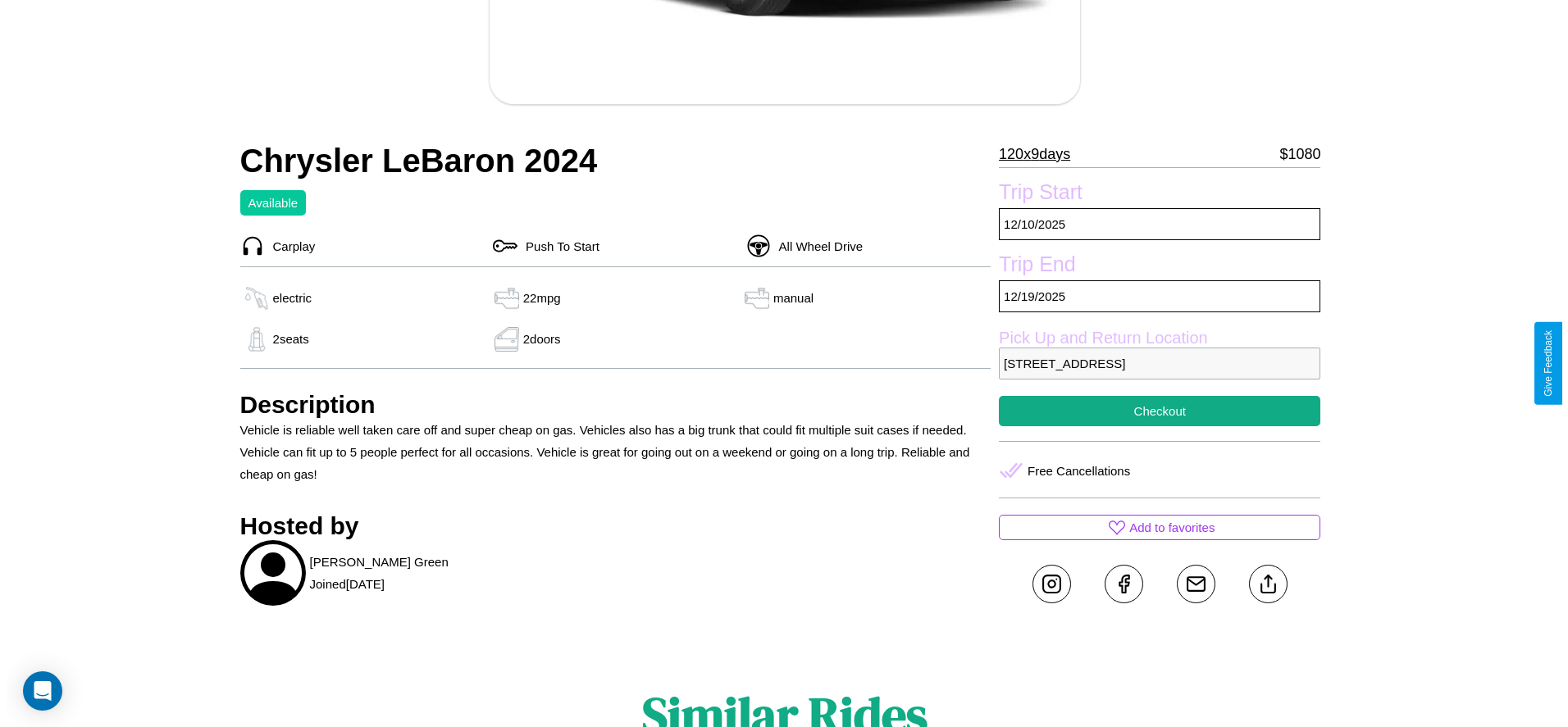
scroll to position [287, 0]
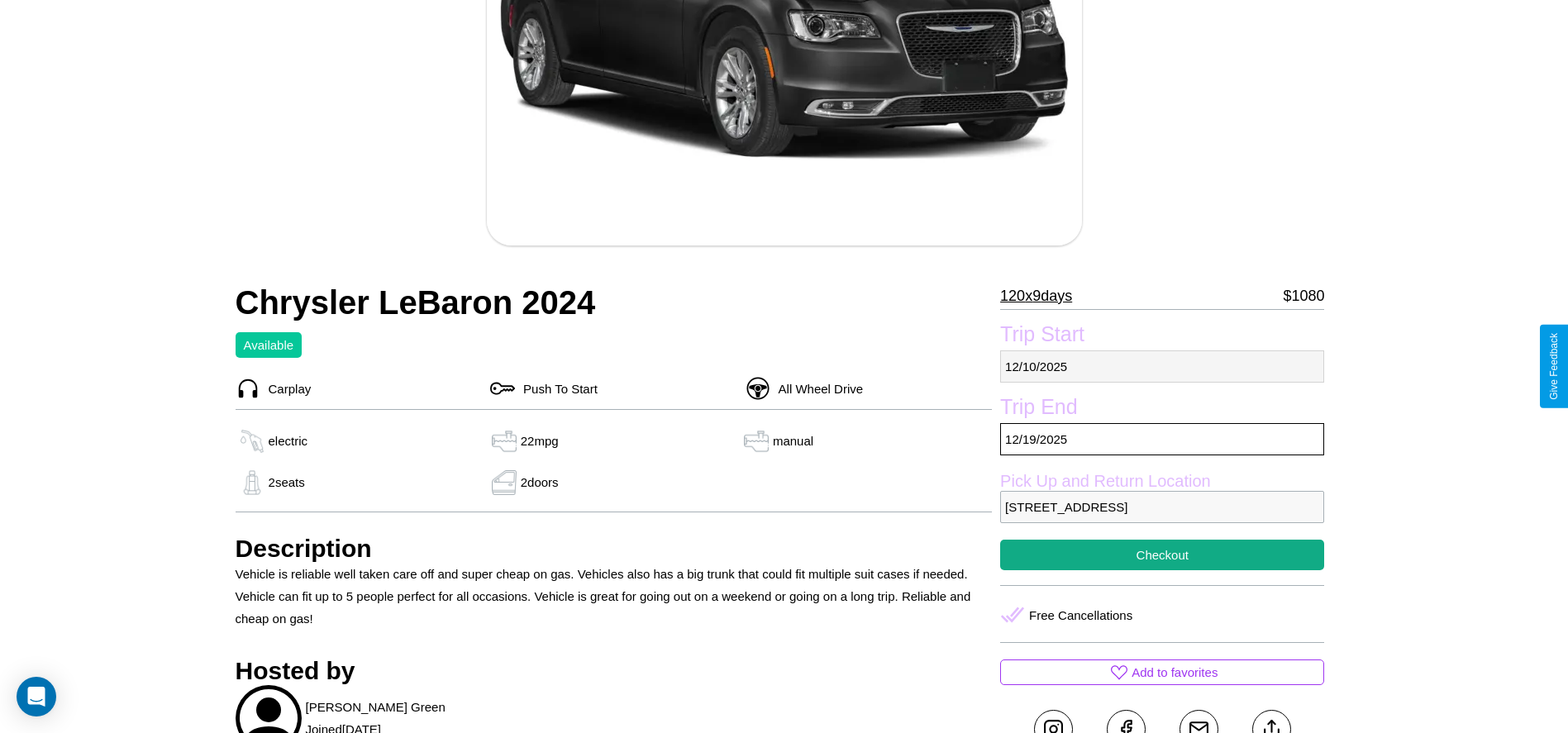
click at [1162, 366] on p "12 / 10 / 2025" at bounding box center [1162, 366] width 324 height 32
select select "*"
select select "****"
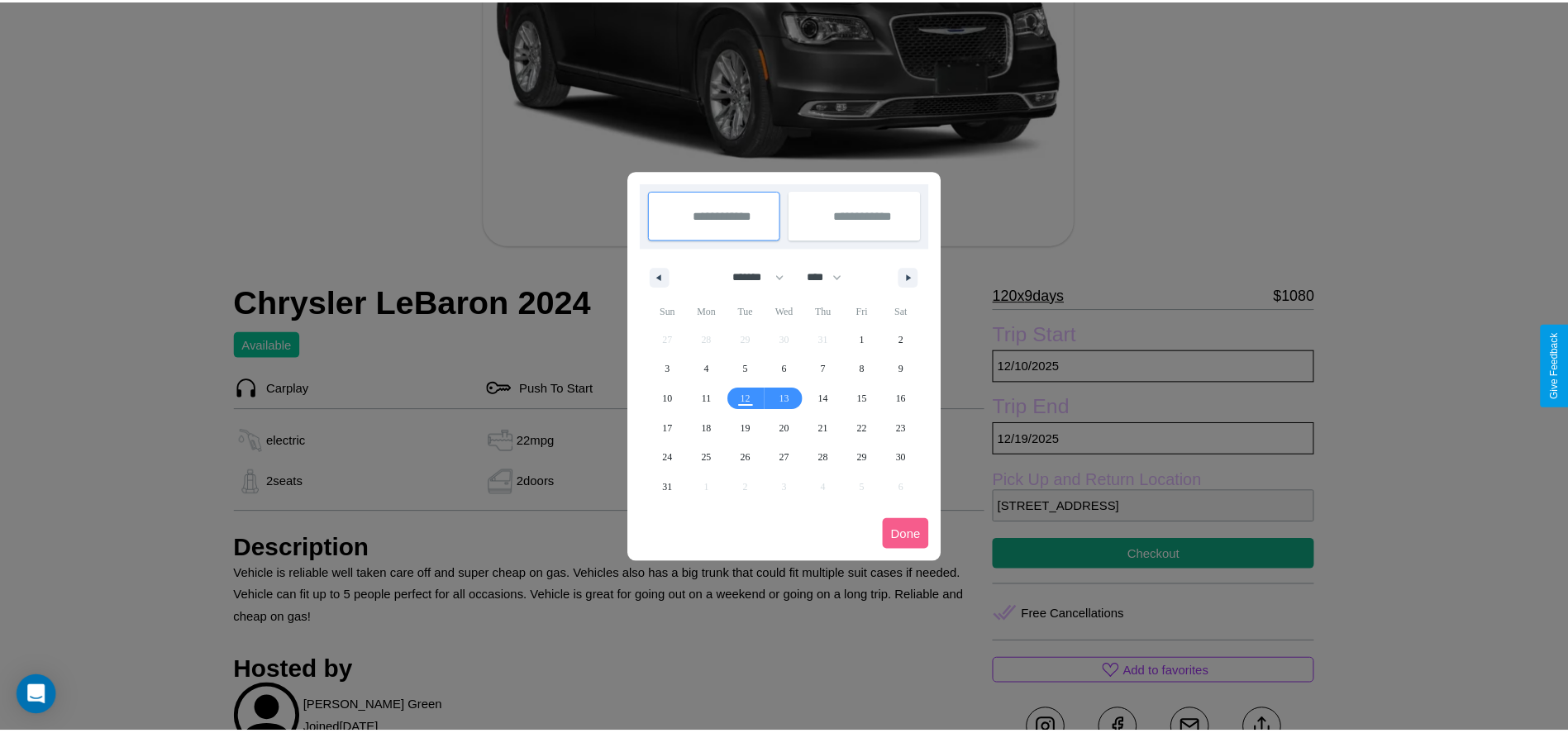
scroll to position [0, 0]
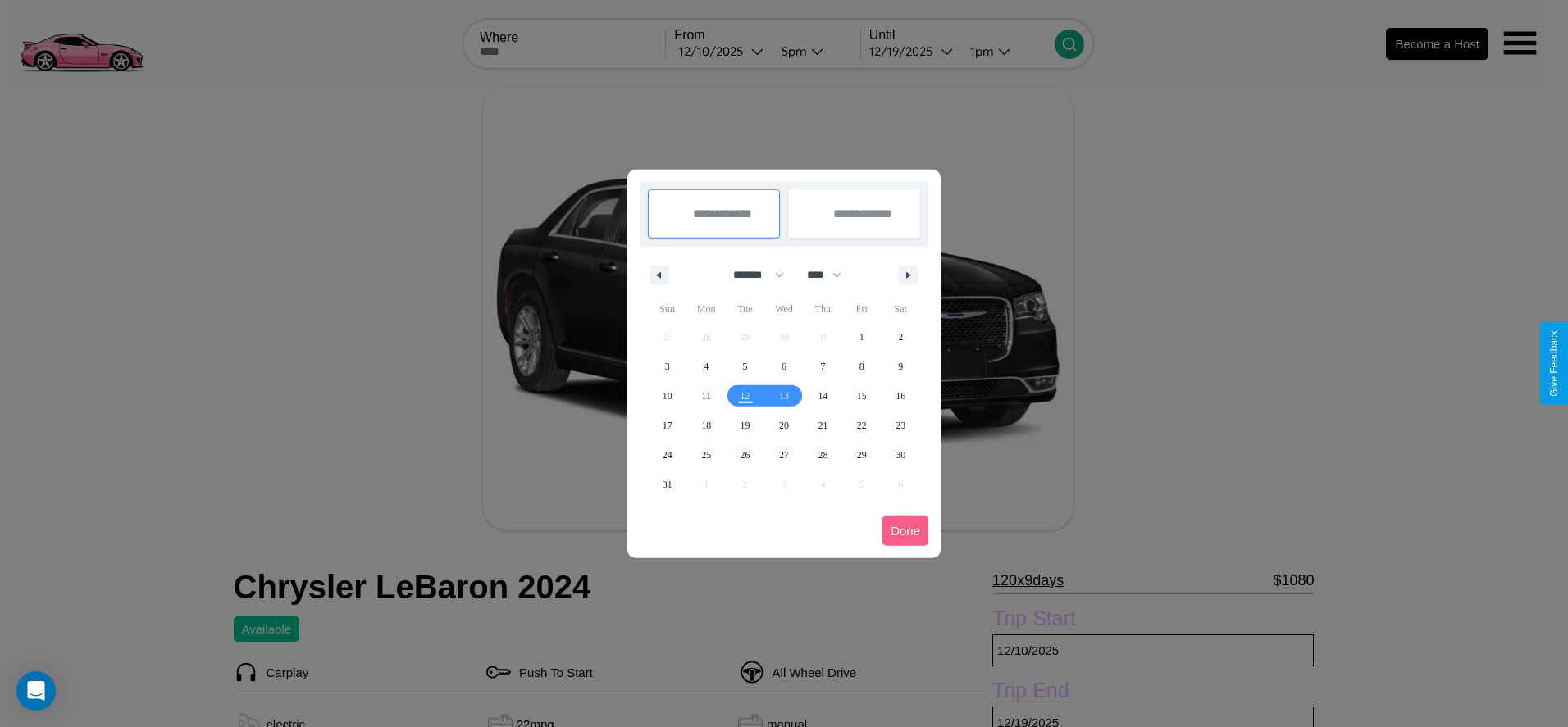
click at [722, 51] on div at bounding box center [784, 363] width 1568 height 727
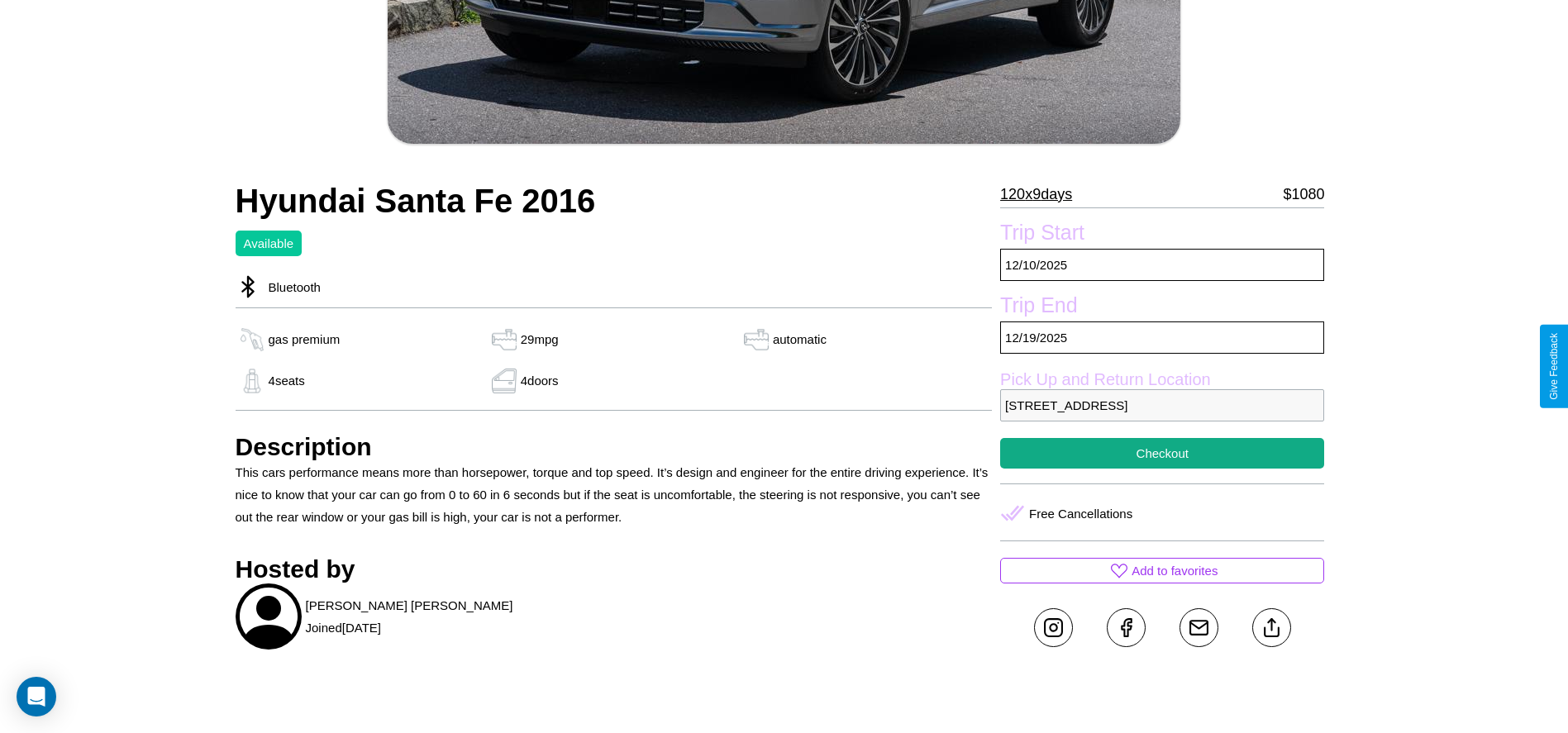
scroll to position [564, 0]
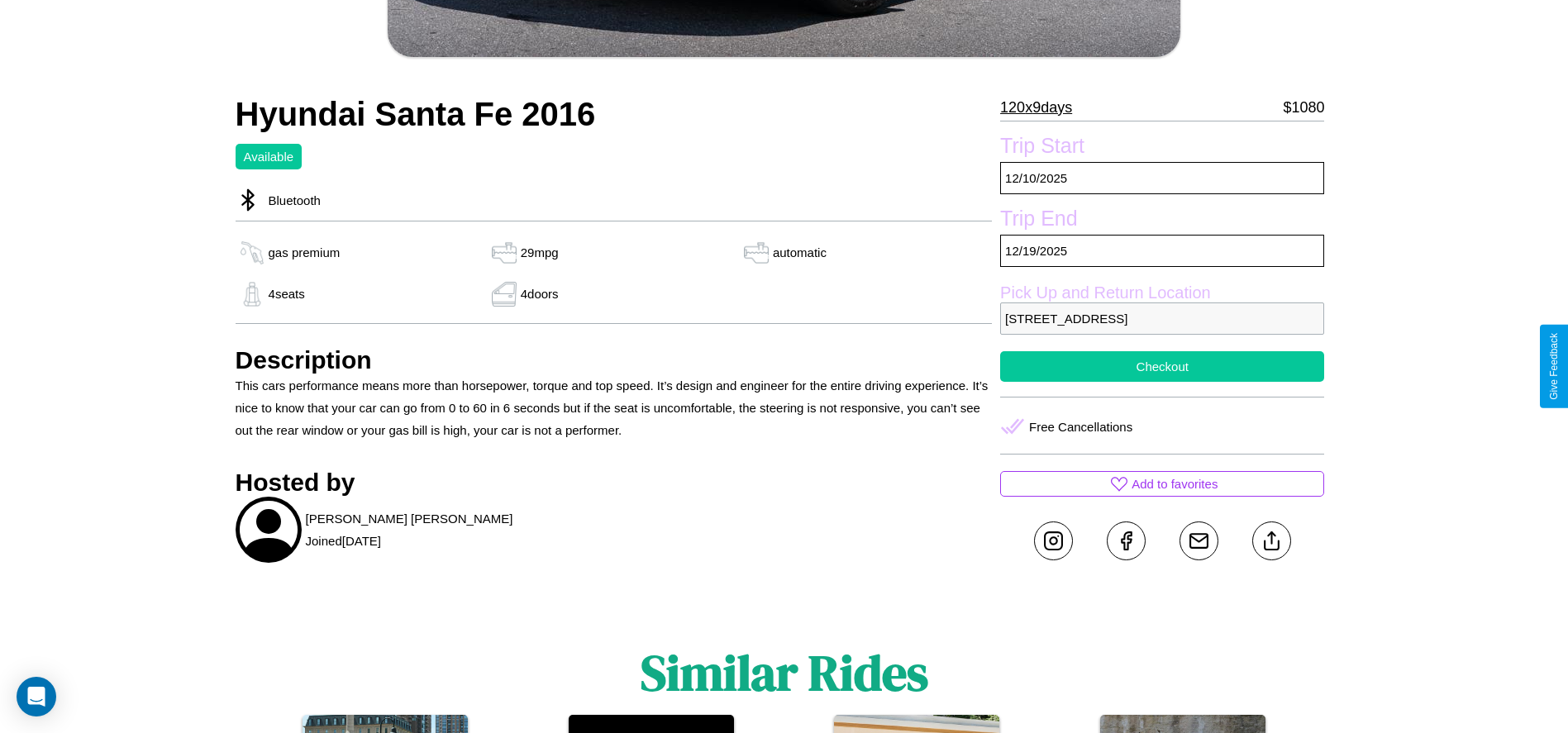
click at [1162, 366] on button "Checkout" at bounding box center [1162, 366] width 324 height 30
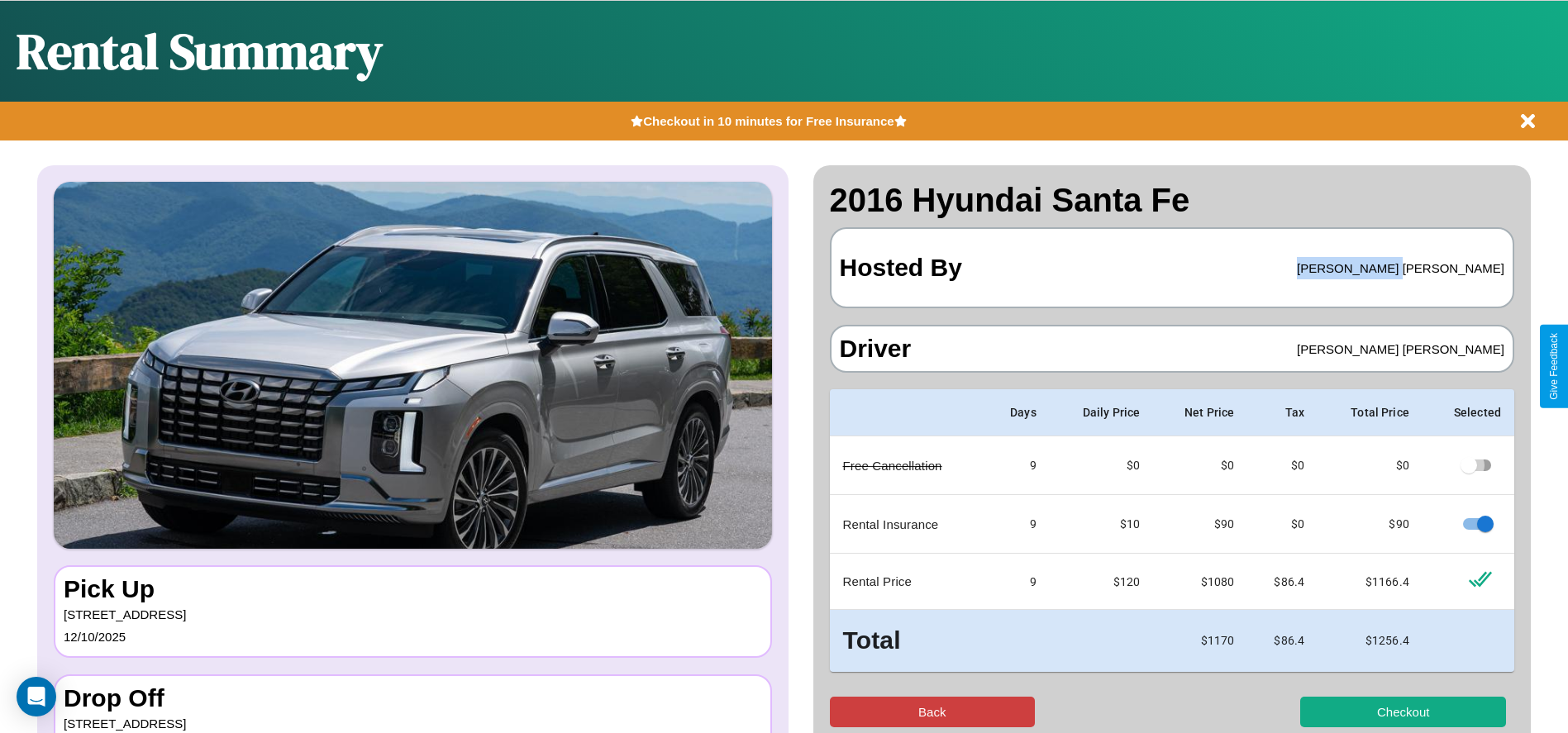
click at [932, 712] on button "Back" at bounding box center [933, 712] width 206 height 30
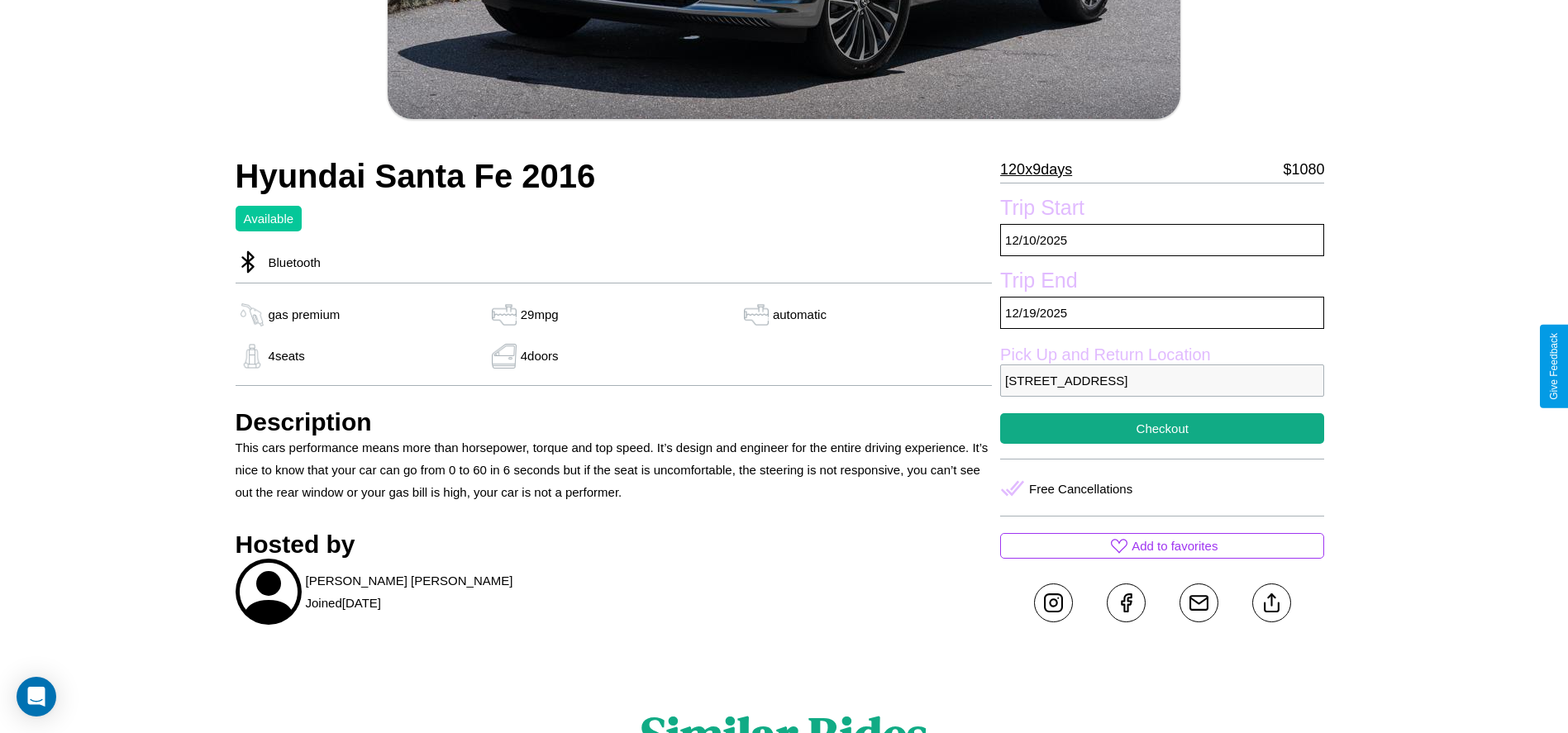
scroll to position [516, 0]
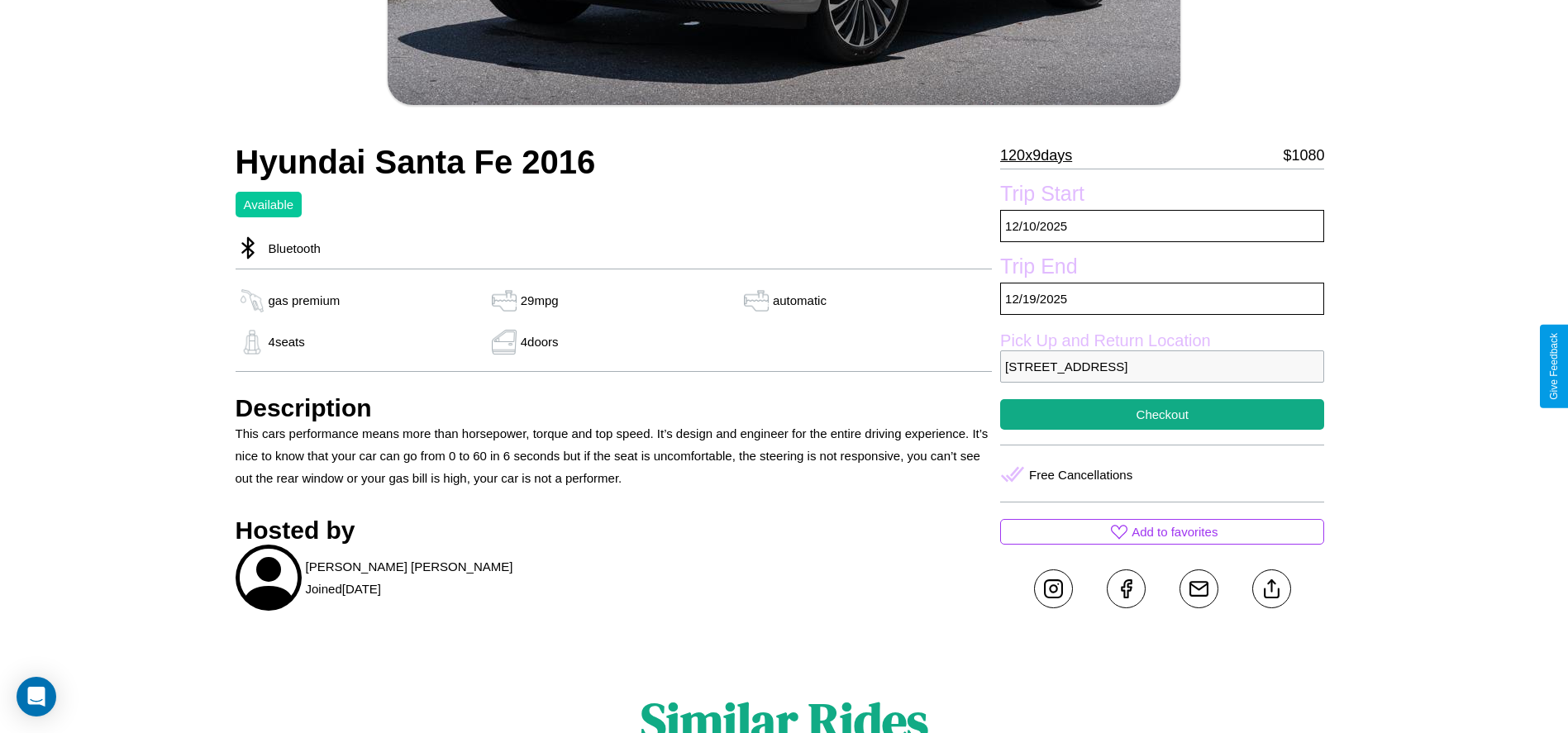
click at [1162, 366] on p "3942 River Road Osaka 42877 Japan" at bounding box center [1162, 366] width 324 height 32
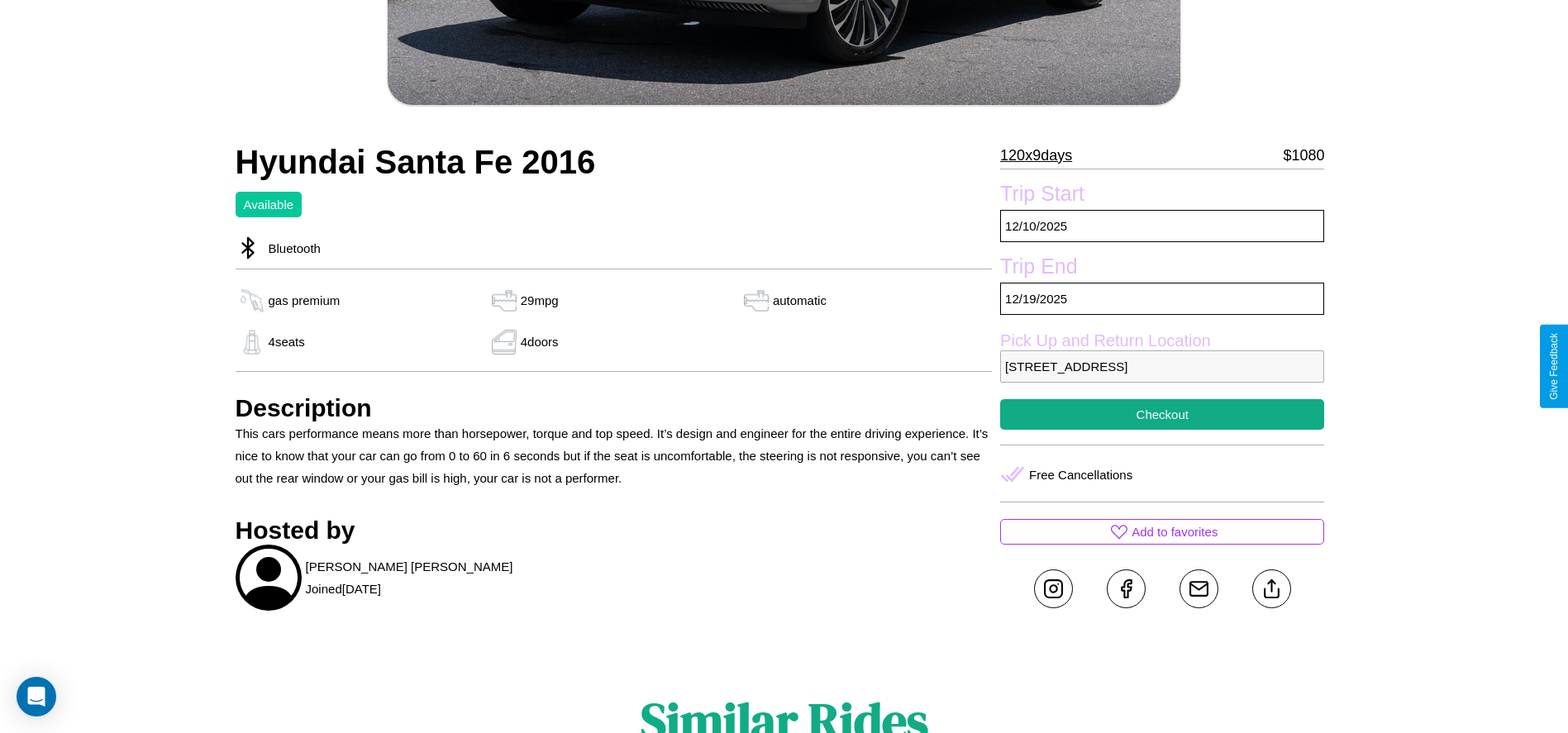
click at [1162, 366] on p "3942 River Road Osaka 42877 Japan" at bounding box center [1162, 366] width 324 height 32
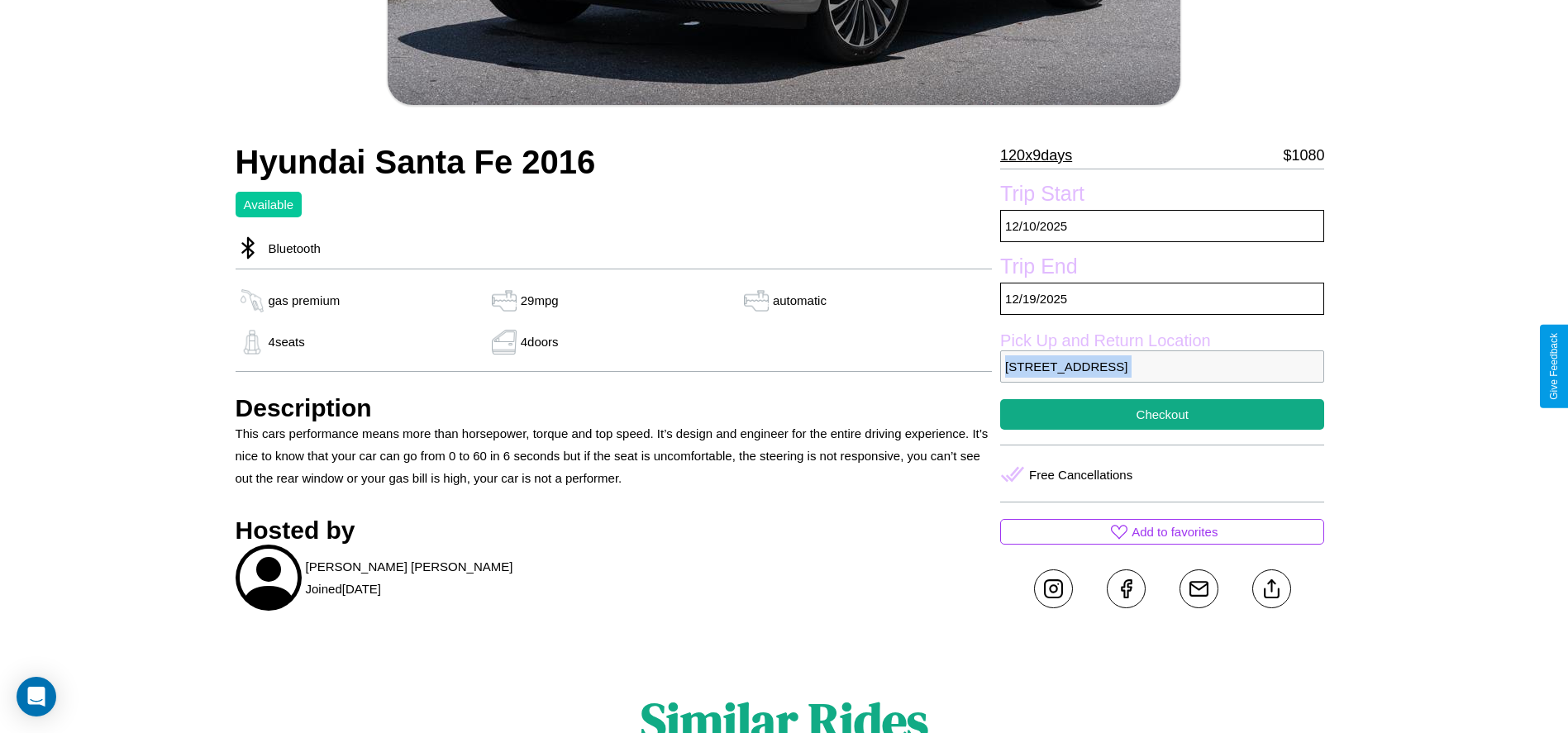
click at [1162, 366] on p "3942 River Road Osaka 42877 Japan" at bounding box center [1162, 366] width 324 height 32
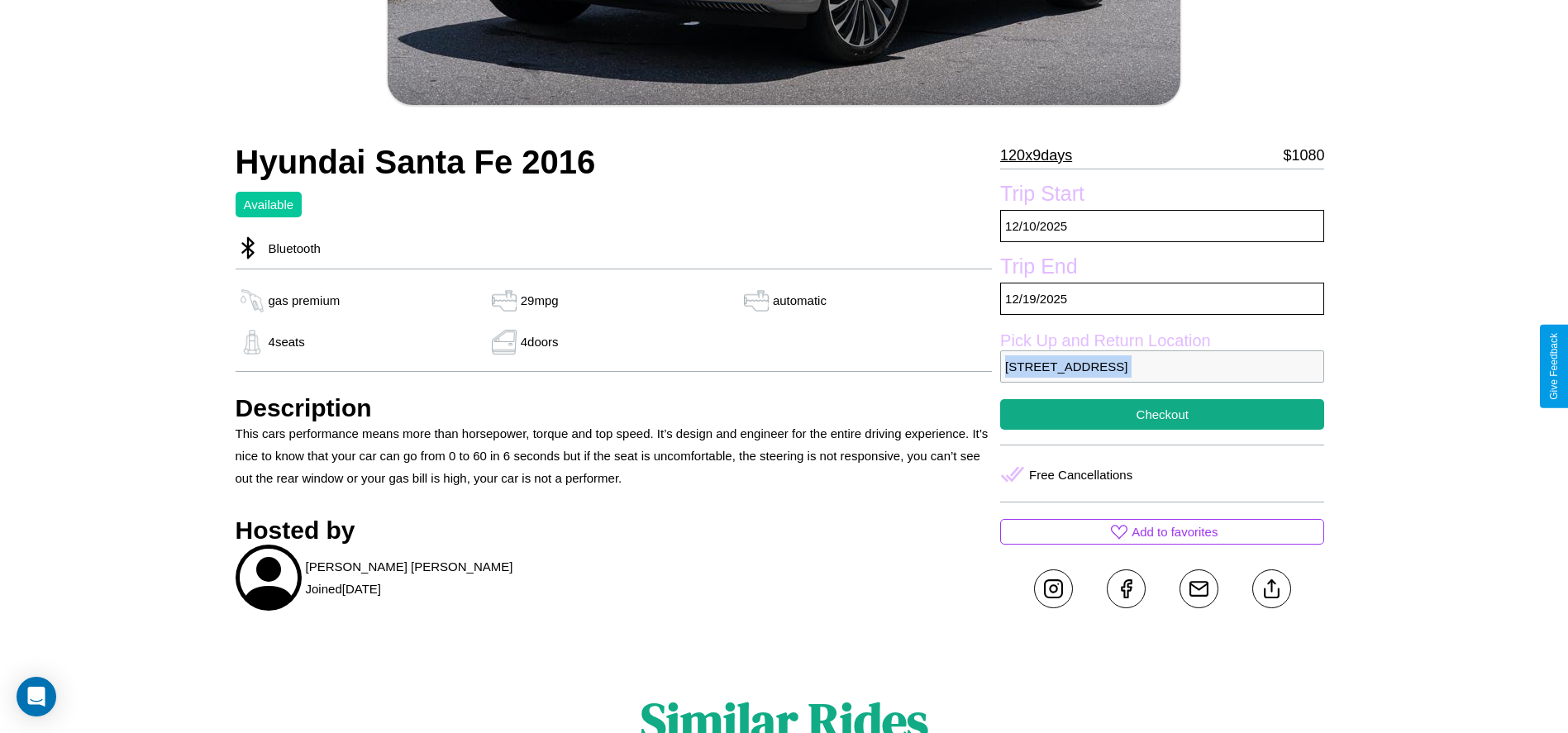
click at [1162, 366] on p "3942 River Road Osaka 42877 Japan" at bounding box center [1162, 366] width 324 height 32
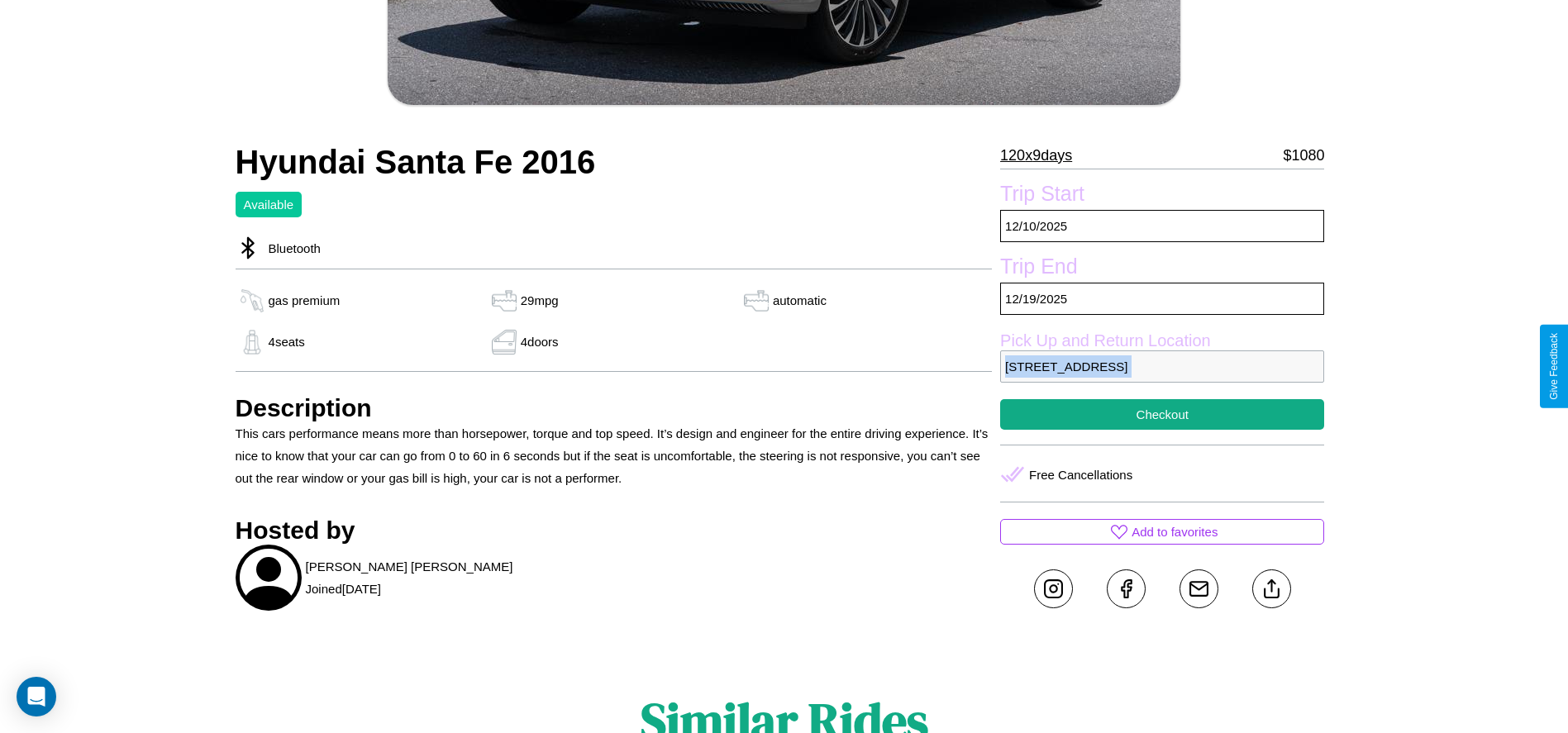
click at [1162, 366] on p "3942 River Road Osaka 42877 Japan" at bounding box center [1162, 366] width 324 height 32
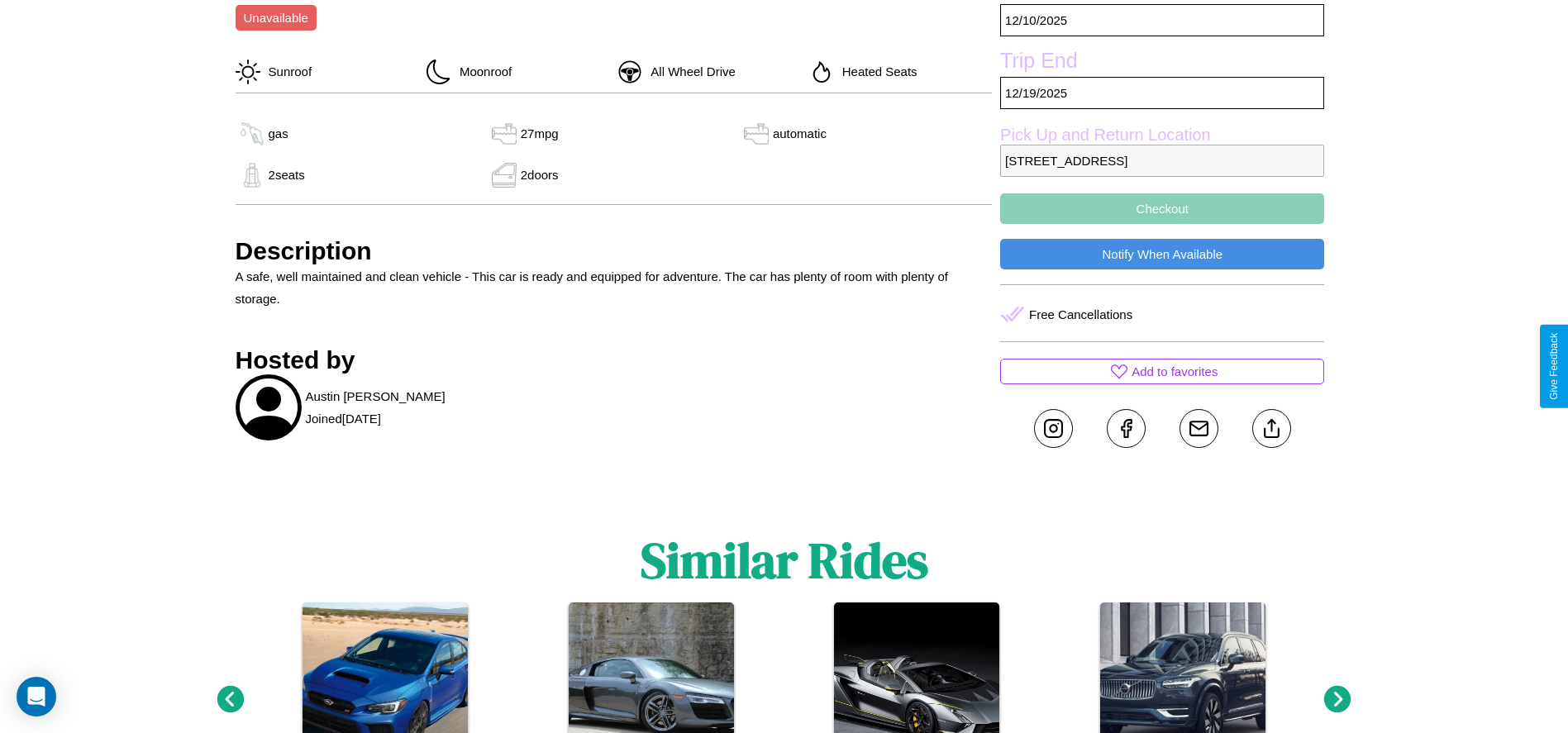
scroll to position [604, 0]
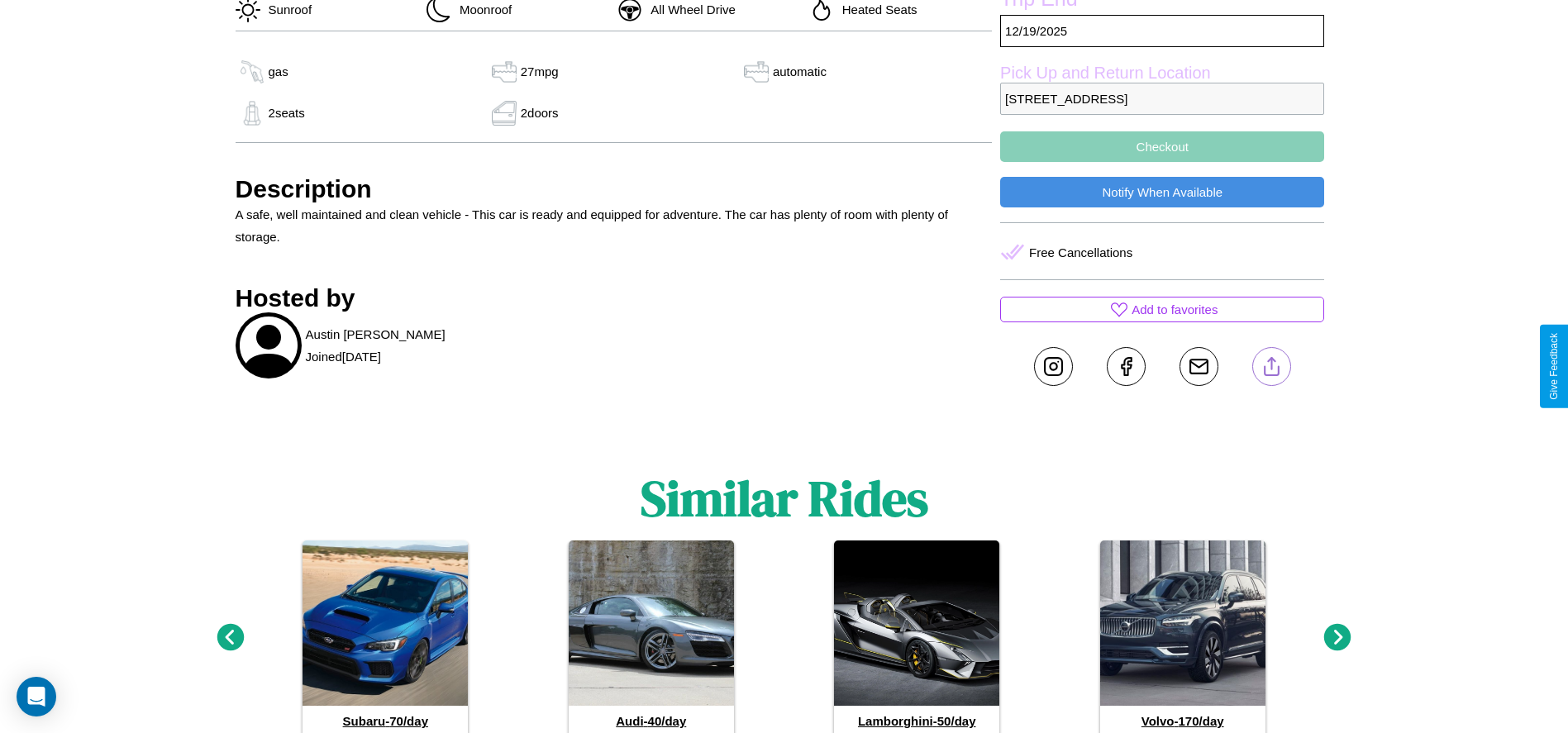
click at [1271, 366] on line at bounding box center [1271, 363] width 0 height 12
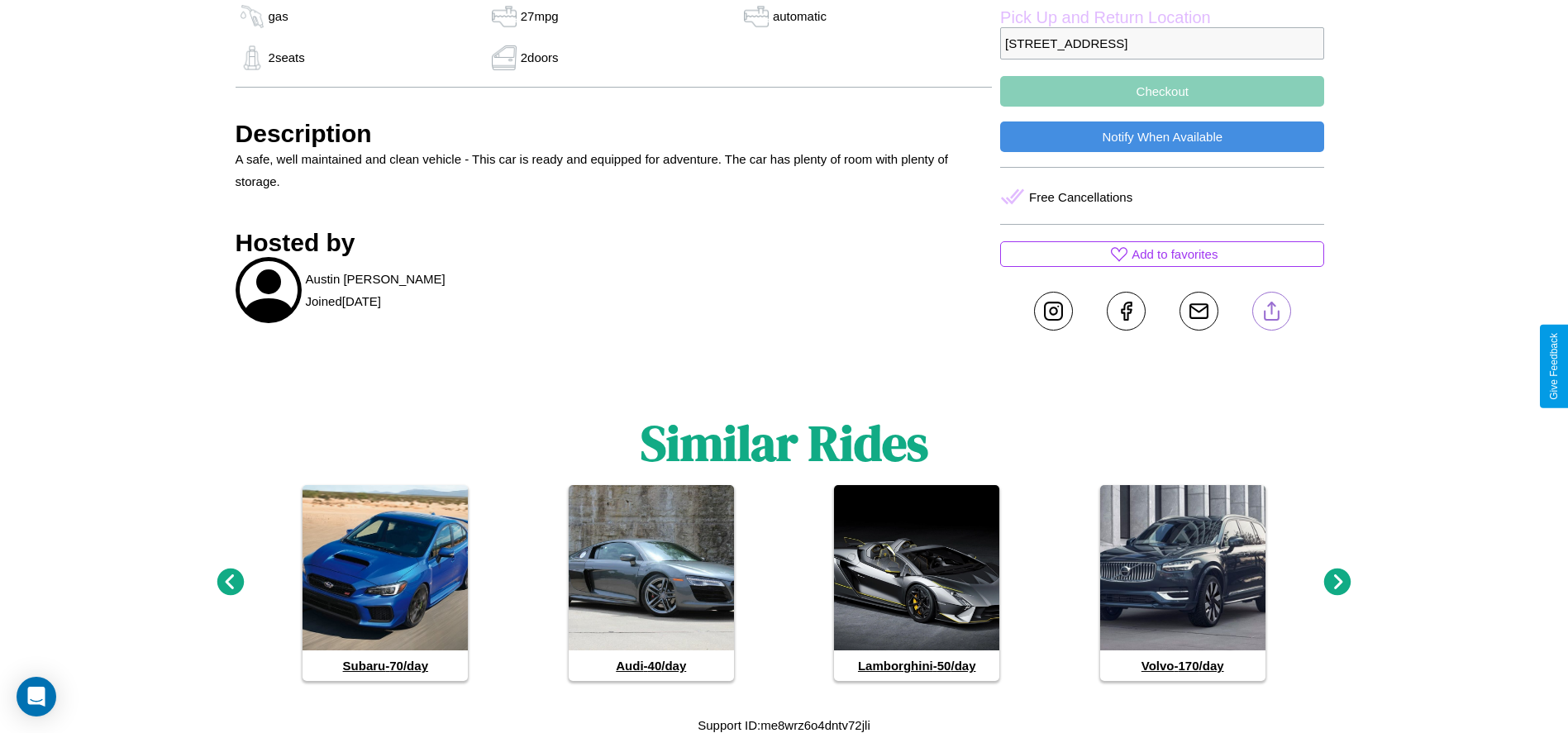
scroll to position [663, 0]
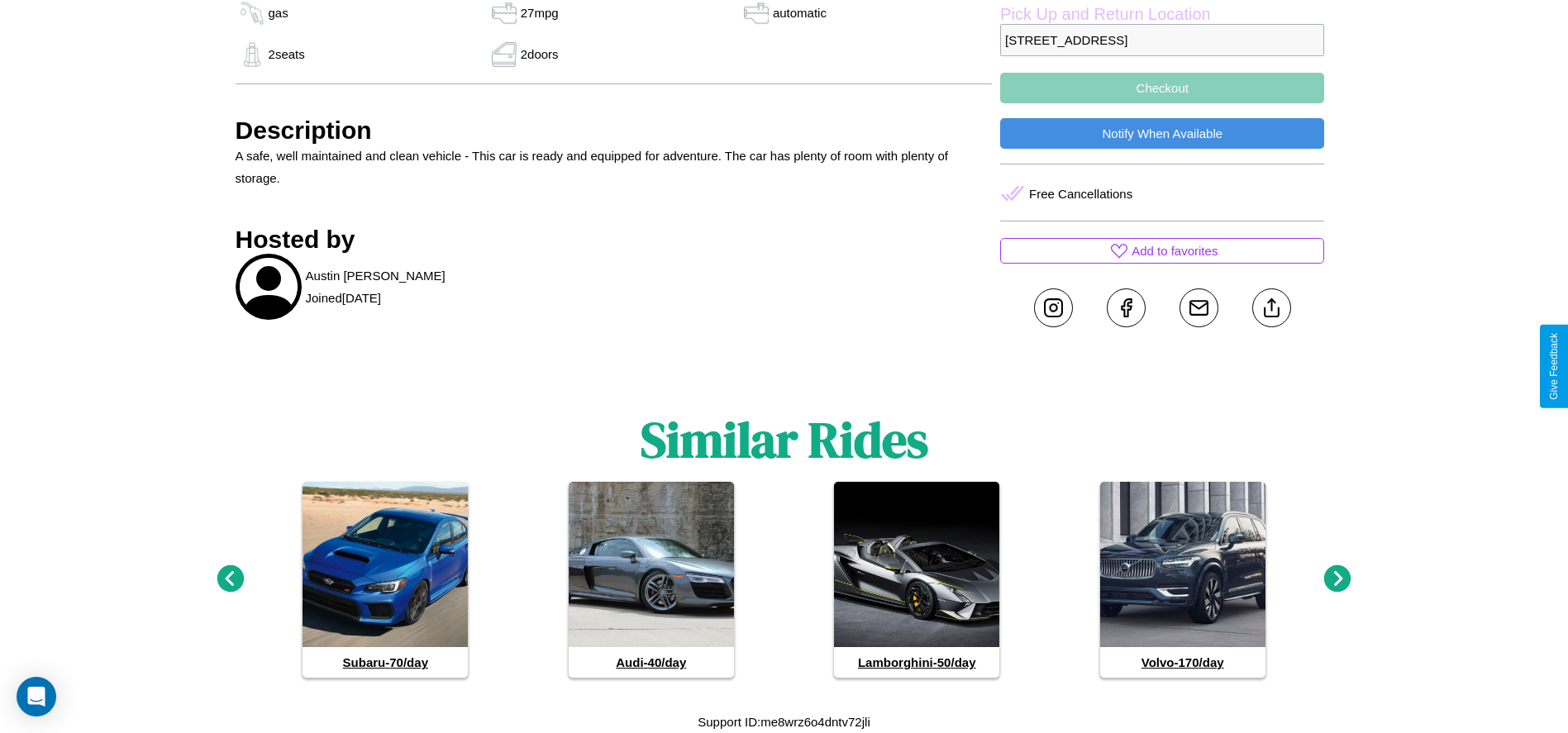
click at [1337, 579] on icon at bounding box center [1338, 579] width 28 height 28
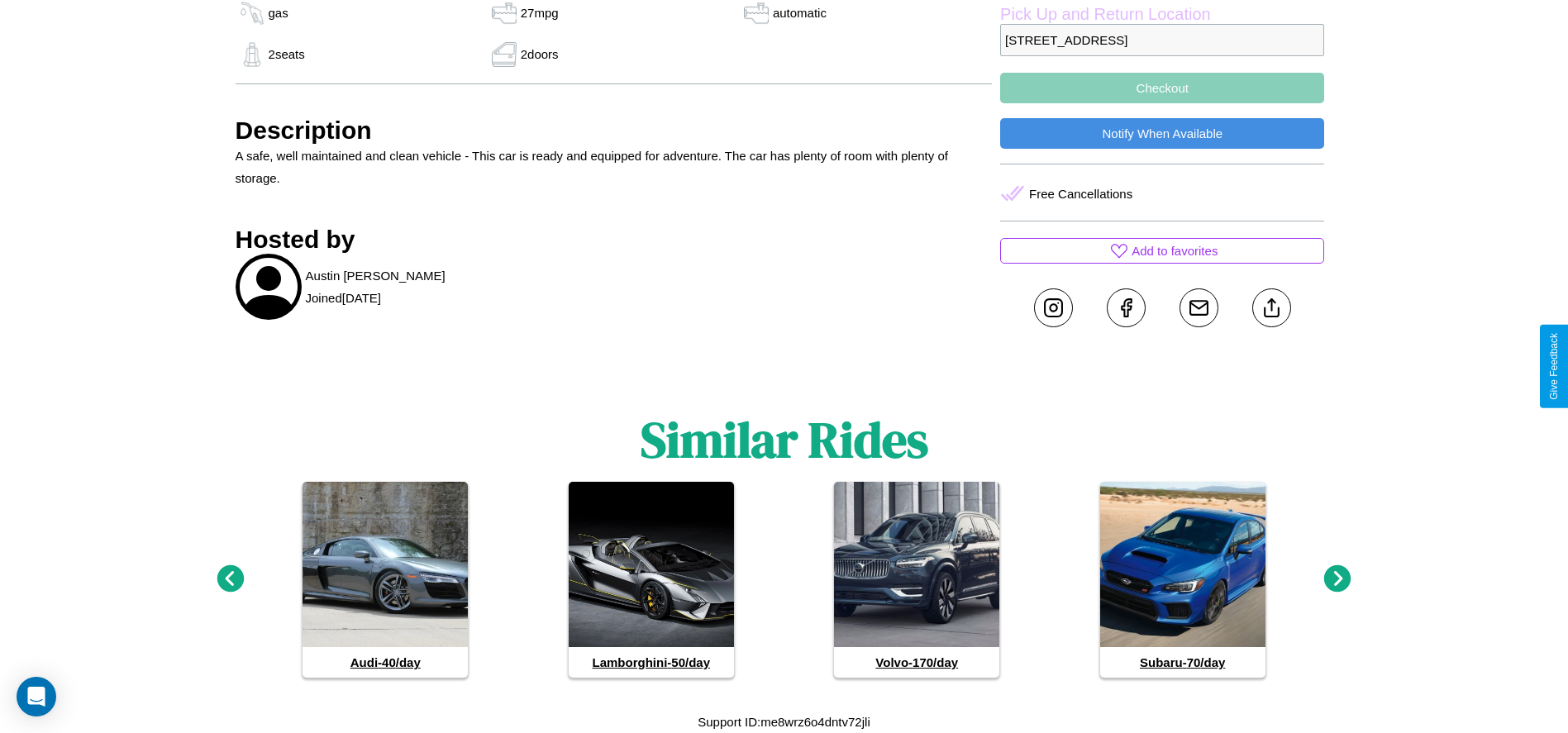
click at [1337, 579] on icon at bounding box center [1338, 579] width 28 height 28
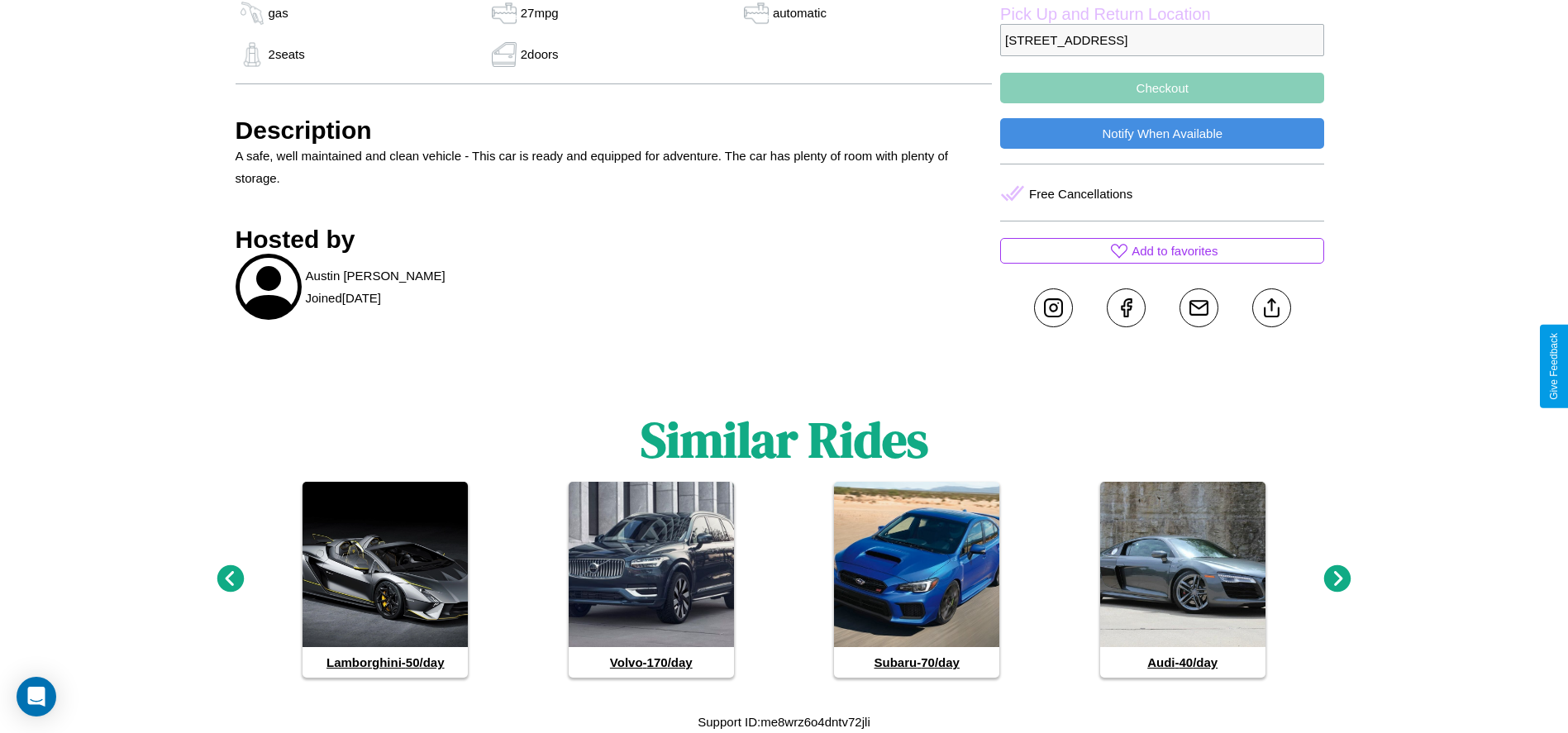
click at [230, 579] on icon at bounding box center [230, 579] width 28 height 28
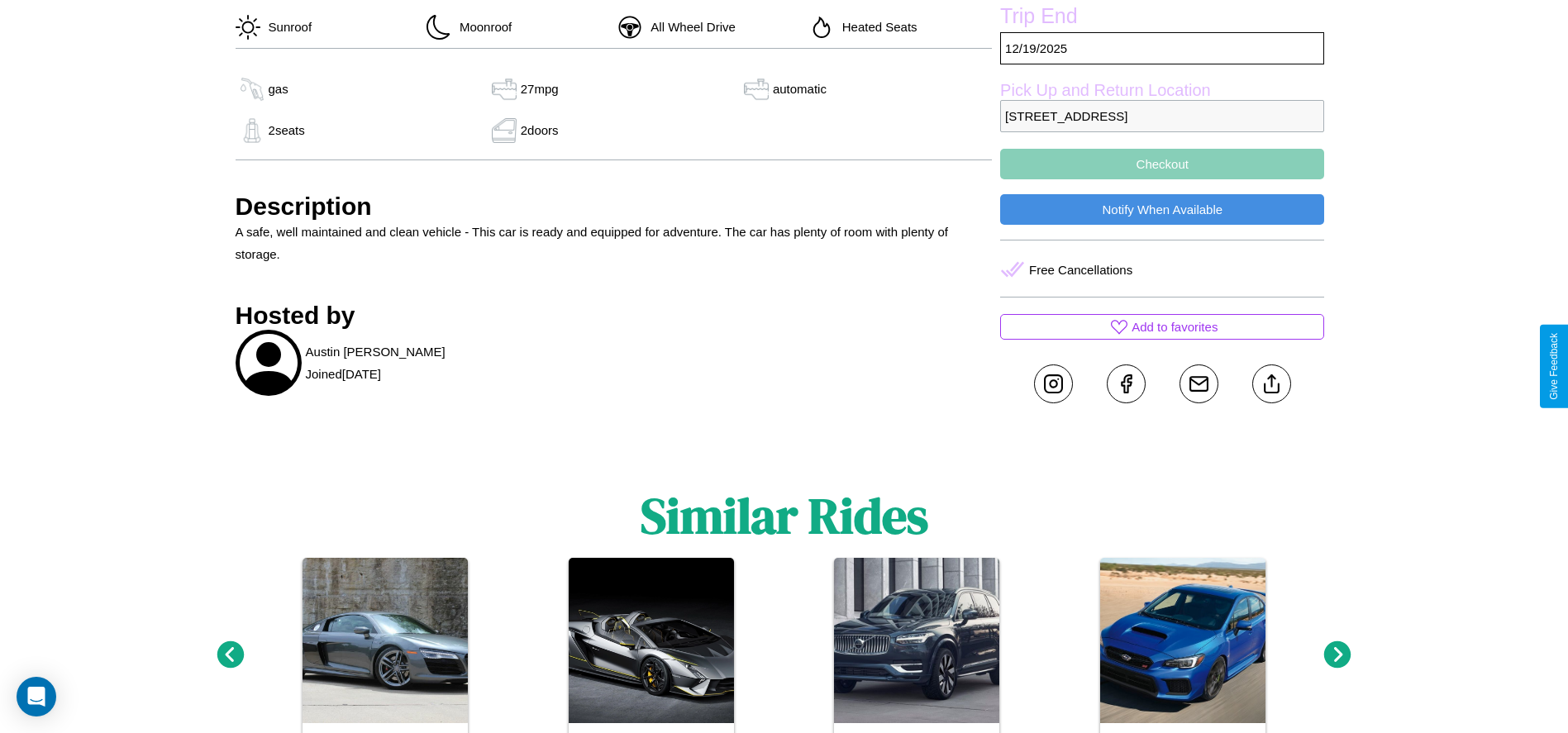
scroll to position [547, 0]
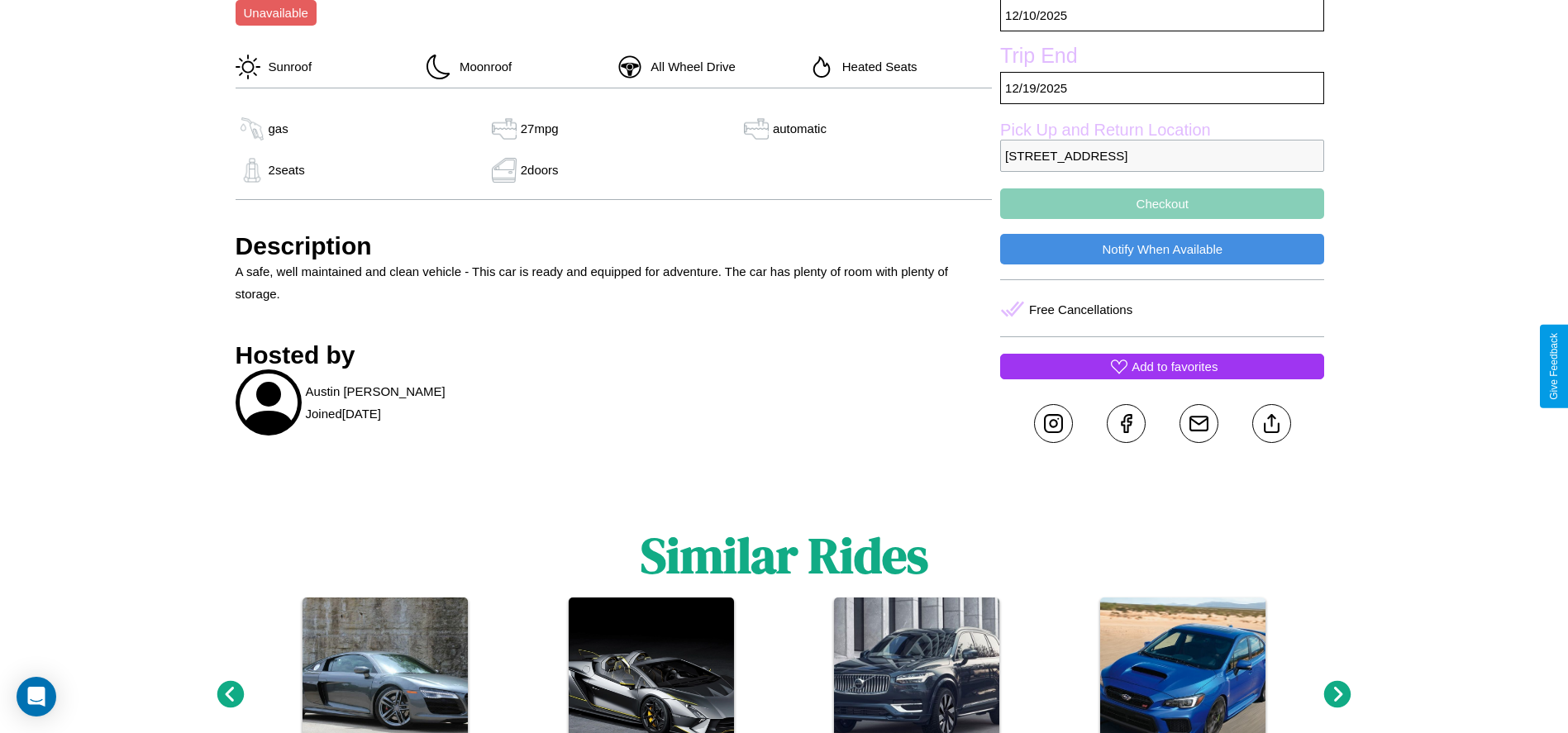
click at [1162, 366] on p "Add to favorites" at bounding box center [1173, 366] width 86 height 22
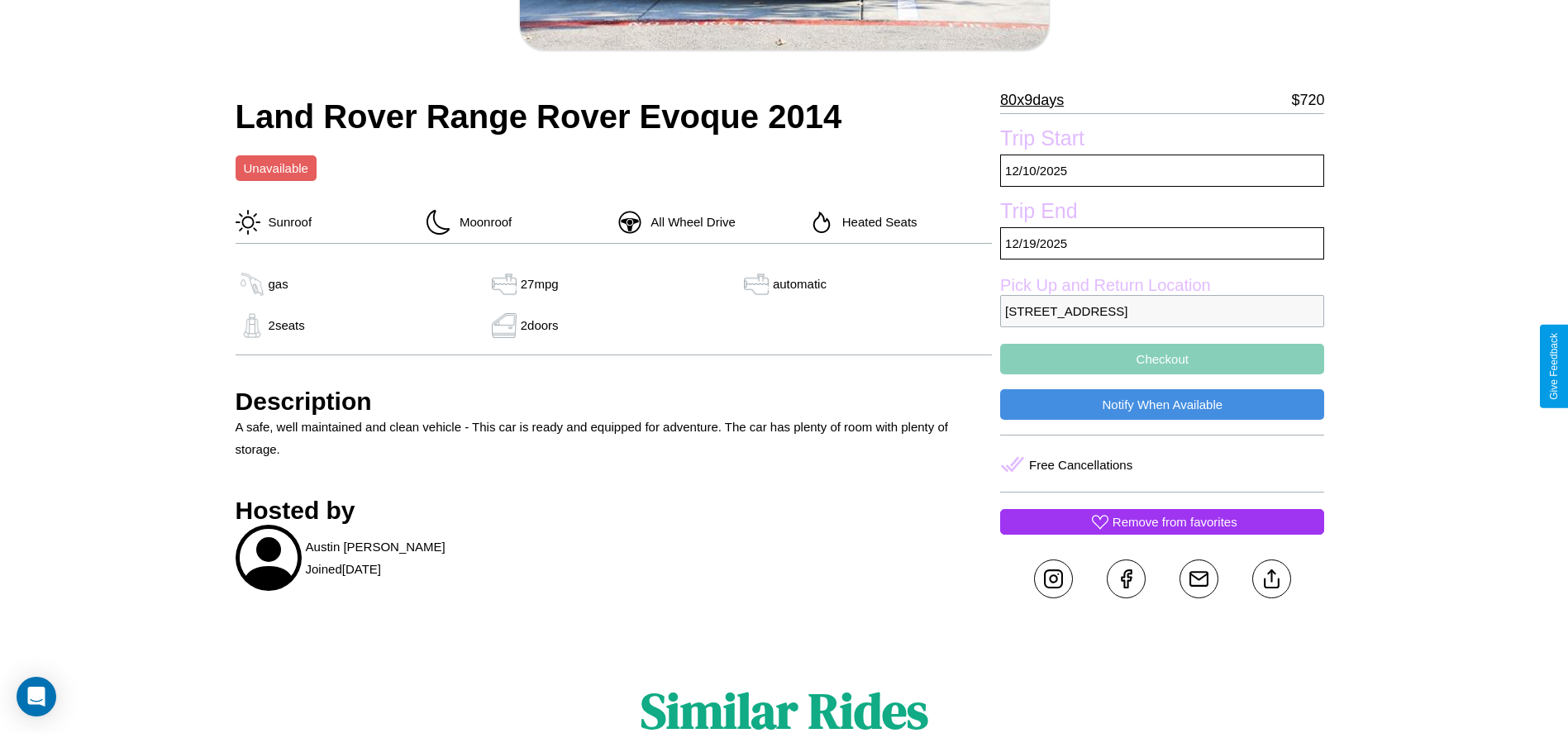
scroll to position [384, 0]
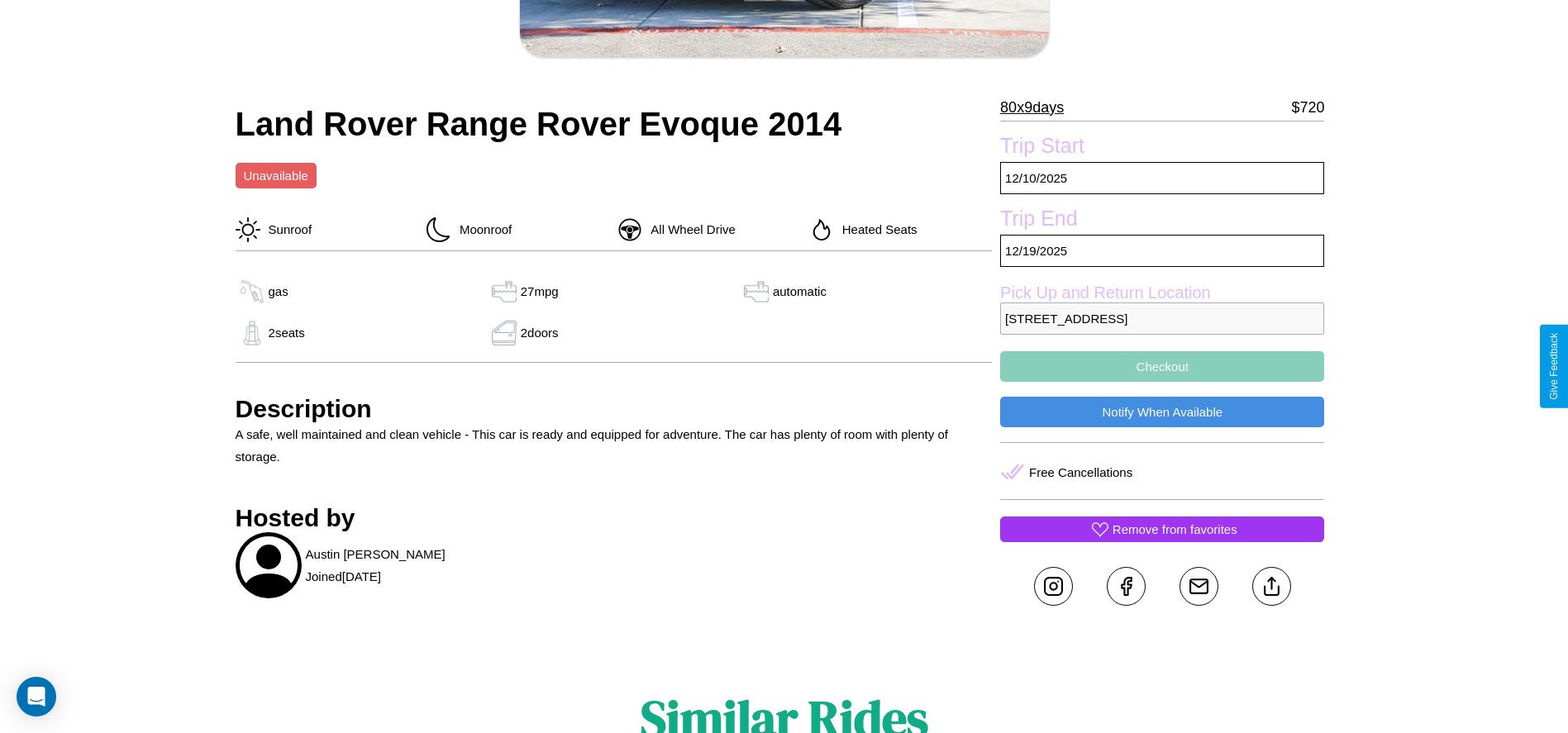
click at [1162, 366] on button "Checkout" at bounding box center [1162, 366] width 324 height 30
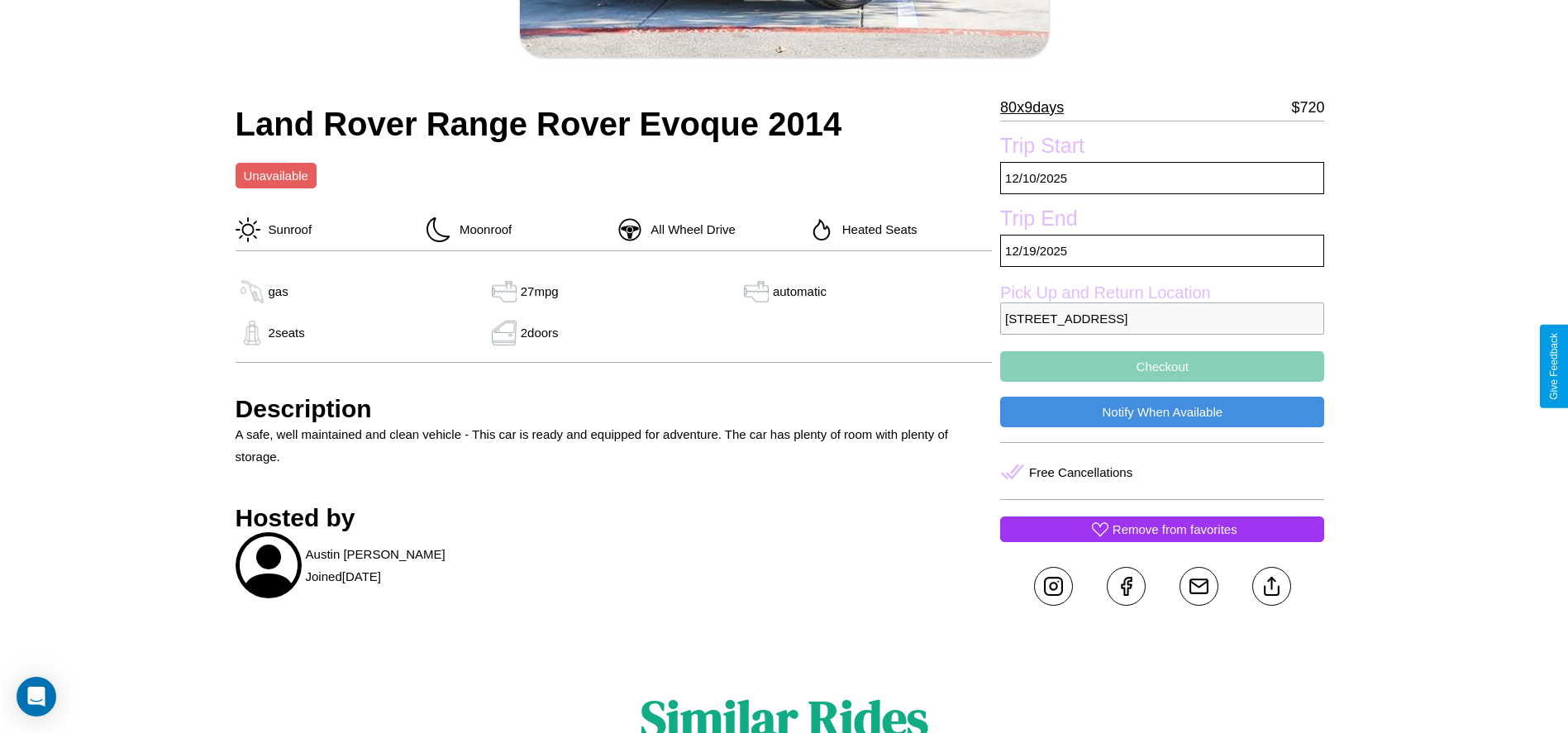
click at [1162, 366] on button "Checkout" at bounding box center [1162, 366] width 324 height 30
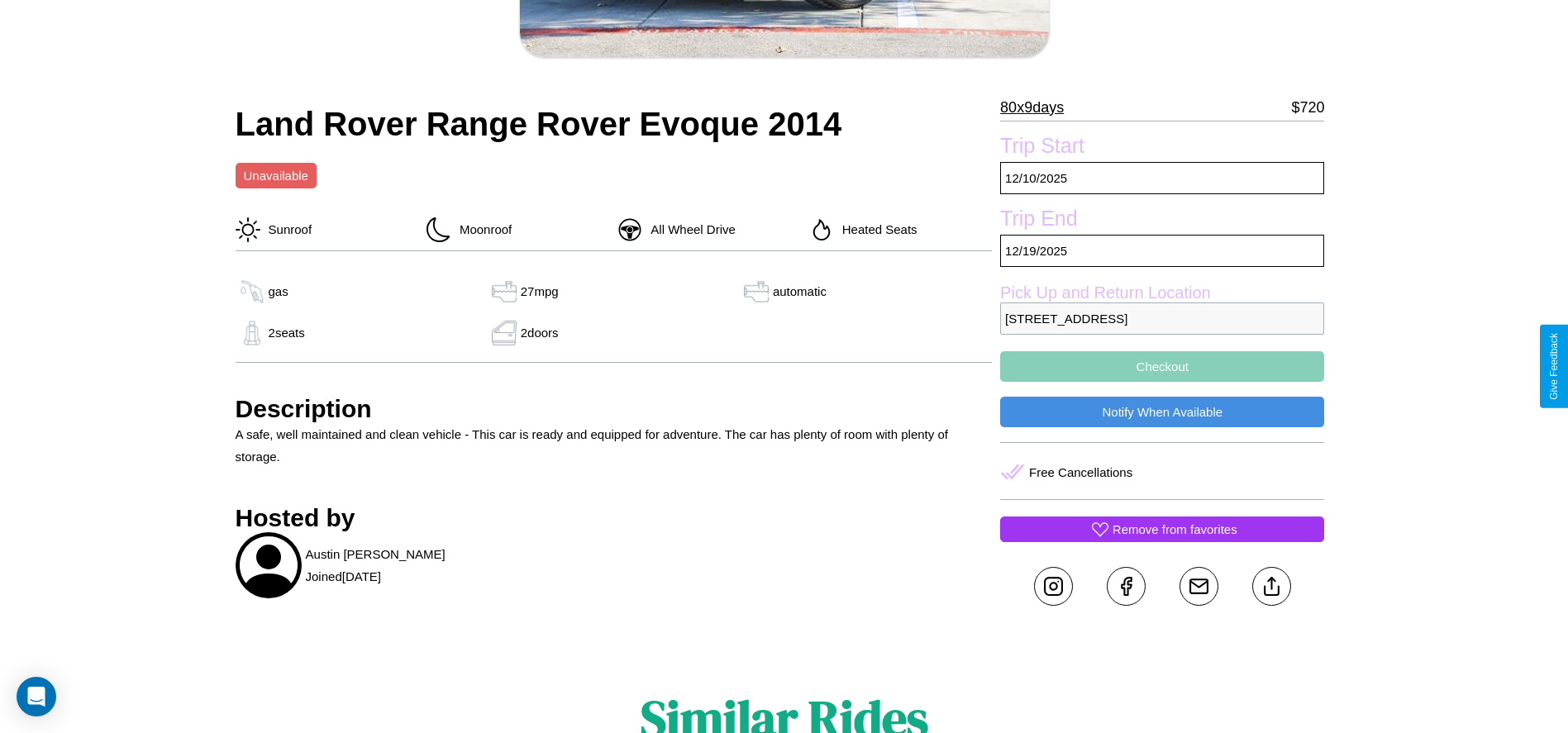
click at [1162, 366] on button "Checkout" at bounding box center [1162, 366] width 324 height 30
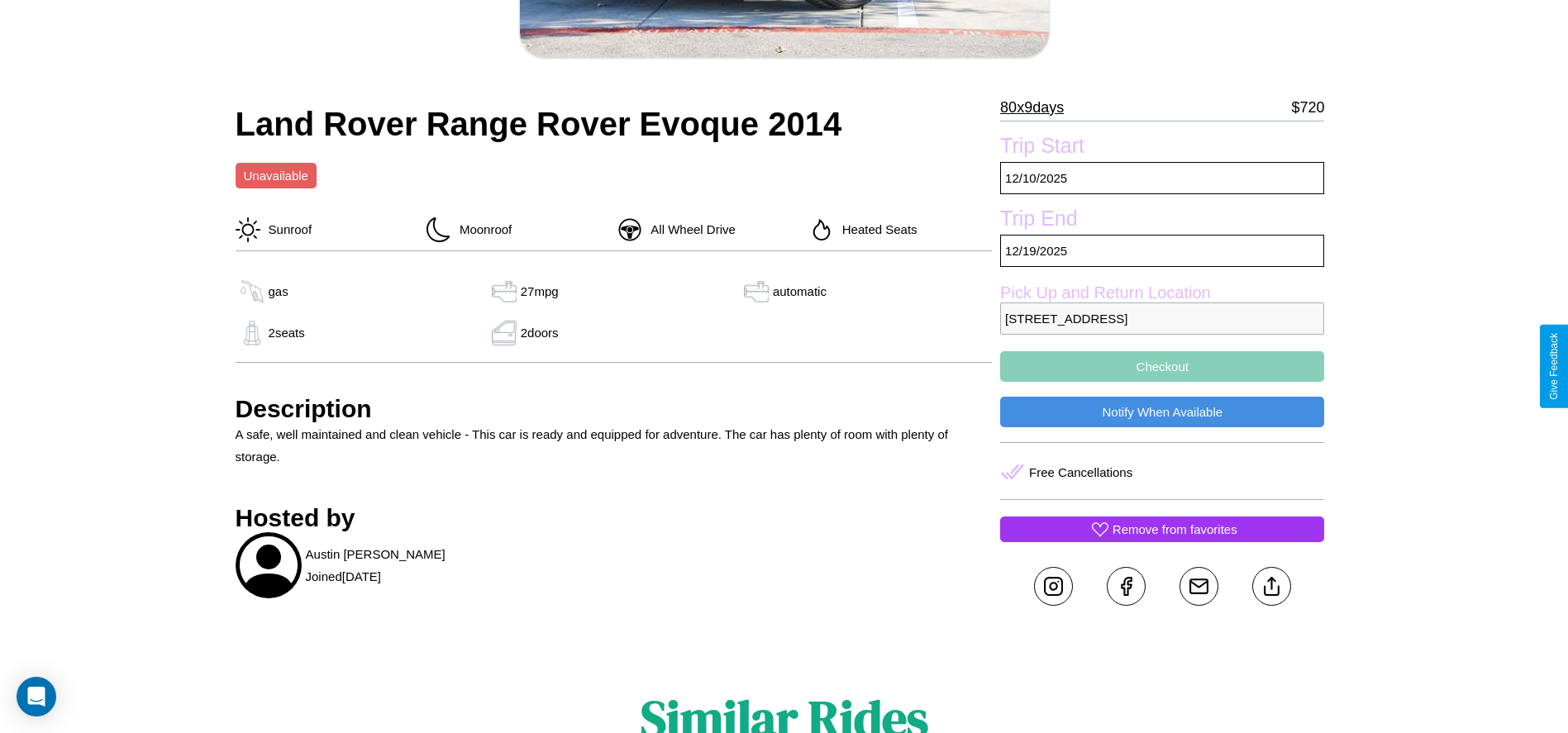
click at [1162, 366] on button "Checkout" at bounding box center [1162, 366] width 324 height 30
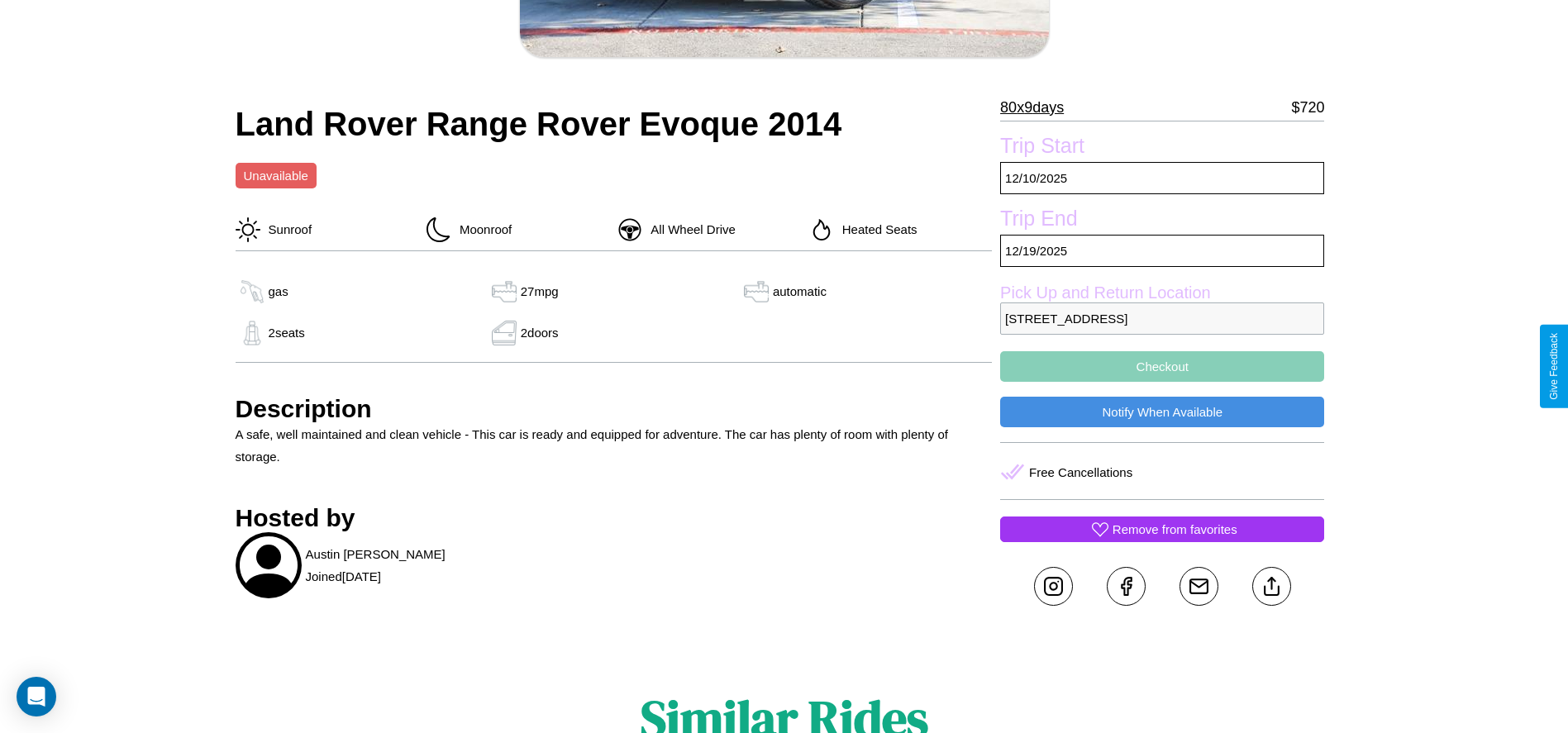
click at [1162, 366] on button "Checkout" at bounding box center [1162, 366] width 324 height 30
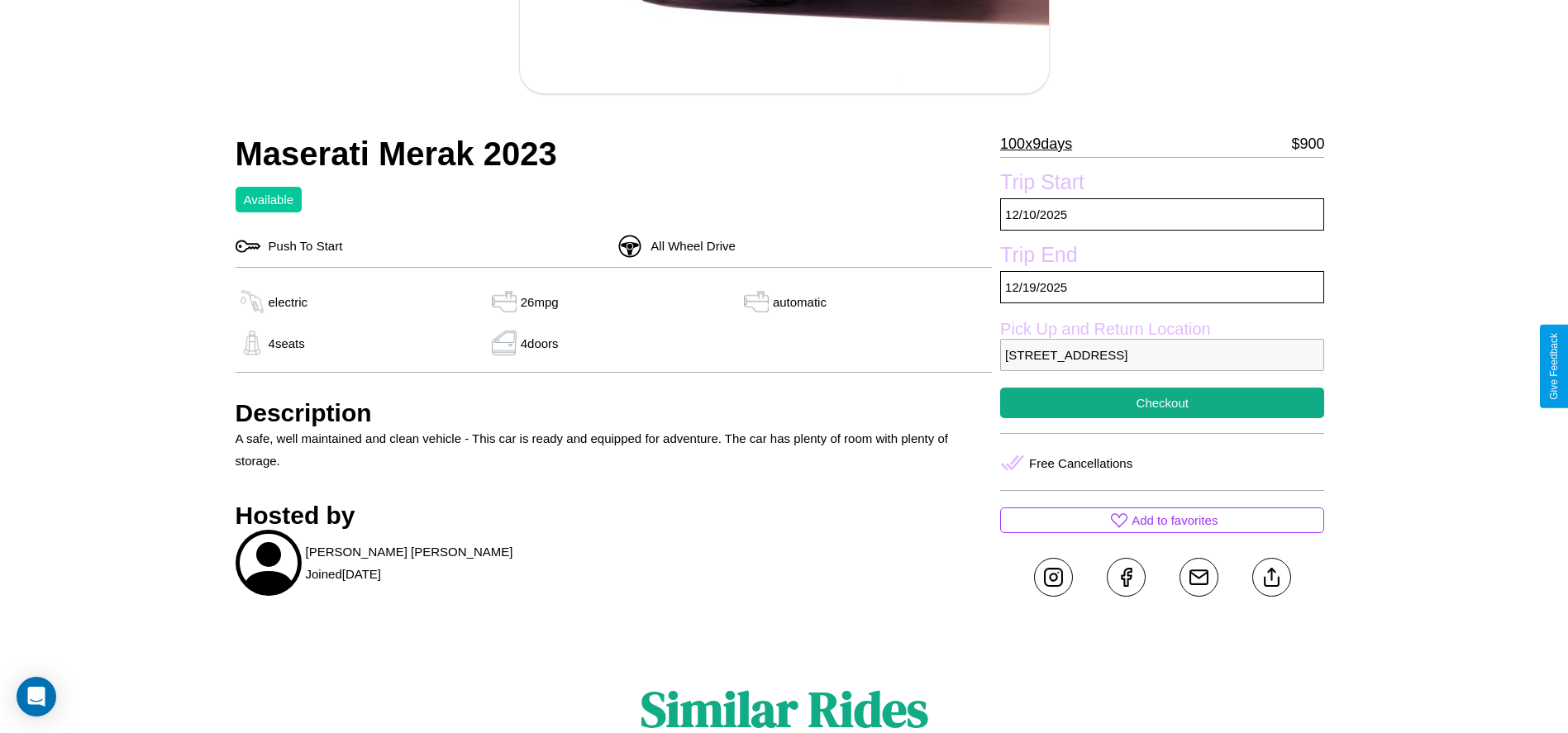
scroll to position [425, 0]
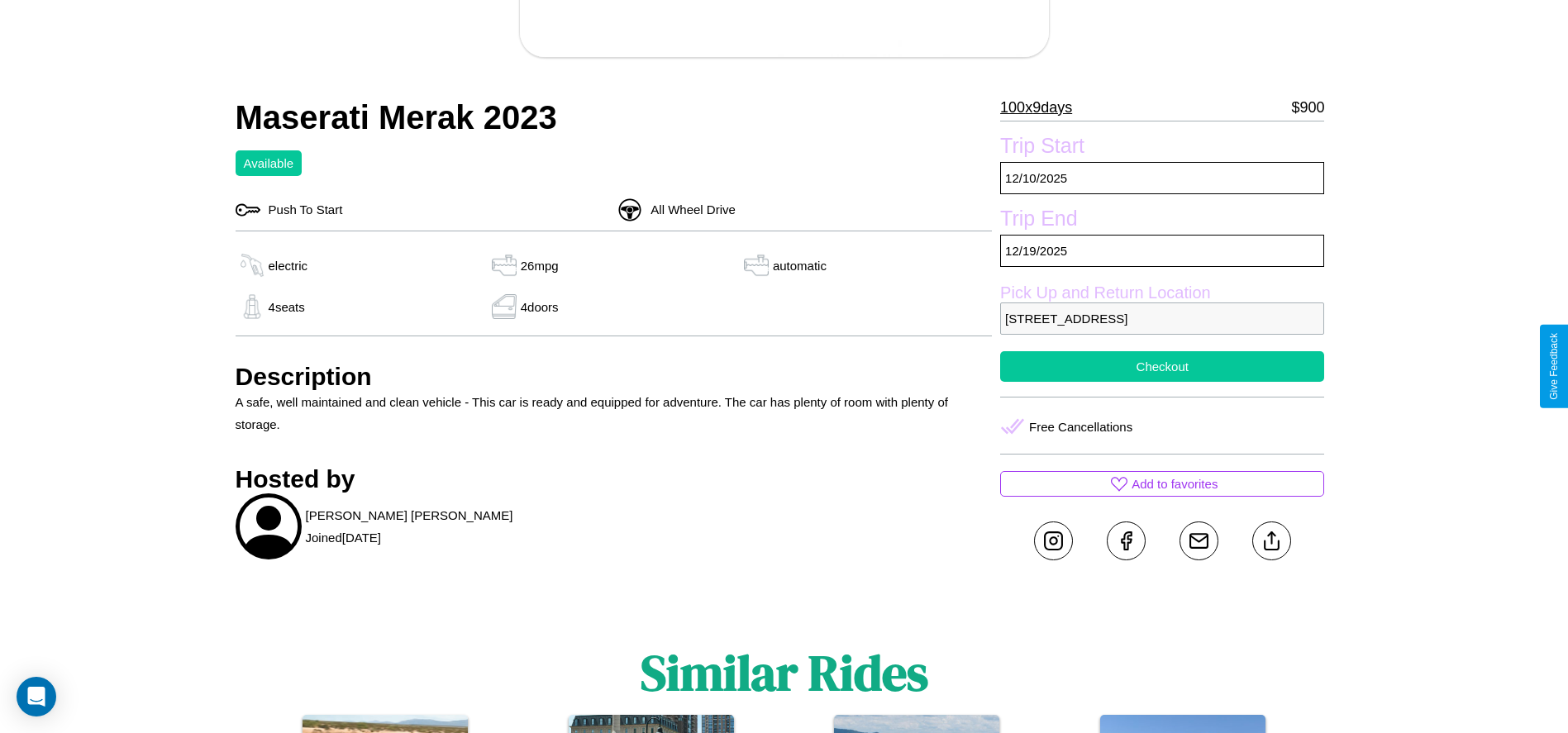
click at [1162, 366] on button "Checkout" at bounding box center [1162, 366] width 324 height 30
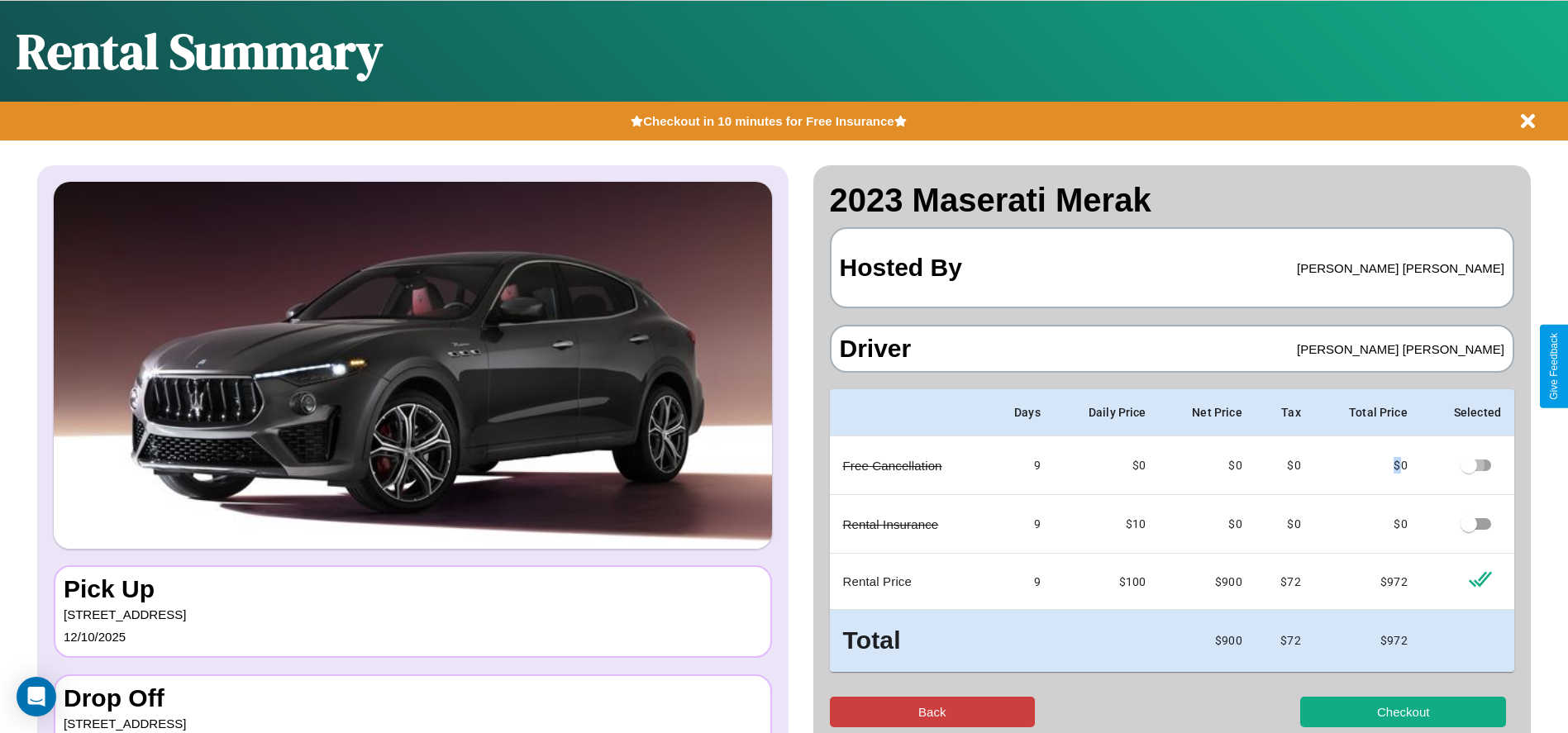
click at [932, 712] on button "Back" at bounding box center [933, 712] width 206 height 30
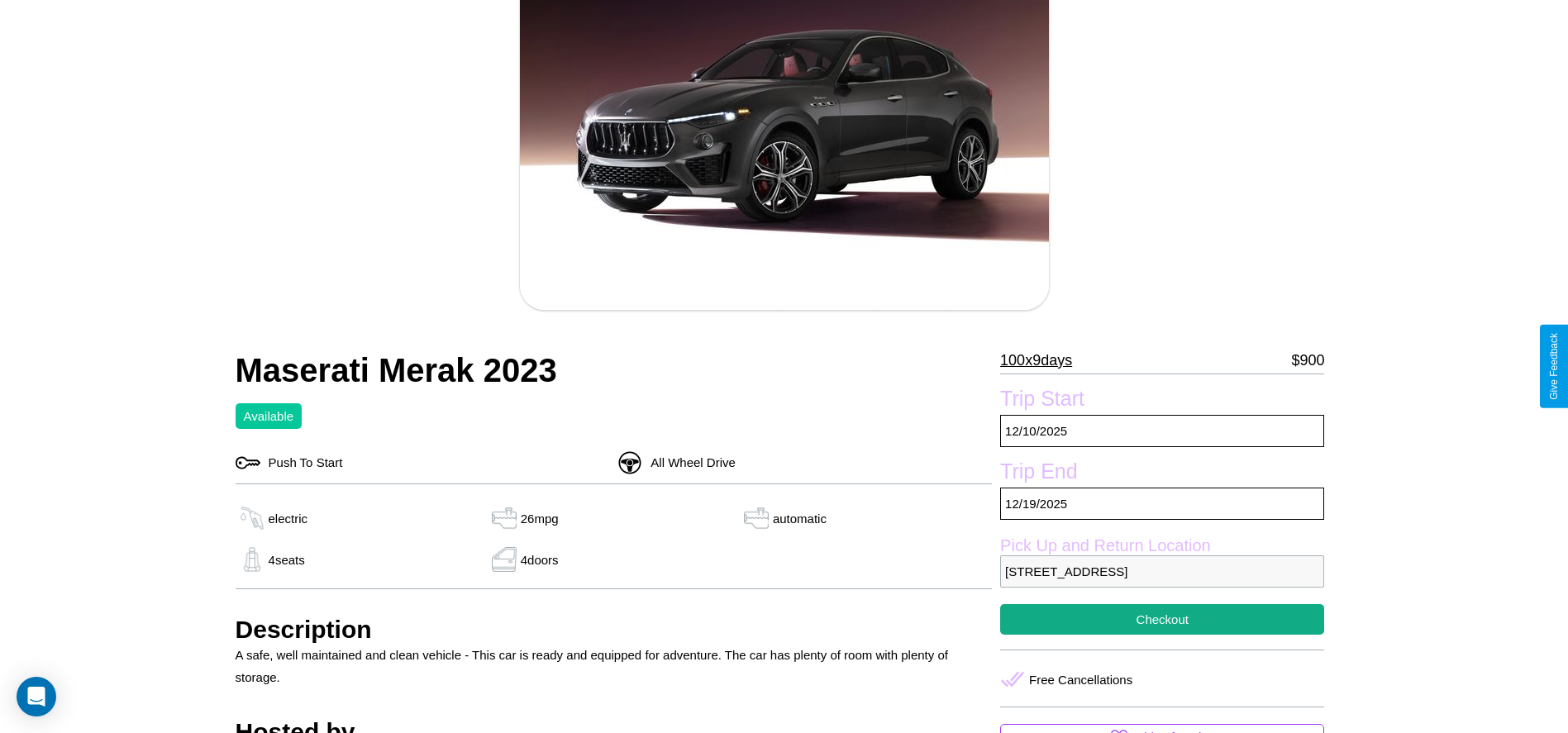
scroll to position [600, 0]
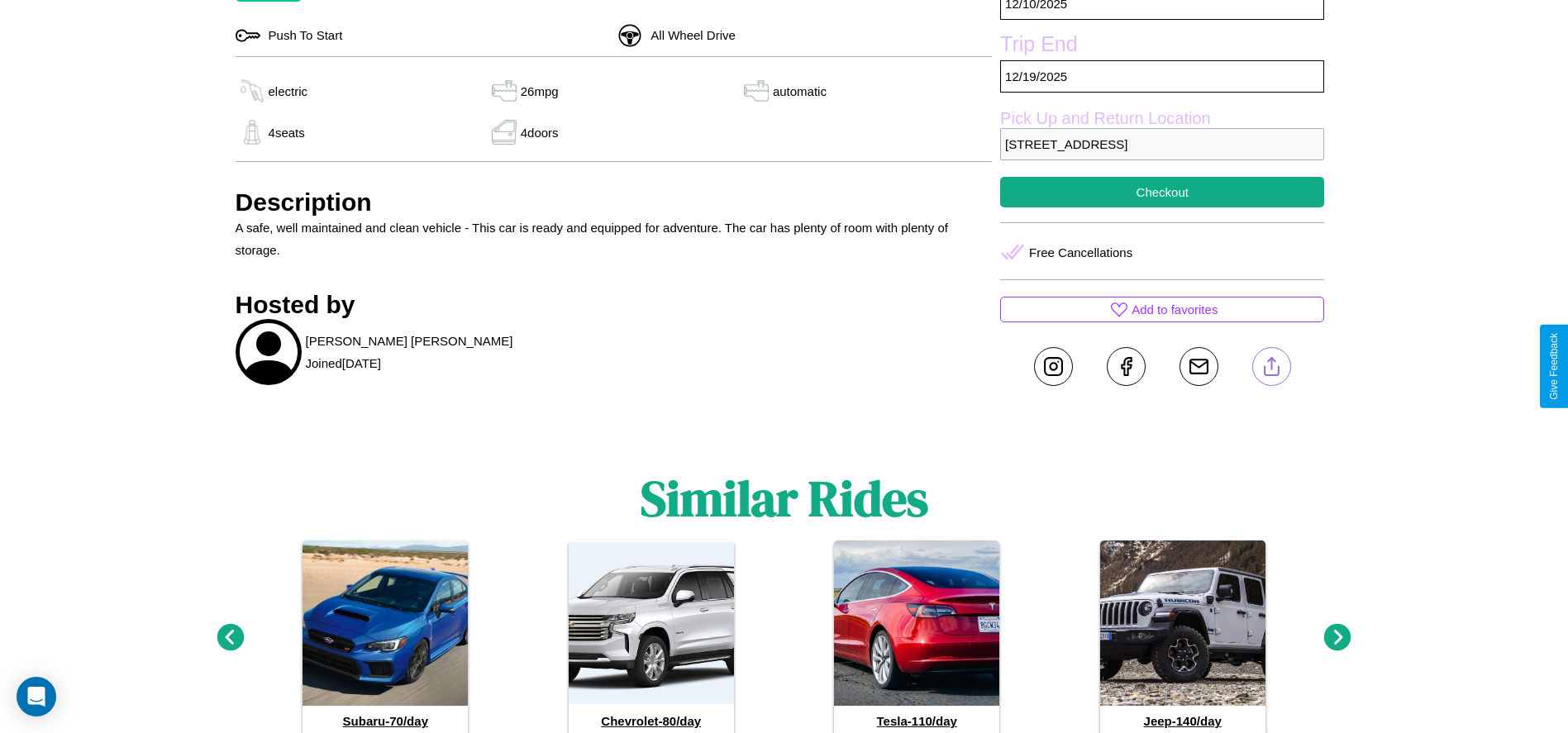
click at [1271, 366] on line at bounding box center [1271, 363] width 0 height 12
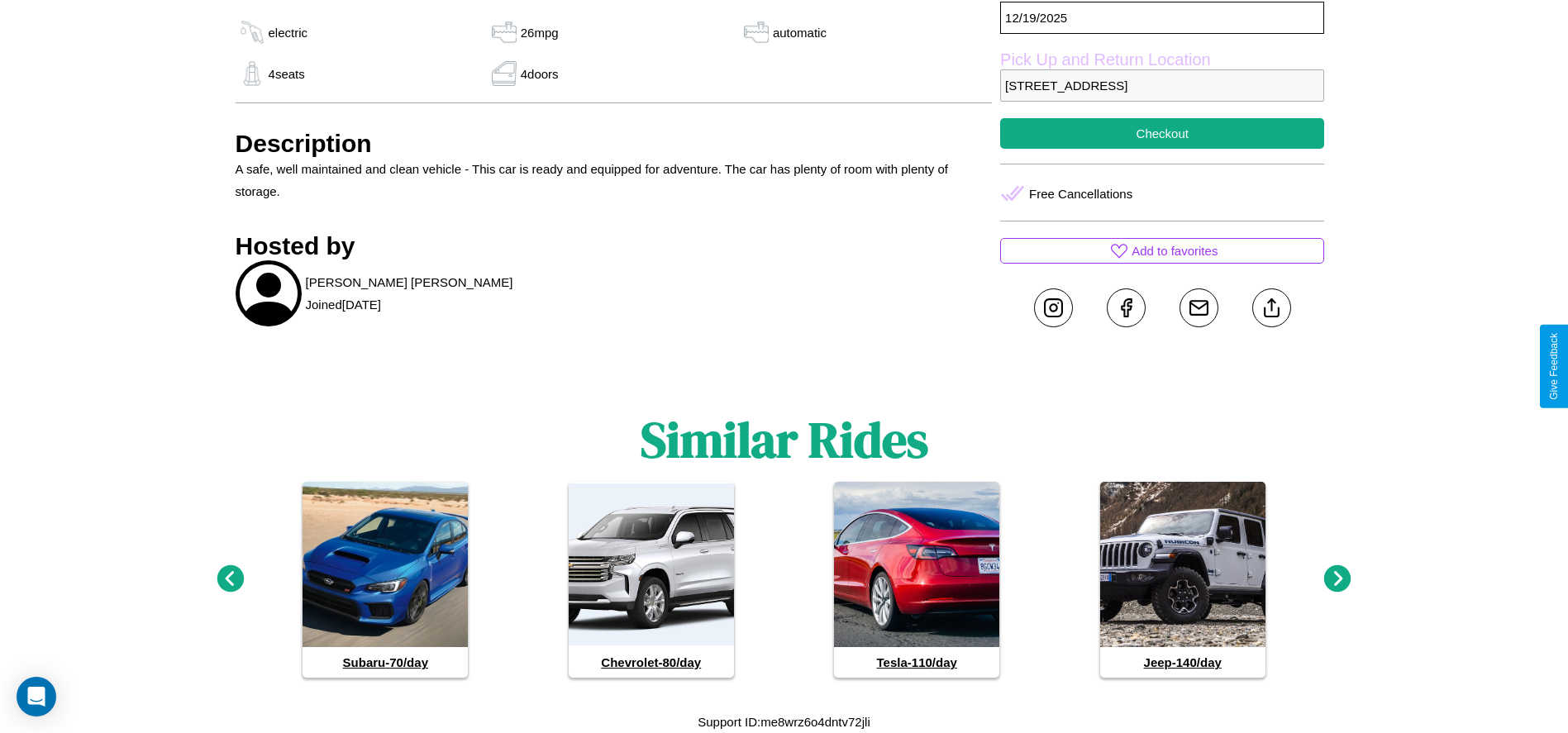
click at [230, 579] on icon at bounding box center [230, 579] width 28 height 28
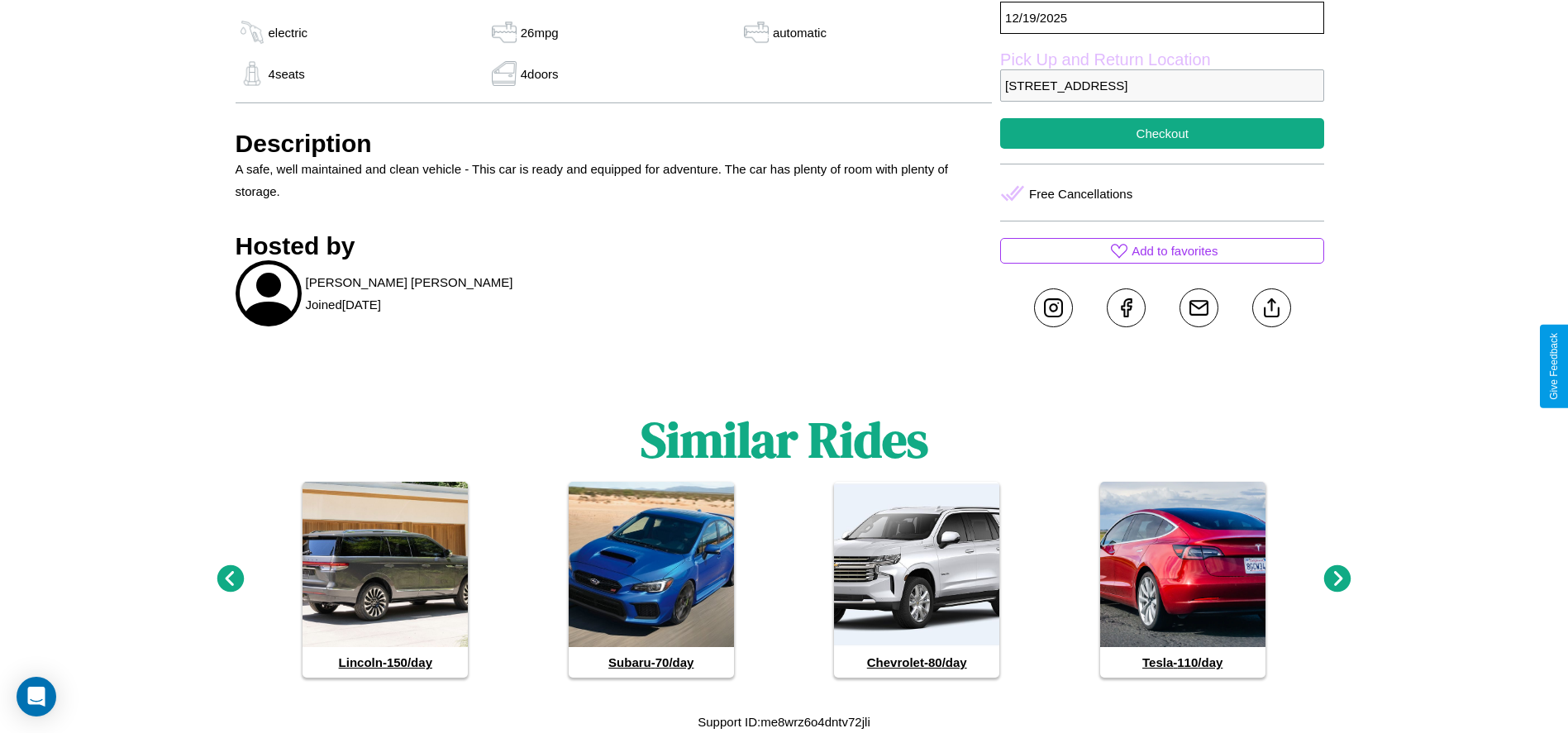
click at [1337, 579] on icon at bounding box center [1338, 579] width 28 height 28
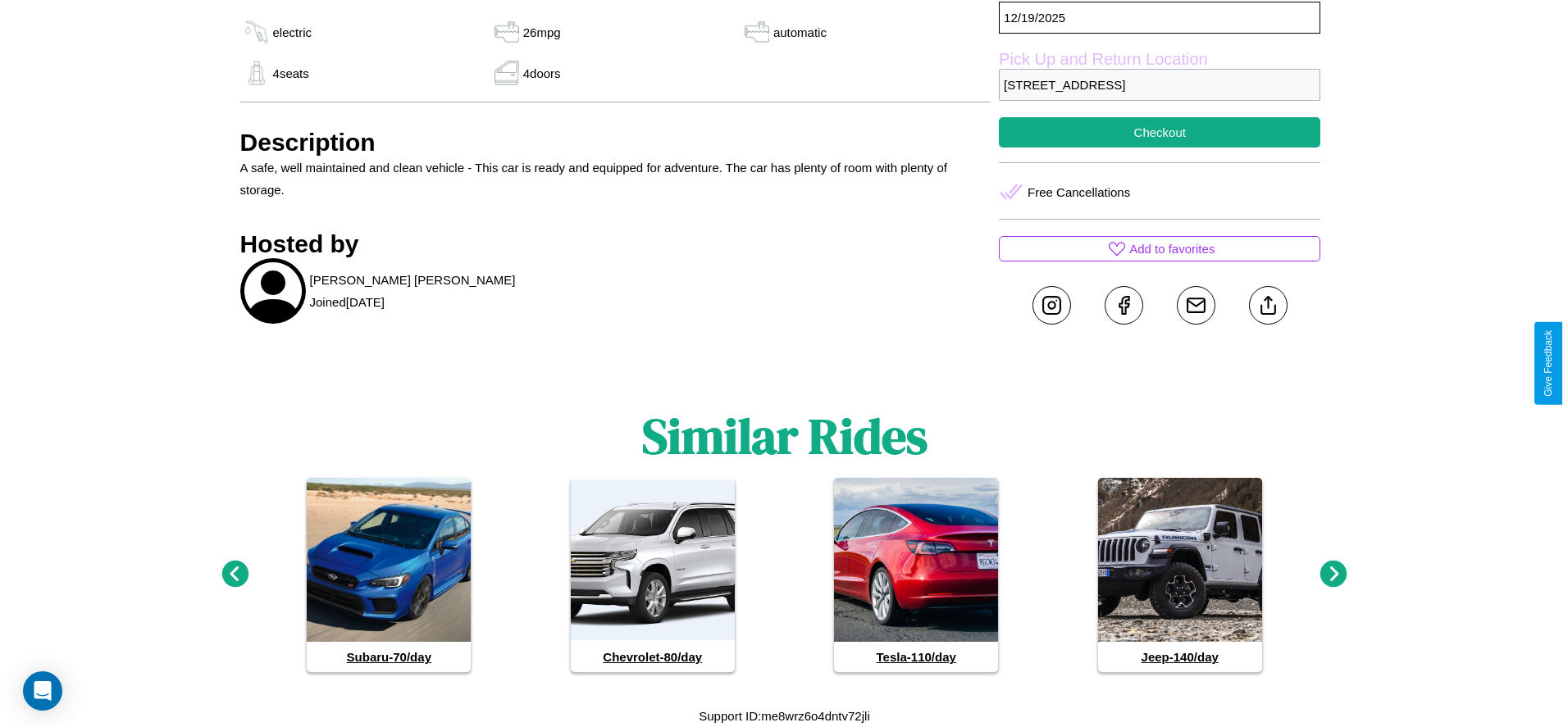
scroll to position [234, 0]
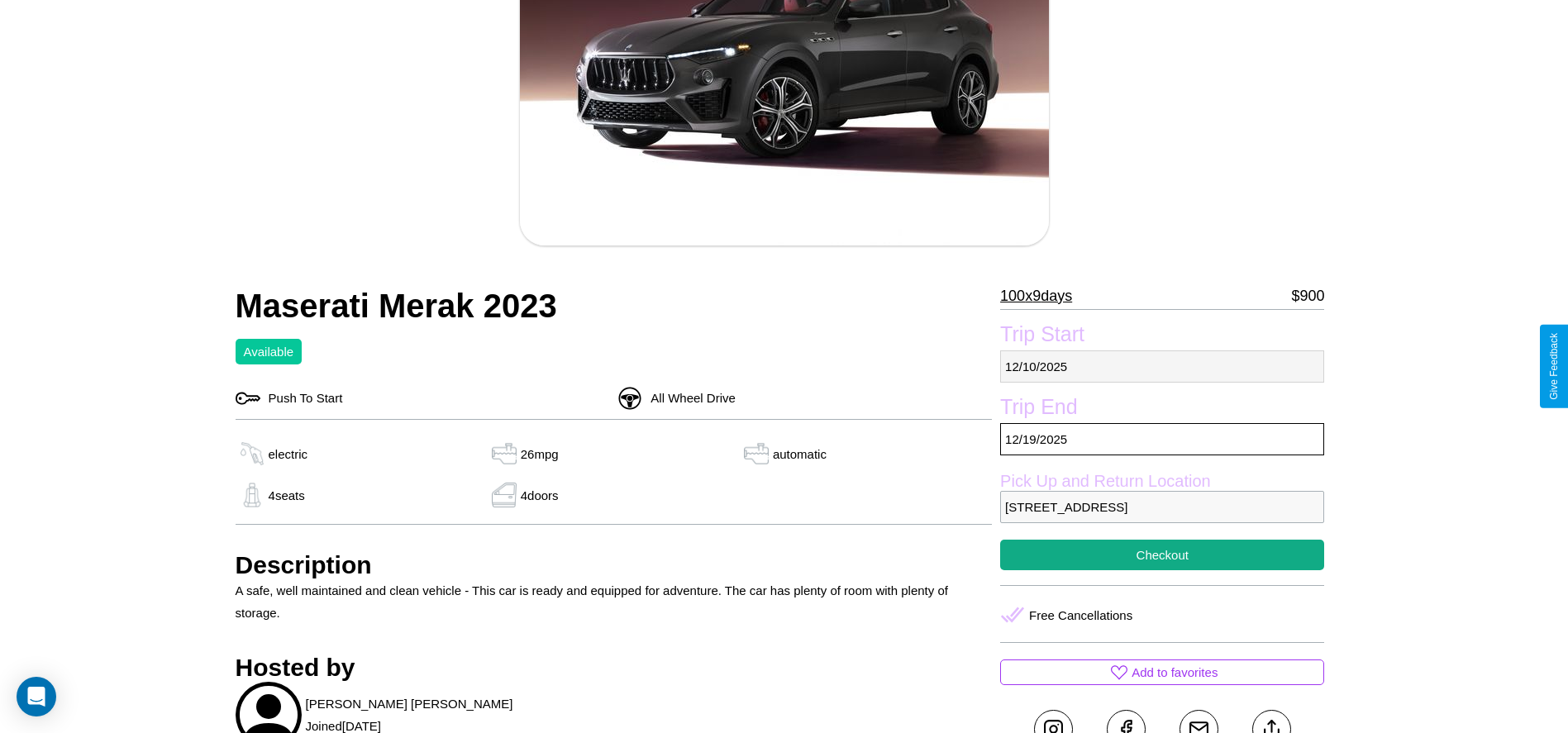
click at [1162, 366] on p "[DATE]" at bounding box center [1162, 366] width 324 height 32
select select "*"
select select "****"
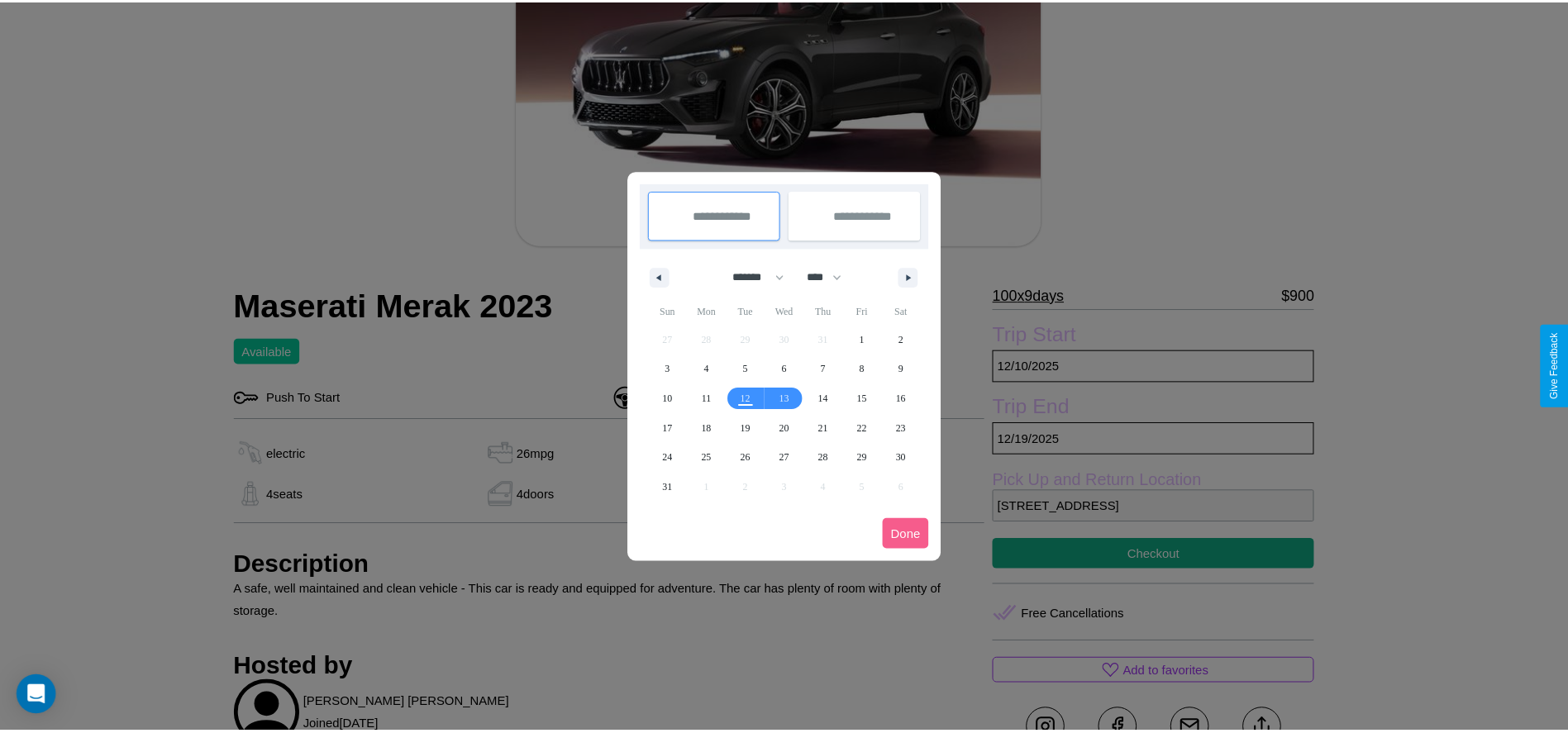
scroll to position [0, 0]
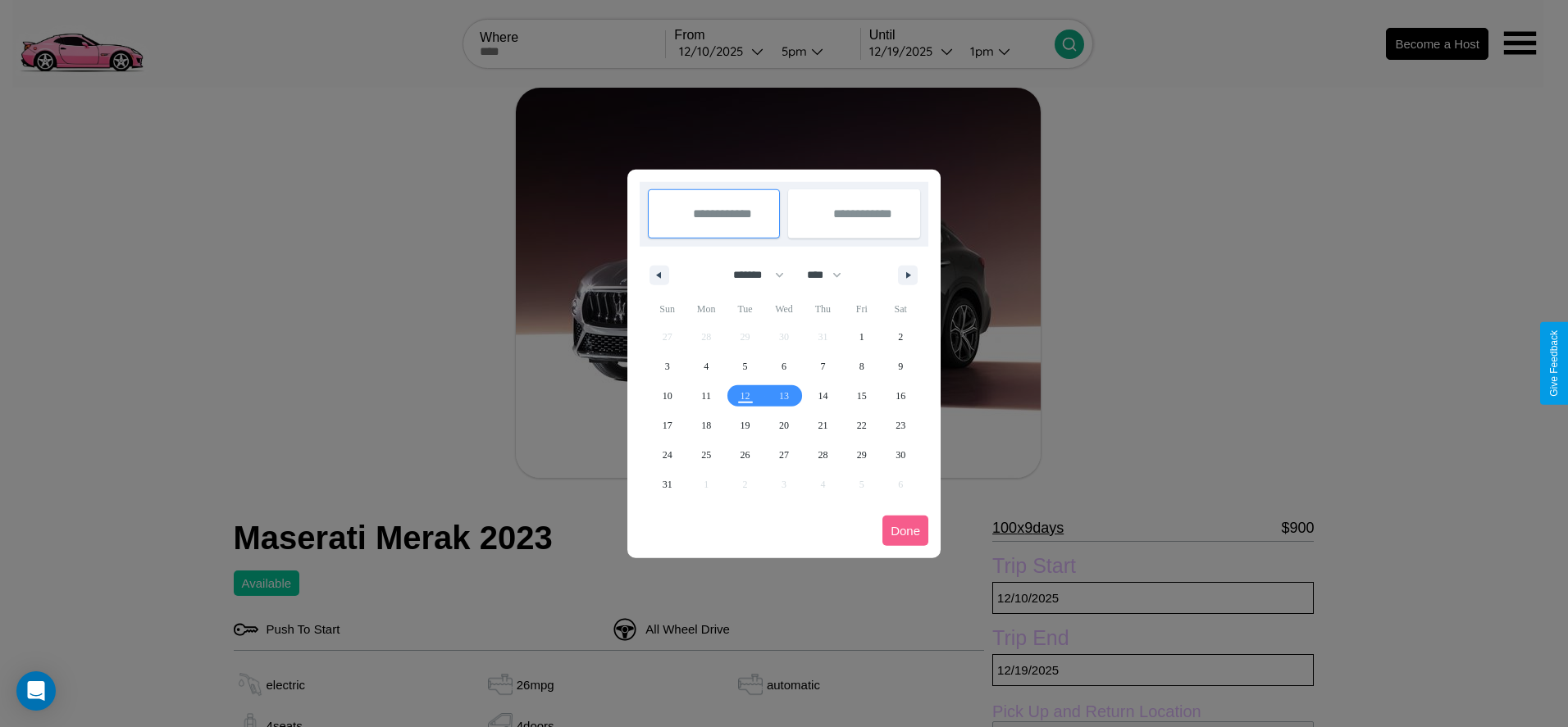
click at [722, 51] on div at bounding box center [784, 363] width 1568 height 727
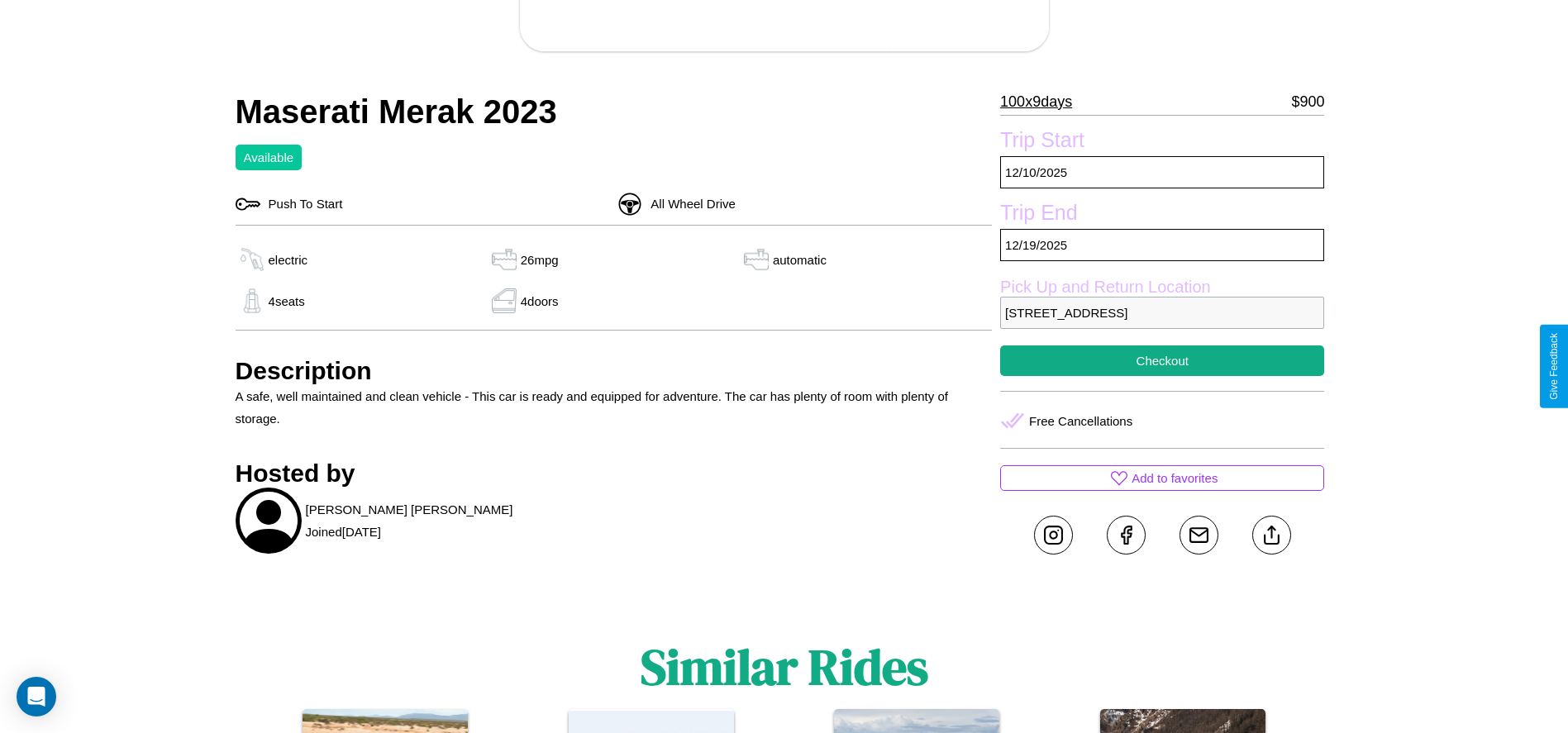
scroll to position [471, 0]
